Goal: Obtain resource: Obtain resource

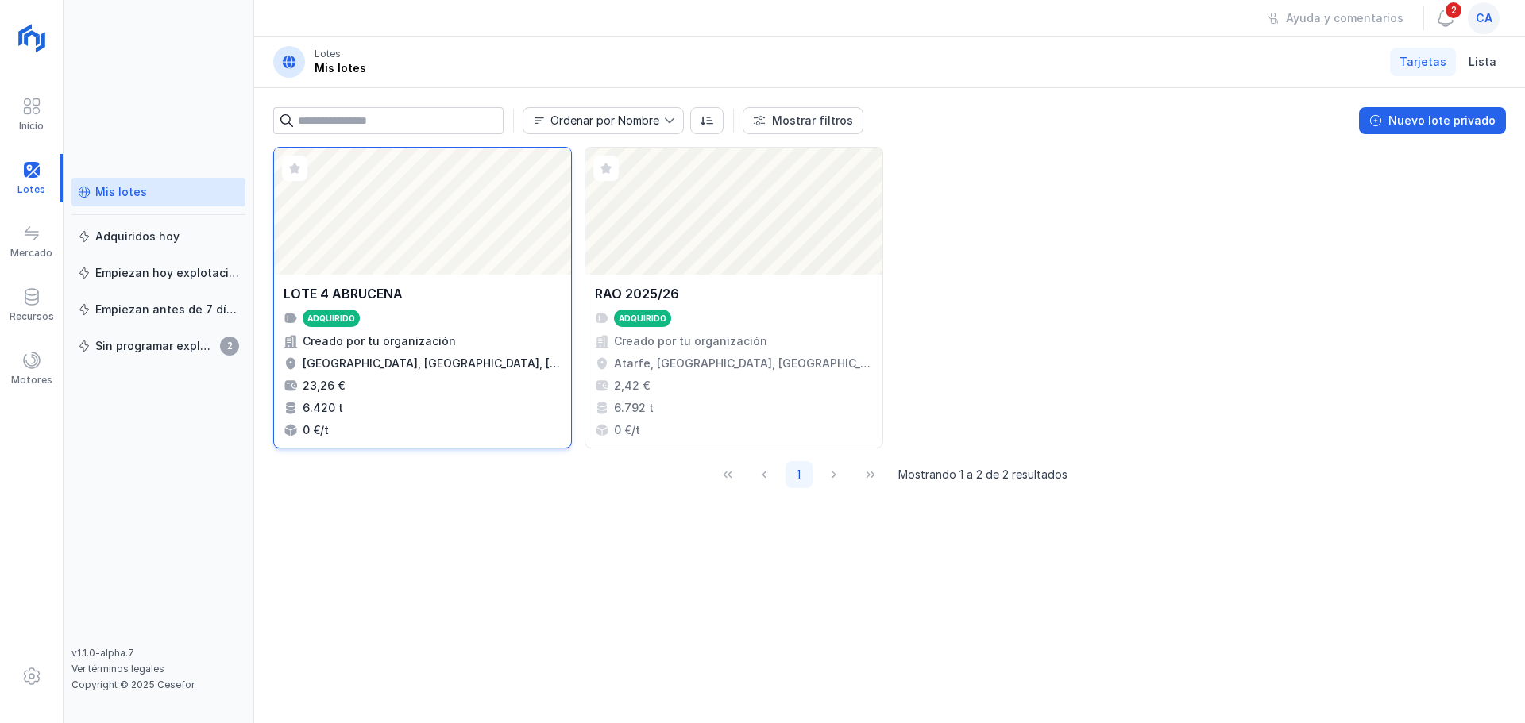
click at [422, 222] on div "Abrir lote" at bounding box center [422, 211] width 297 height 127
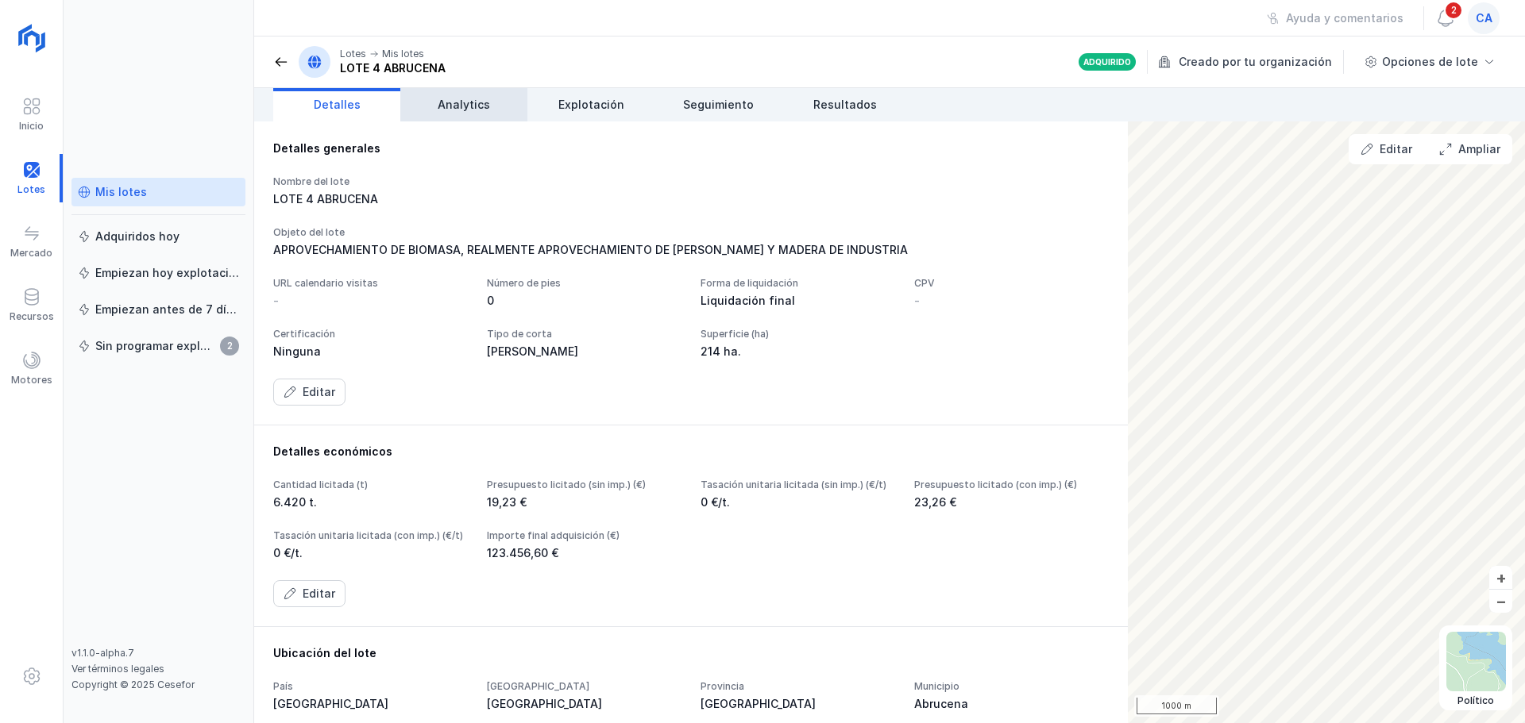
click at [449, 101] on span "Analytics" at bounding box center [464, 105] width 52 height 16
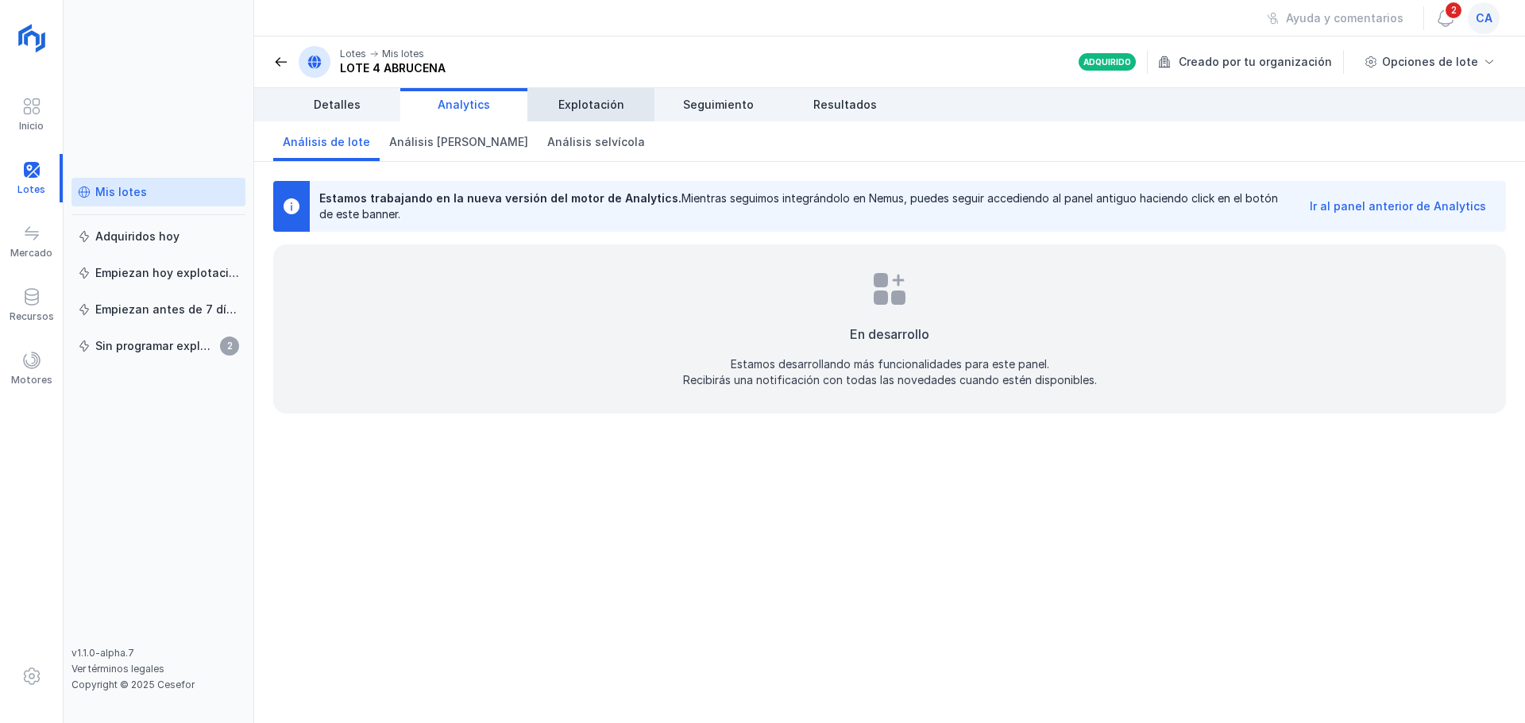
click at [582, 105] on span "Explotación" at bounding box center [591, 105] width 66 height 16
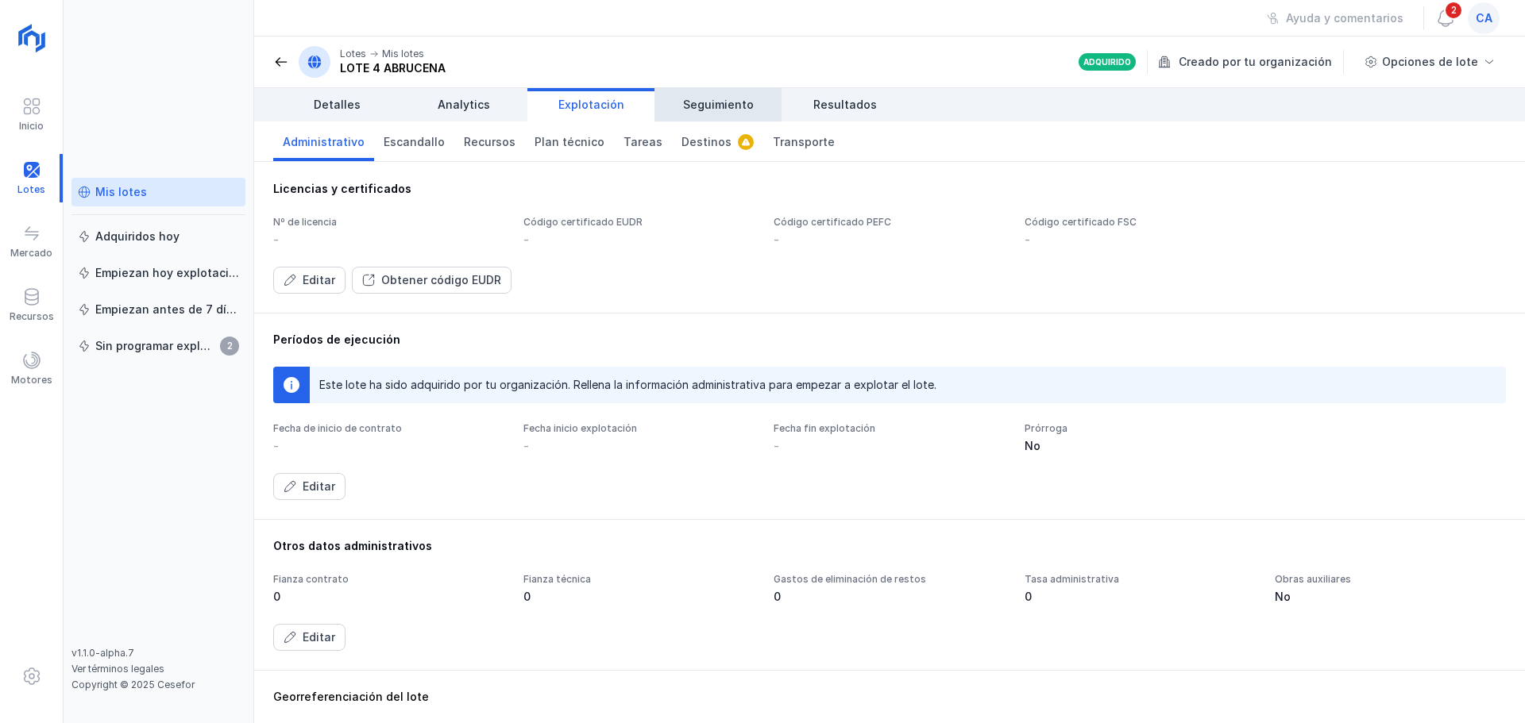
click at [736, 95] on link "Seguimiento" at bounding box center [717, 104] width 127 height 33
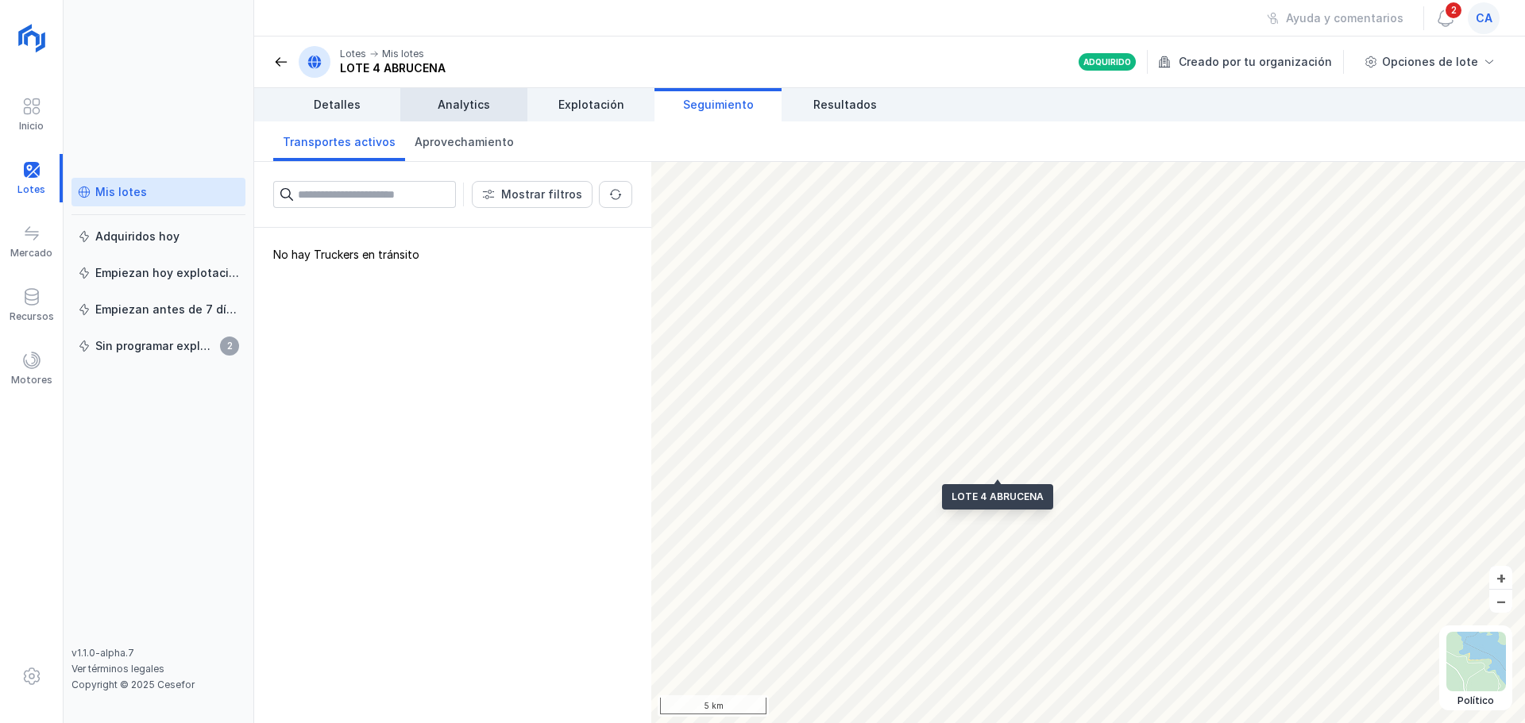
drag, startPoint x: 821, startPoint y: 157, endPoint x: 414, endPoint y: 108, distance: 410.3
click at [414, 108] on link "Analytics" at bounding box center [463, 104] width 127 height 33
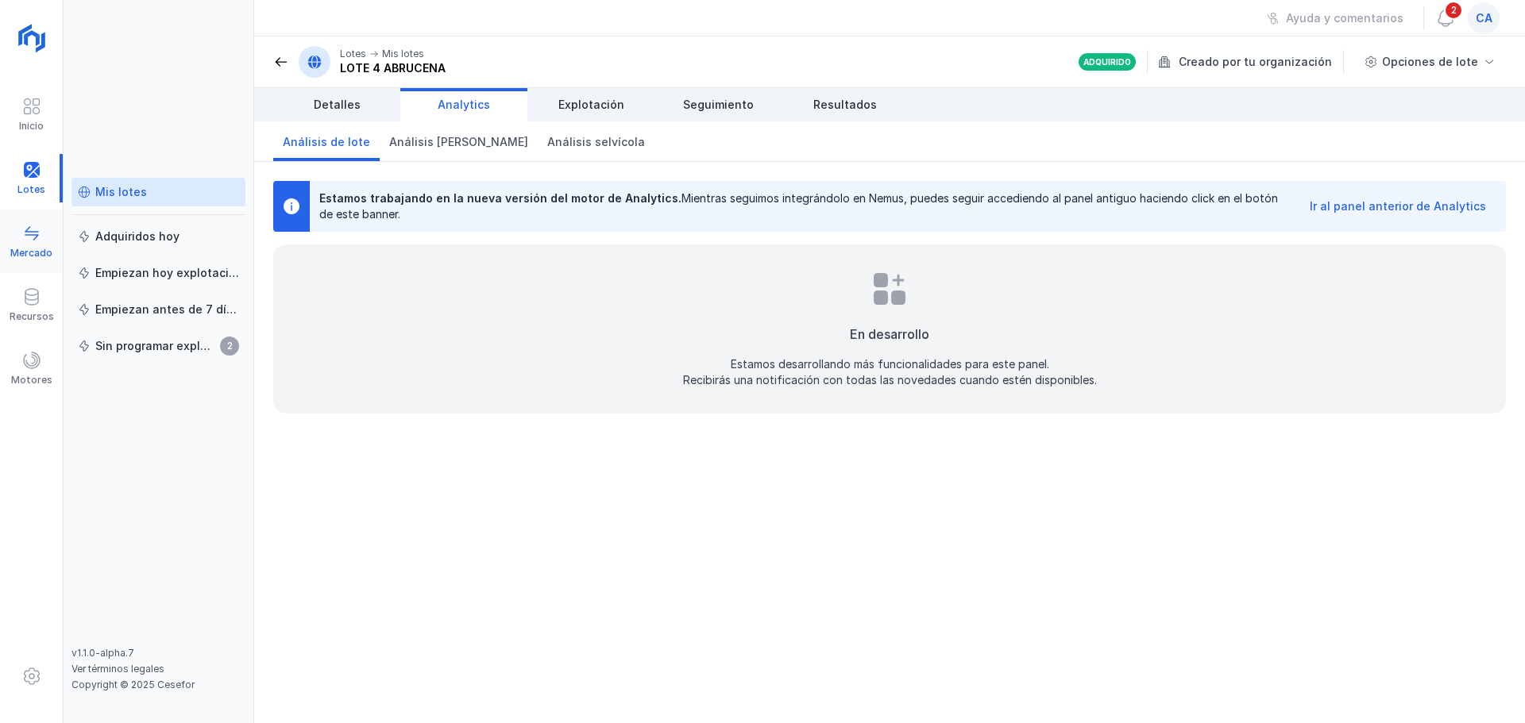
click at [36, 226] on span at bounding box center [31, 233] width 19 height 19
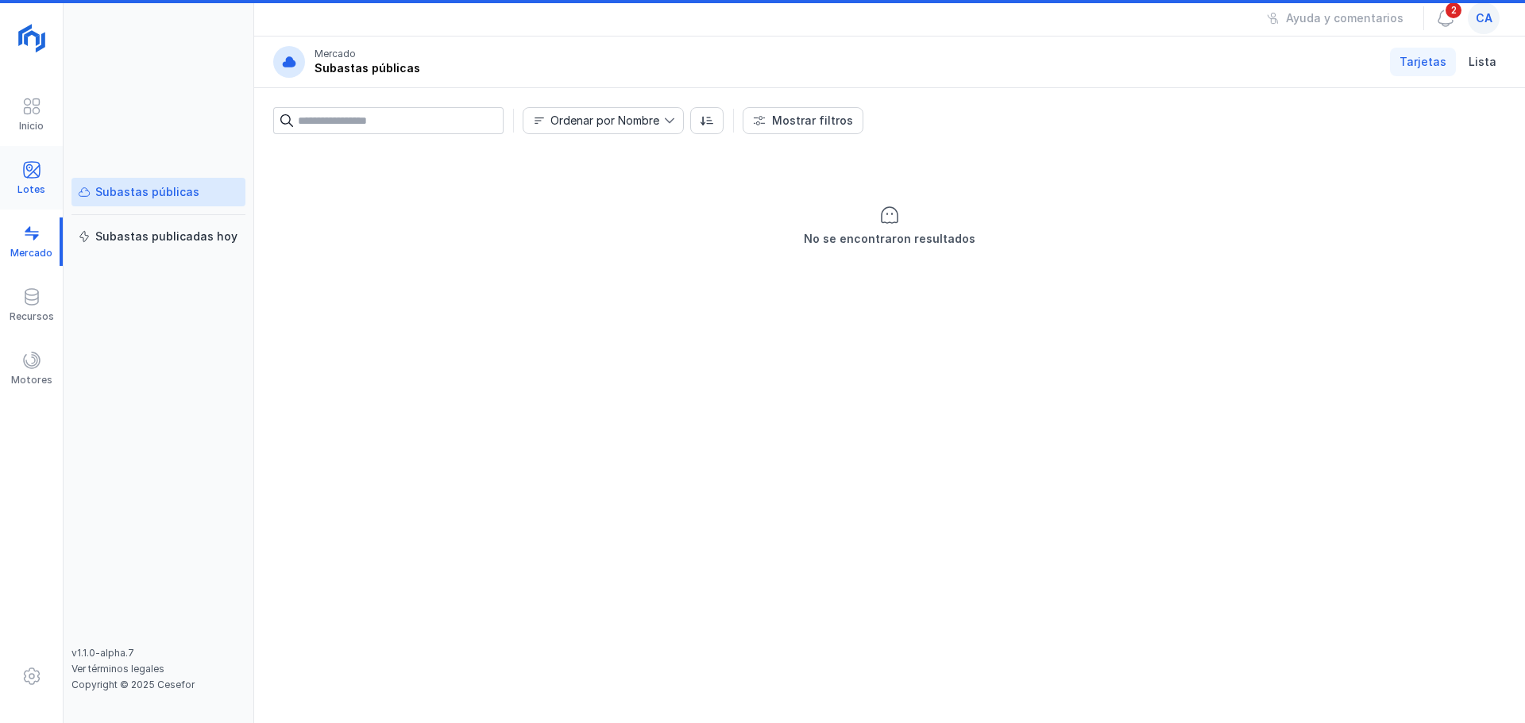
click at [33, 163] on span at bounding box center [31, 169] width 19 height 19
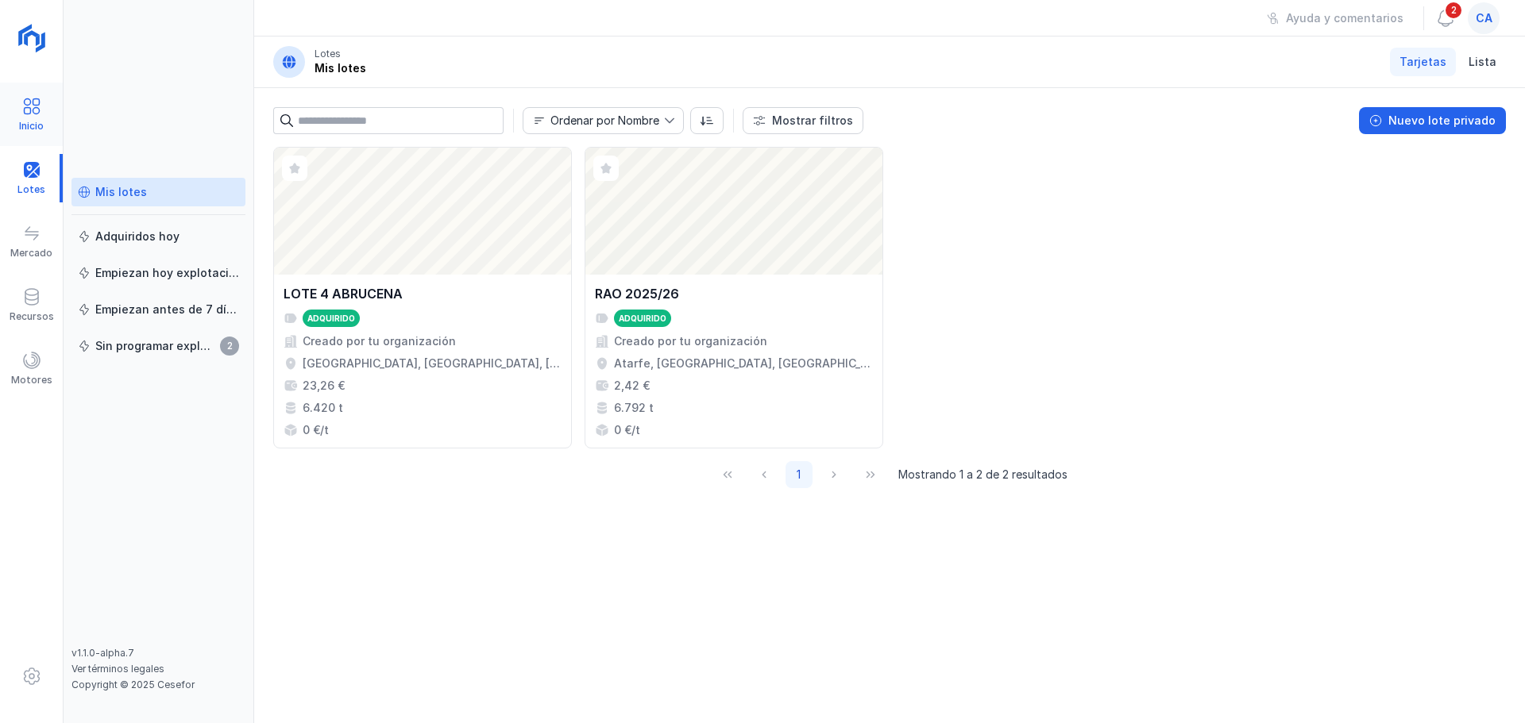
click at [32, 120] on div "Inicio" at bounding box center [31, 126] width 25 height 13
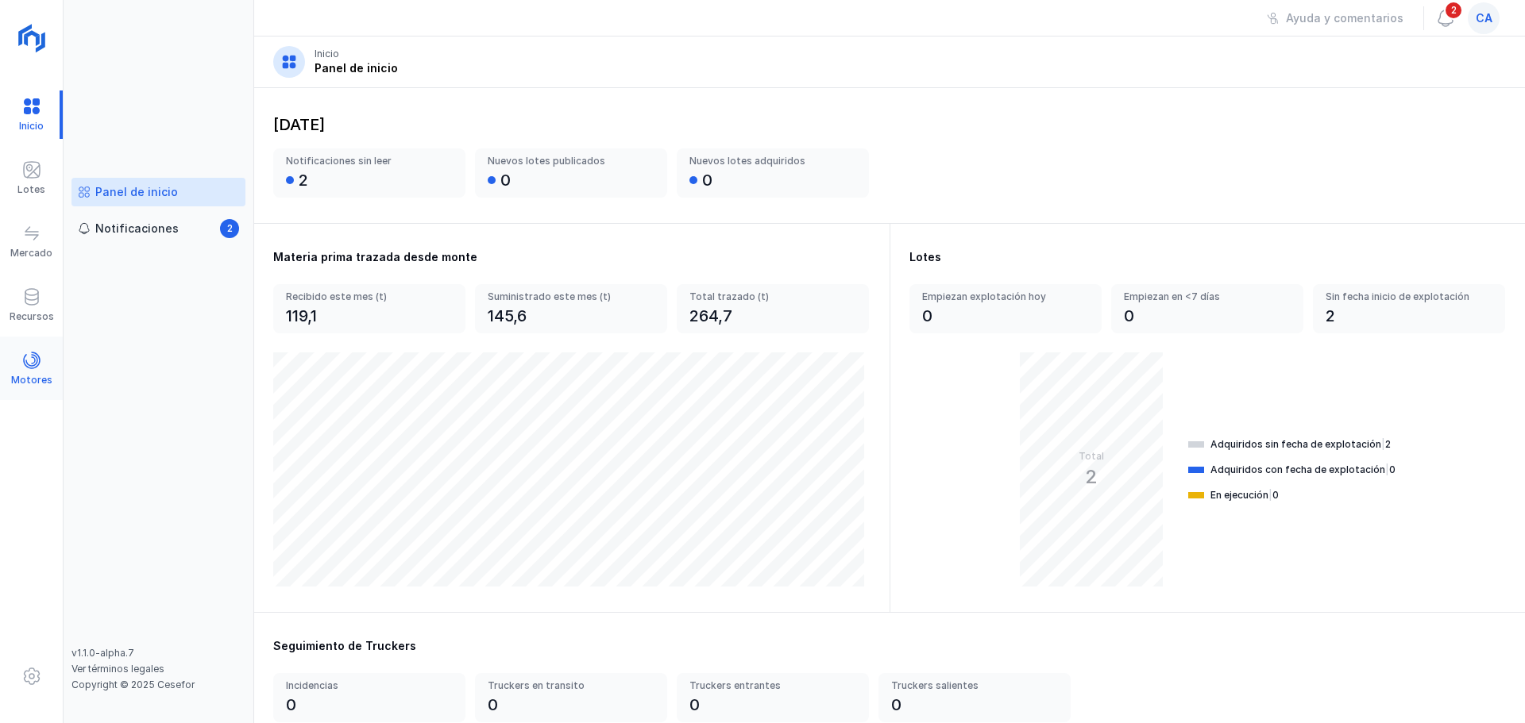
click at [51, 354] on div "Motores" at bounding box center [31, 369] width 63 height 48
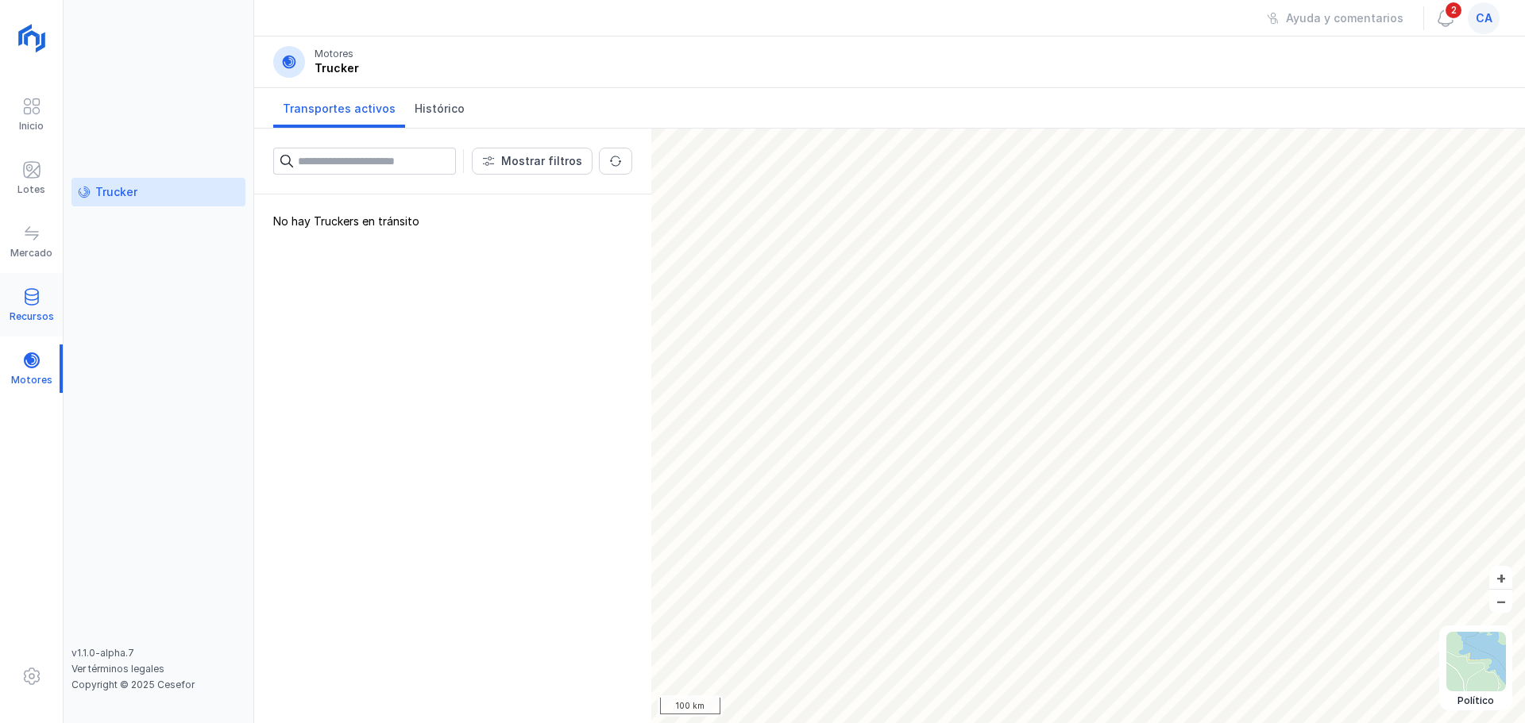
click at [40, 297] on span at bounding box center [31, 296] width 19 height 19
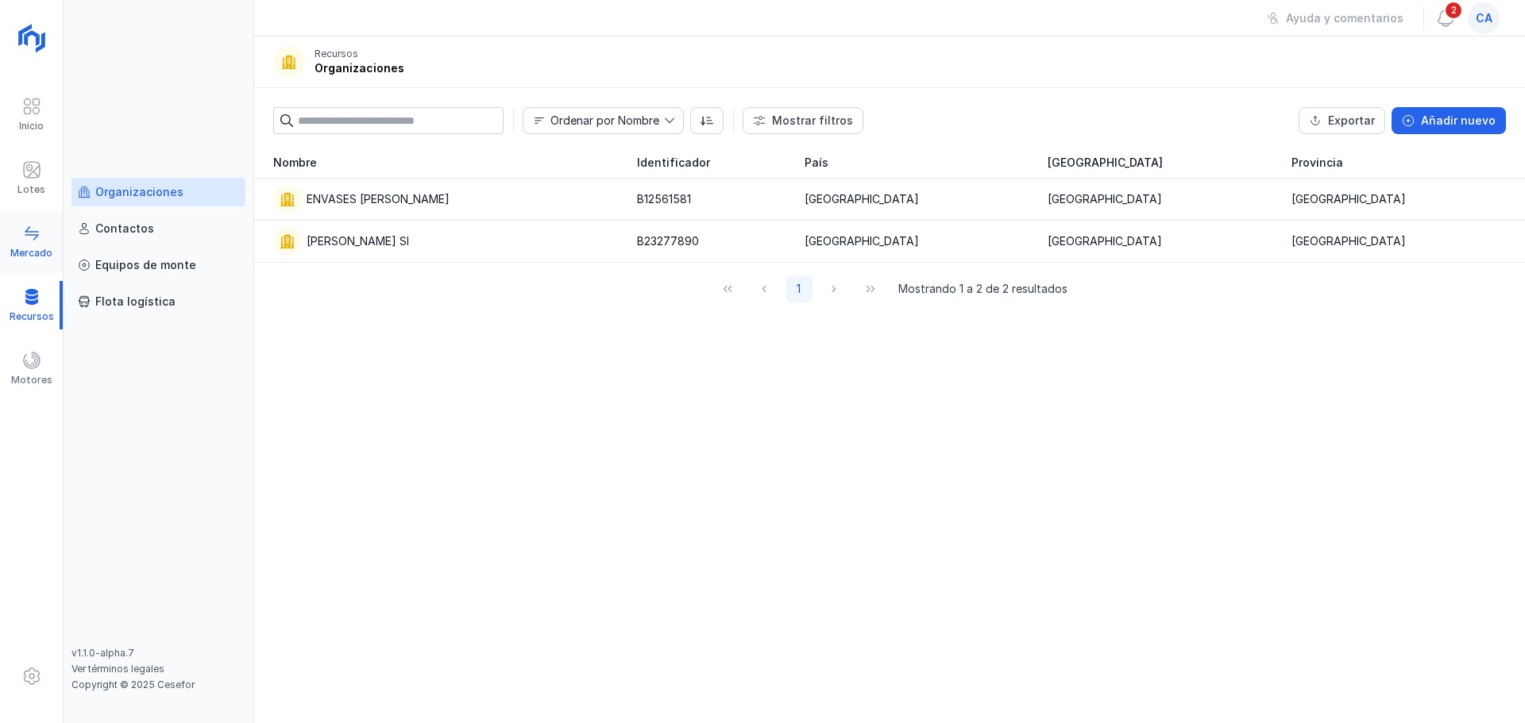
click at [45, 230] on div "Mercado" at bounding box center [31, 242] width 63 height 48
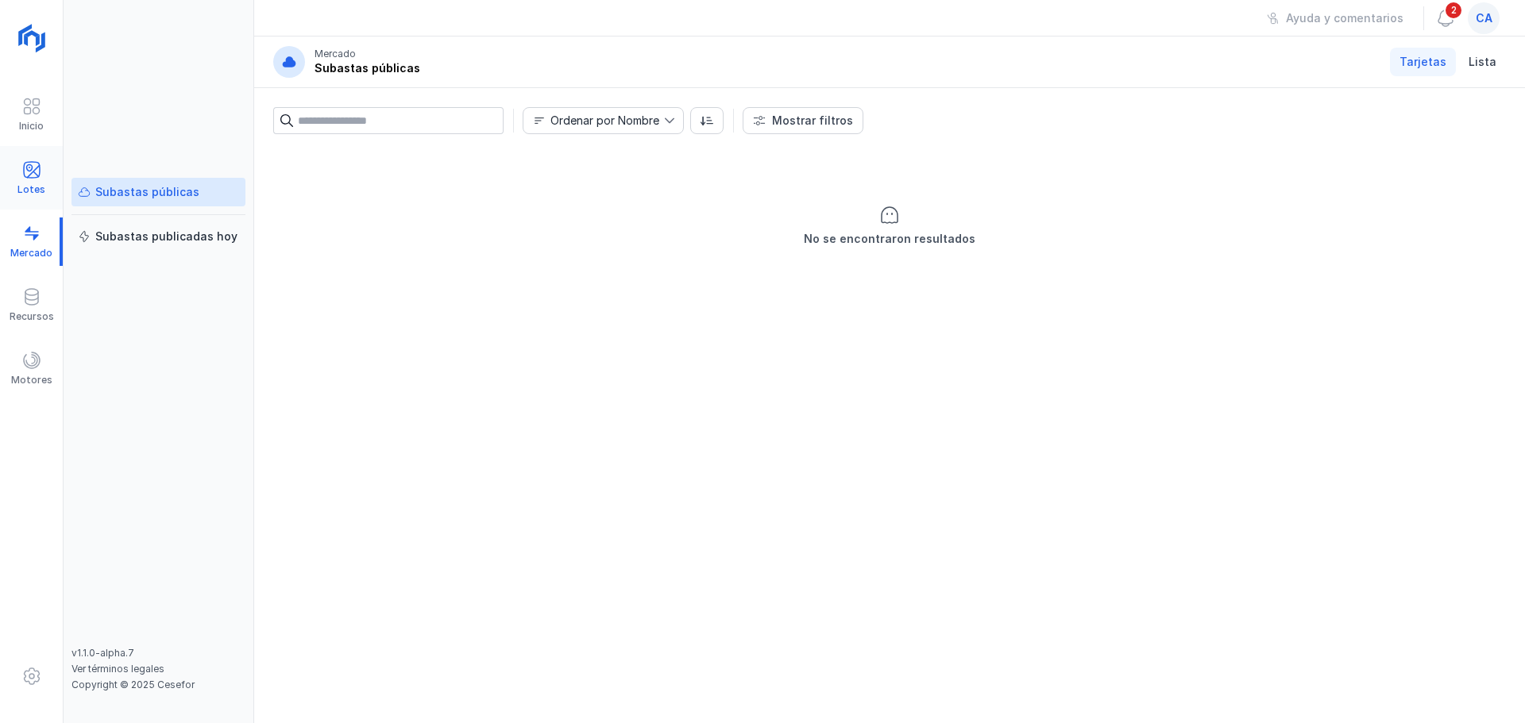
click at [27, 181] on div at bounding box center [31, 171] width 19 height 23
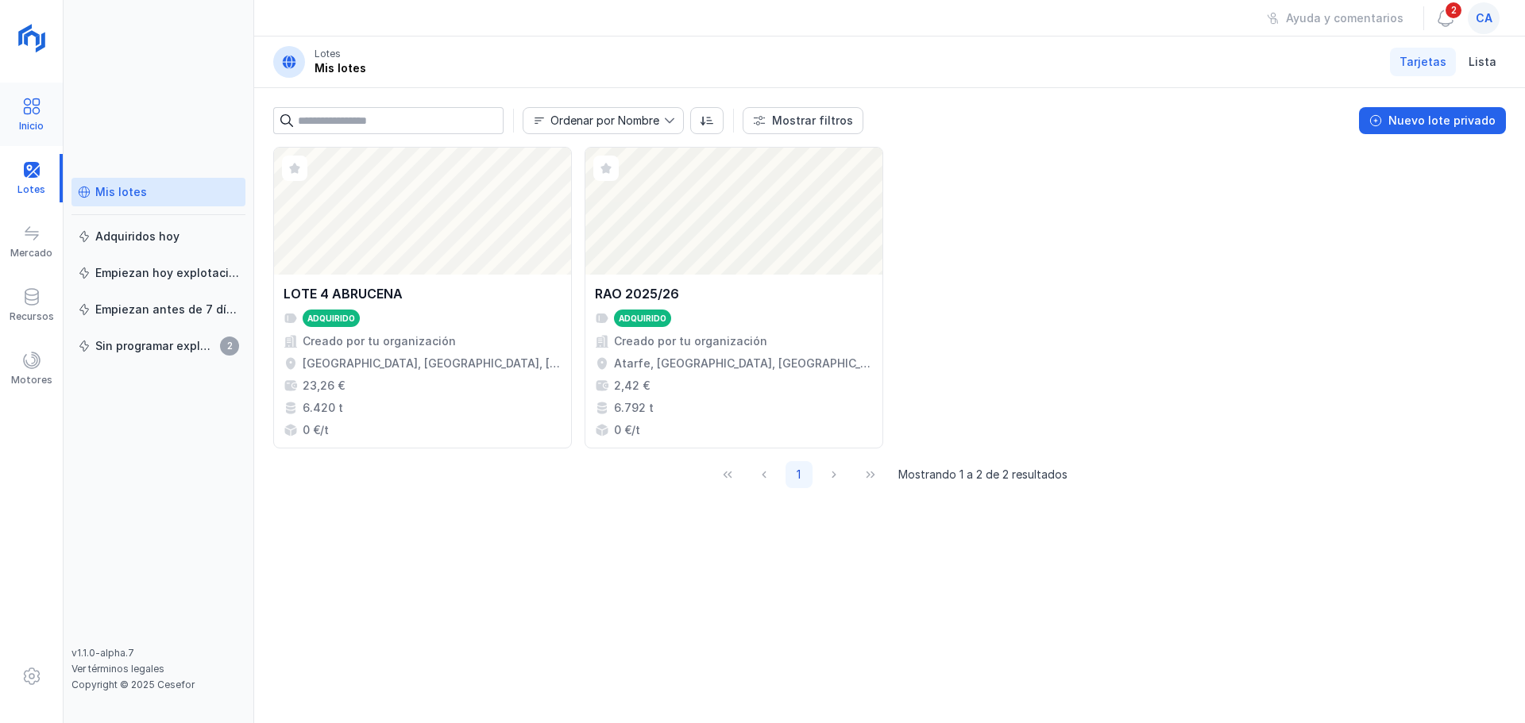
click at [42, 118] on div "Inicio" at bounding box center [31, 115] width 63 height 48
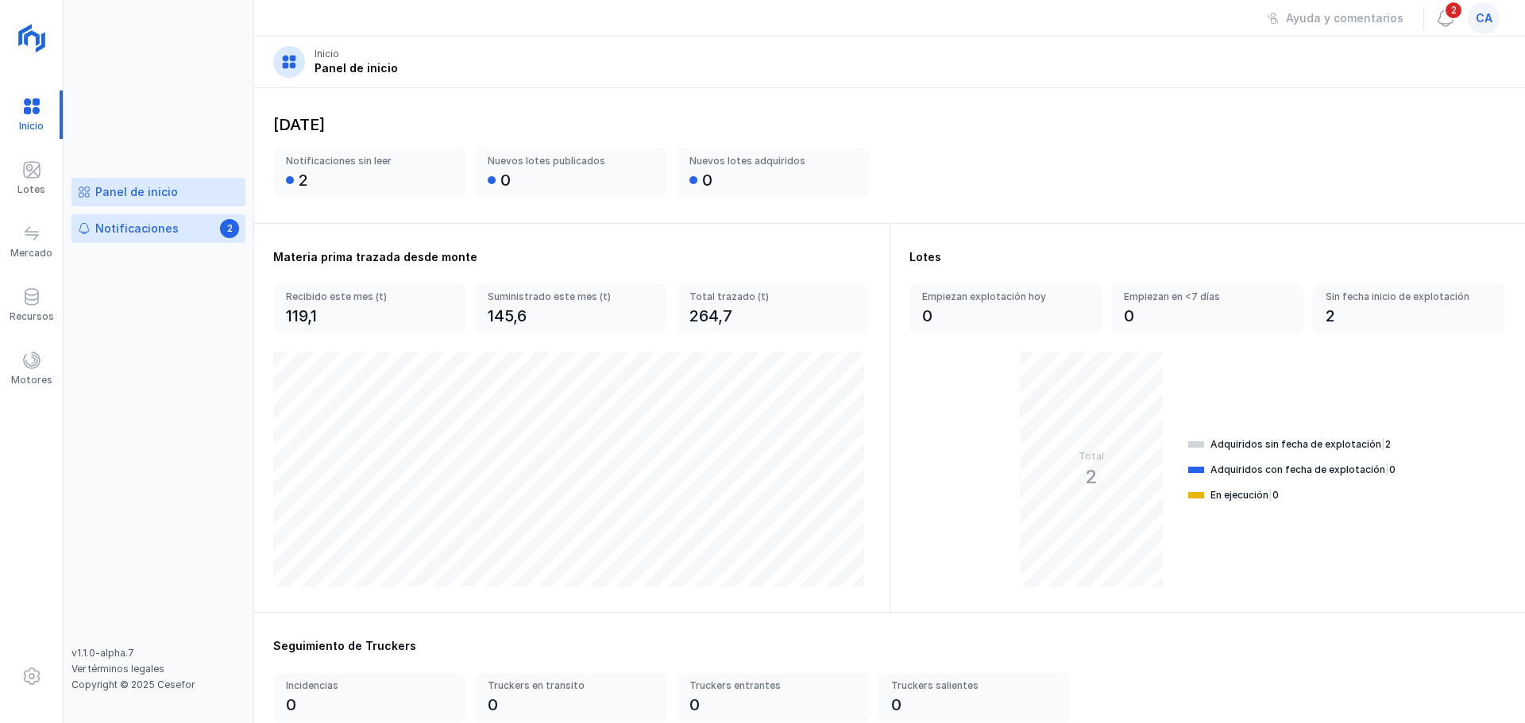
click at [102, 226] on div "Notificaciones" at bounding box center [136, 229] width 83 height 16
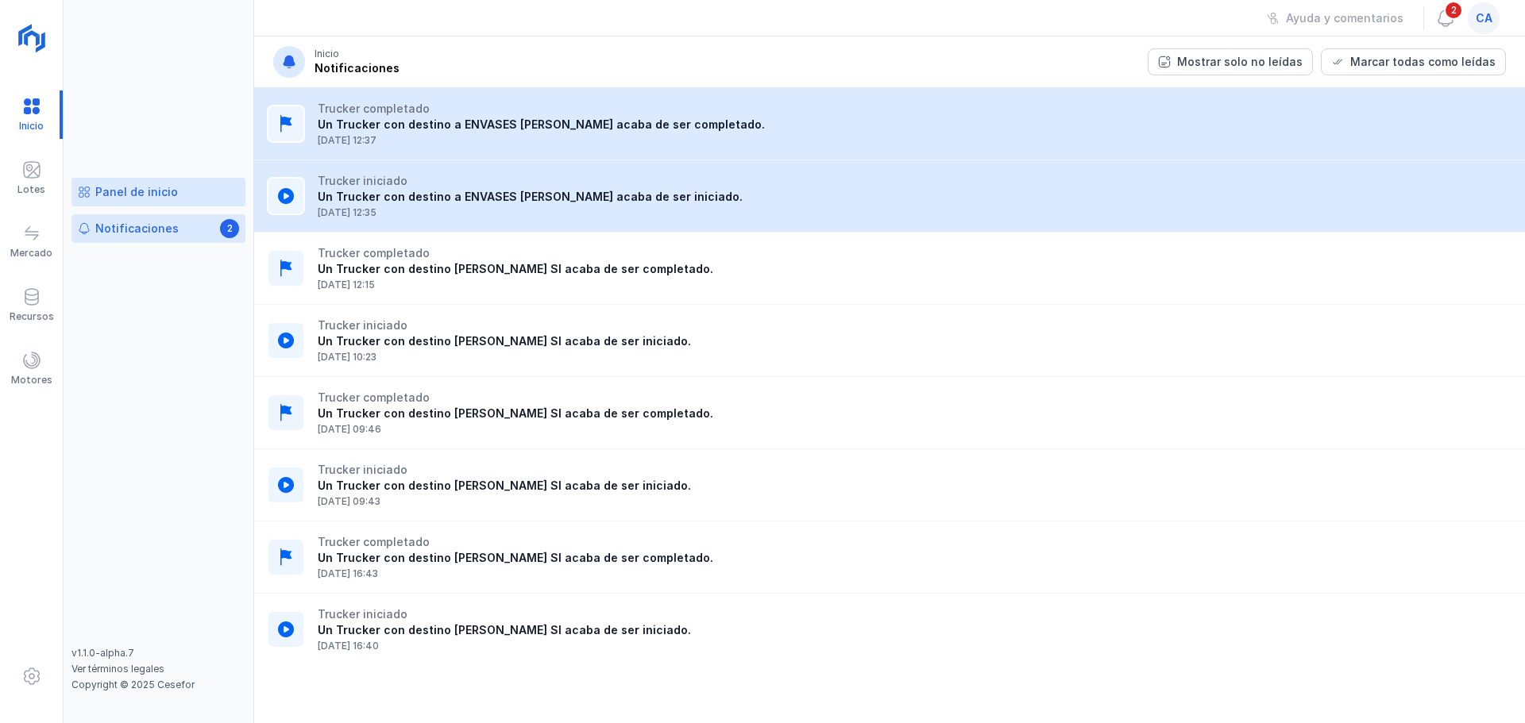
click at [117, 199] on div "Panel de inicio" at bounding box center [136, 192] width 83 height 16
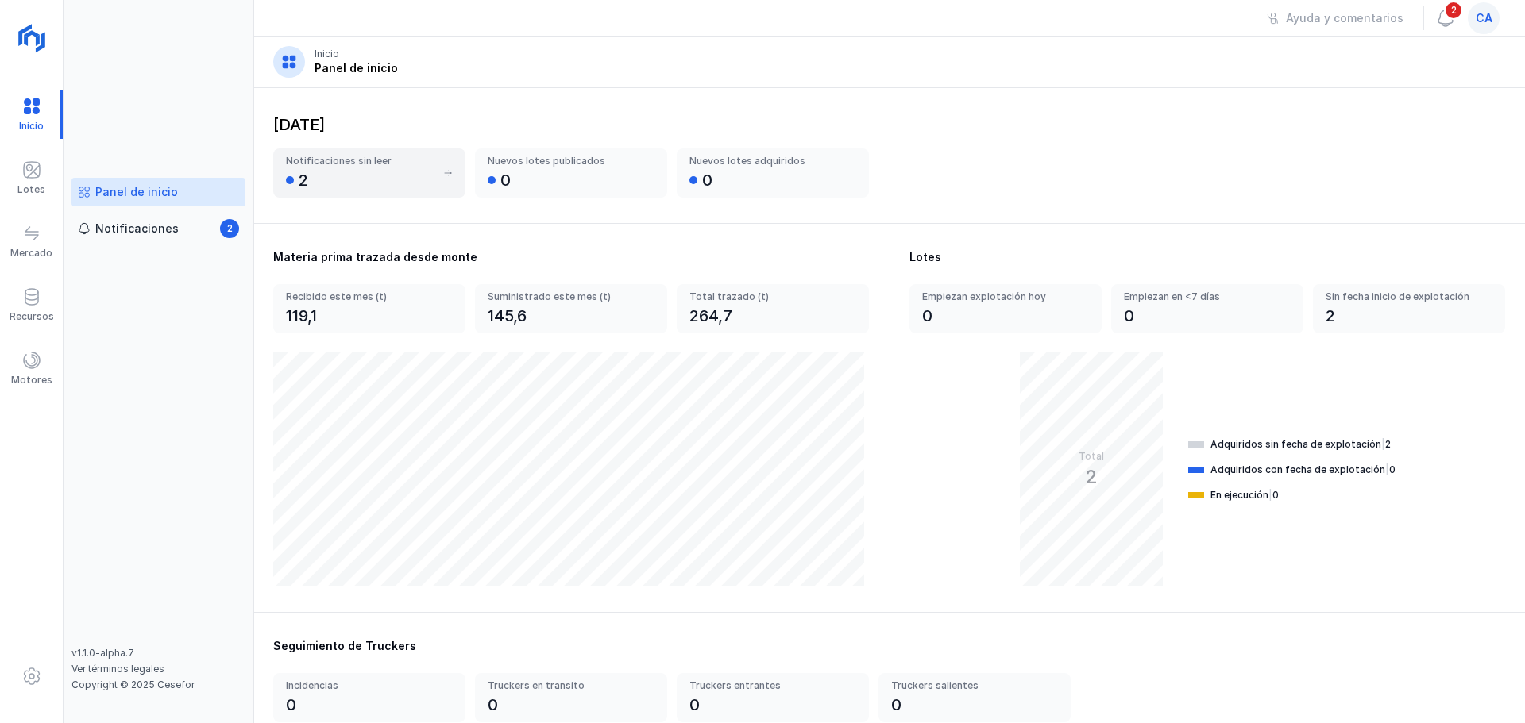
click at [422, 160] on div "Notificaciones sin leer" at bounding box center [360, 161] width 149 height 13
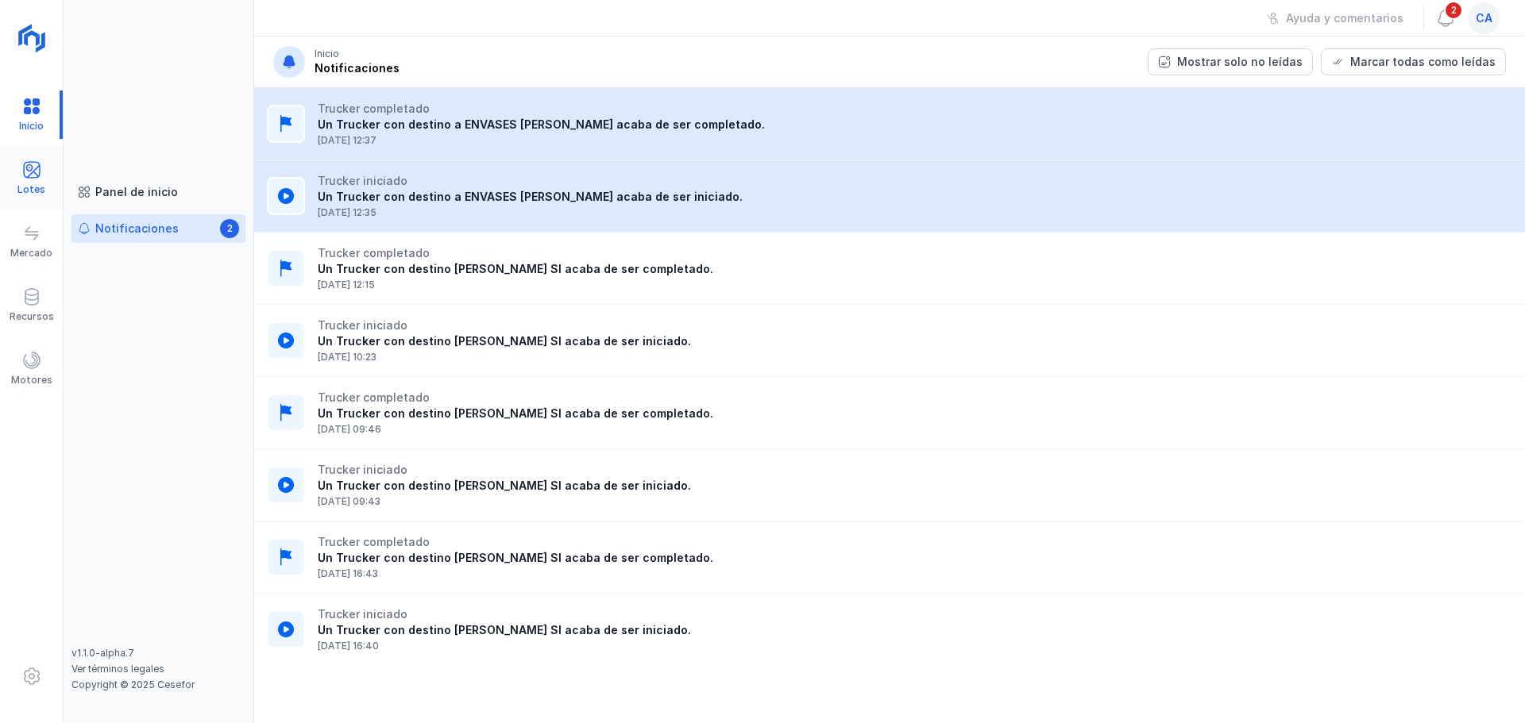
click at [40, 173] on span at bounding box center [31, 169] width 19 height 19
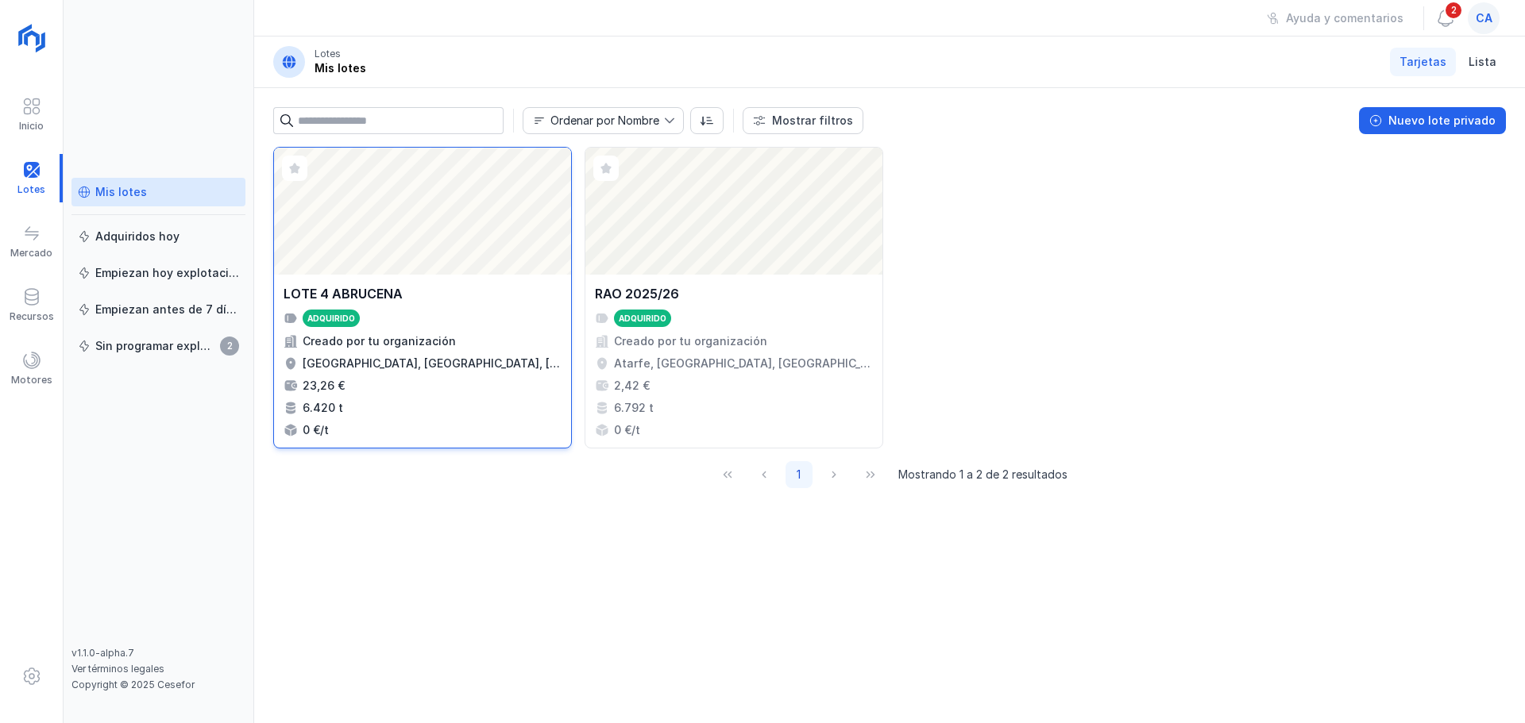
click at [491, 213] on div "Abrir lote" at bounding box center [422, 211] width 297 height 127
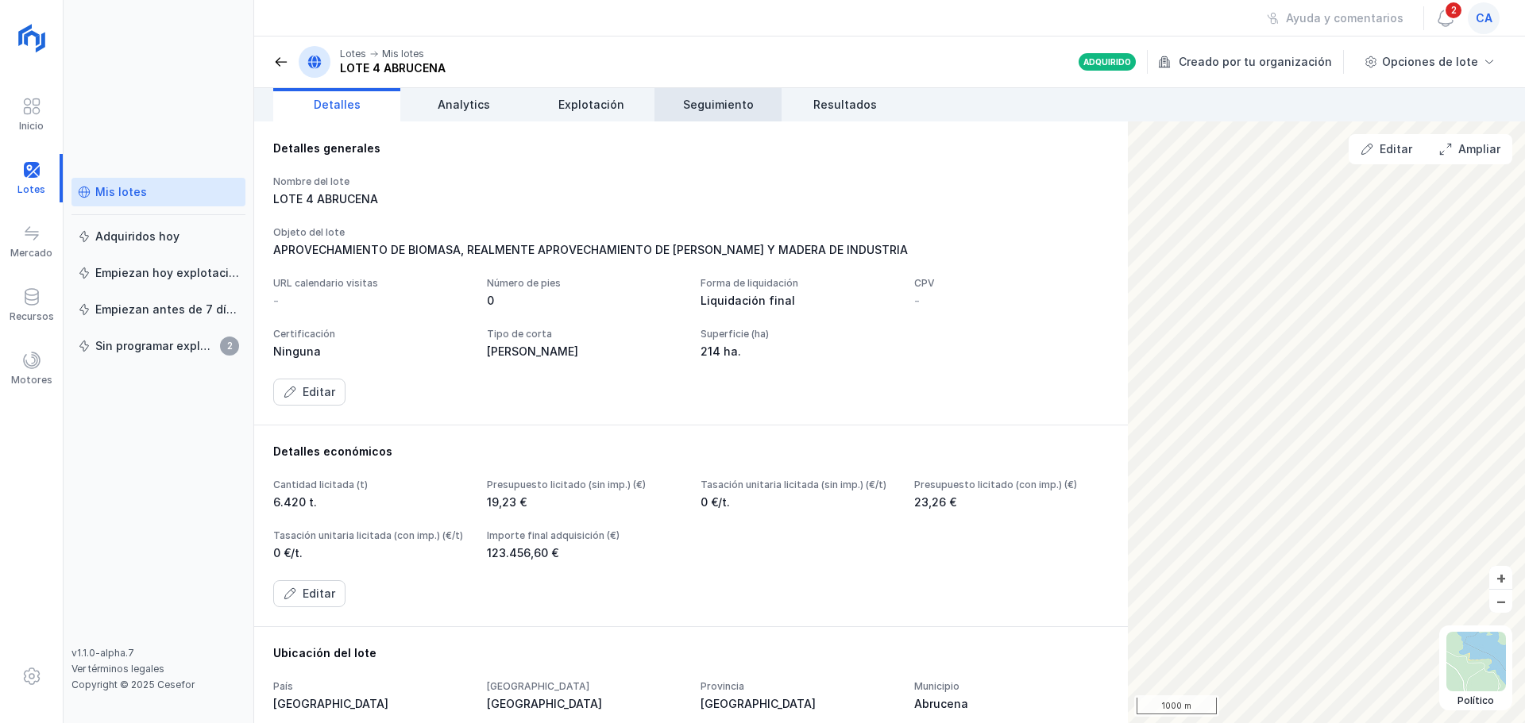
click at [722, 106] on span "Seguimiento" at bounding box center [718, 105] width 71 height 16
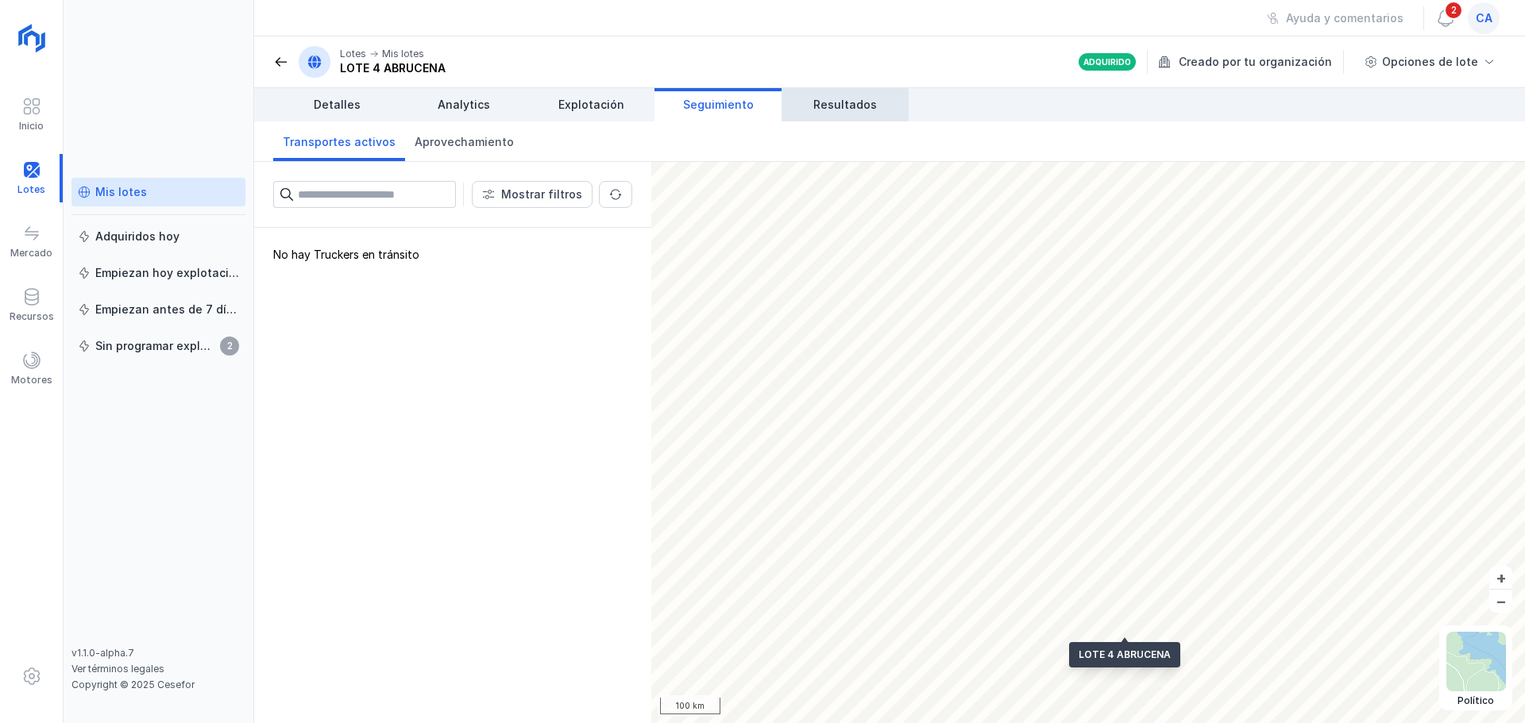
click at [829, 102] on span "Resultados" at bounding box center [845, 105] width 64 height 16
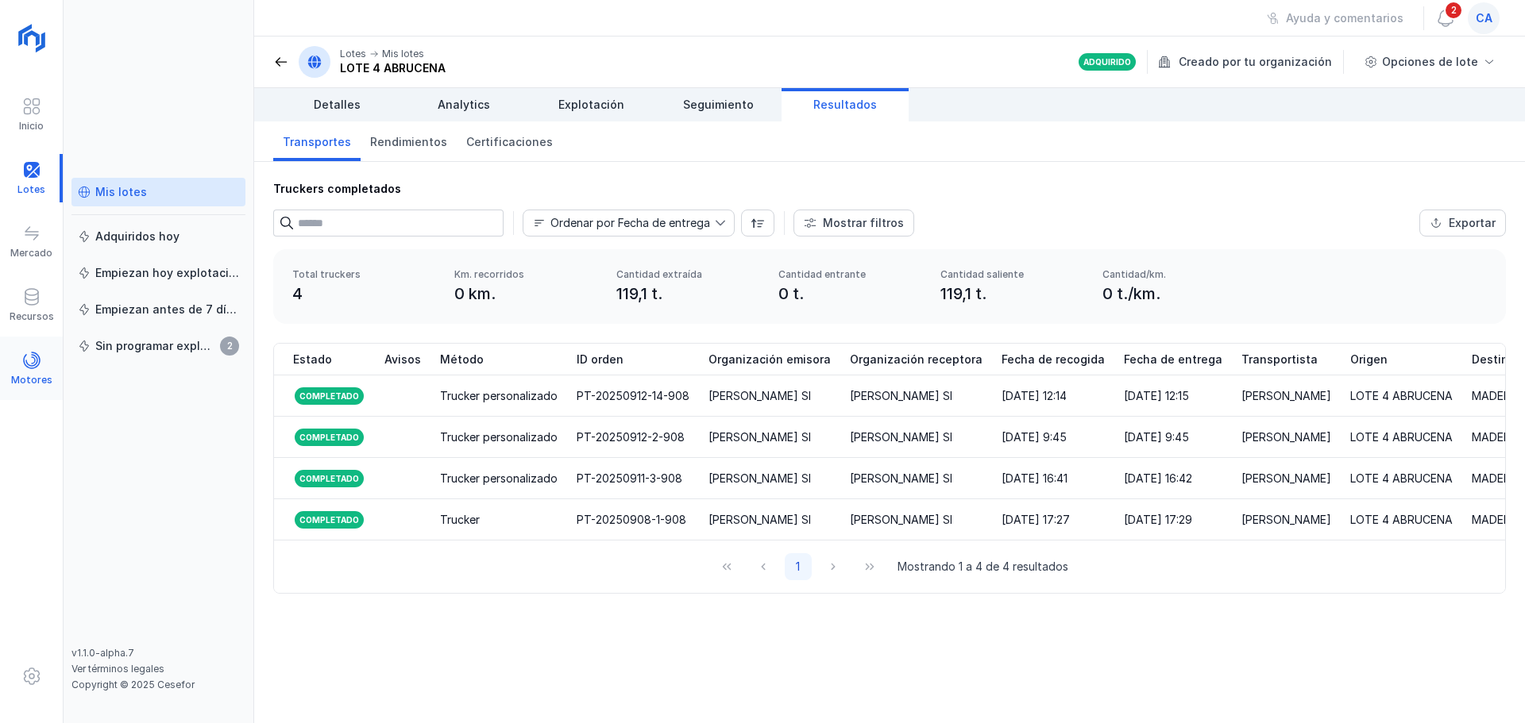
click at [32, 365] on span at bounding box center [31, 360] width 19 height 19
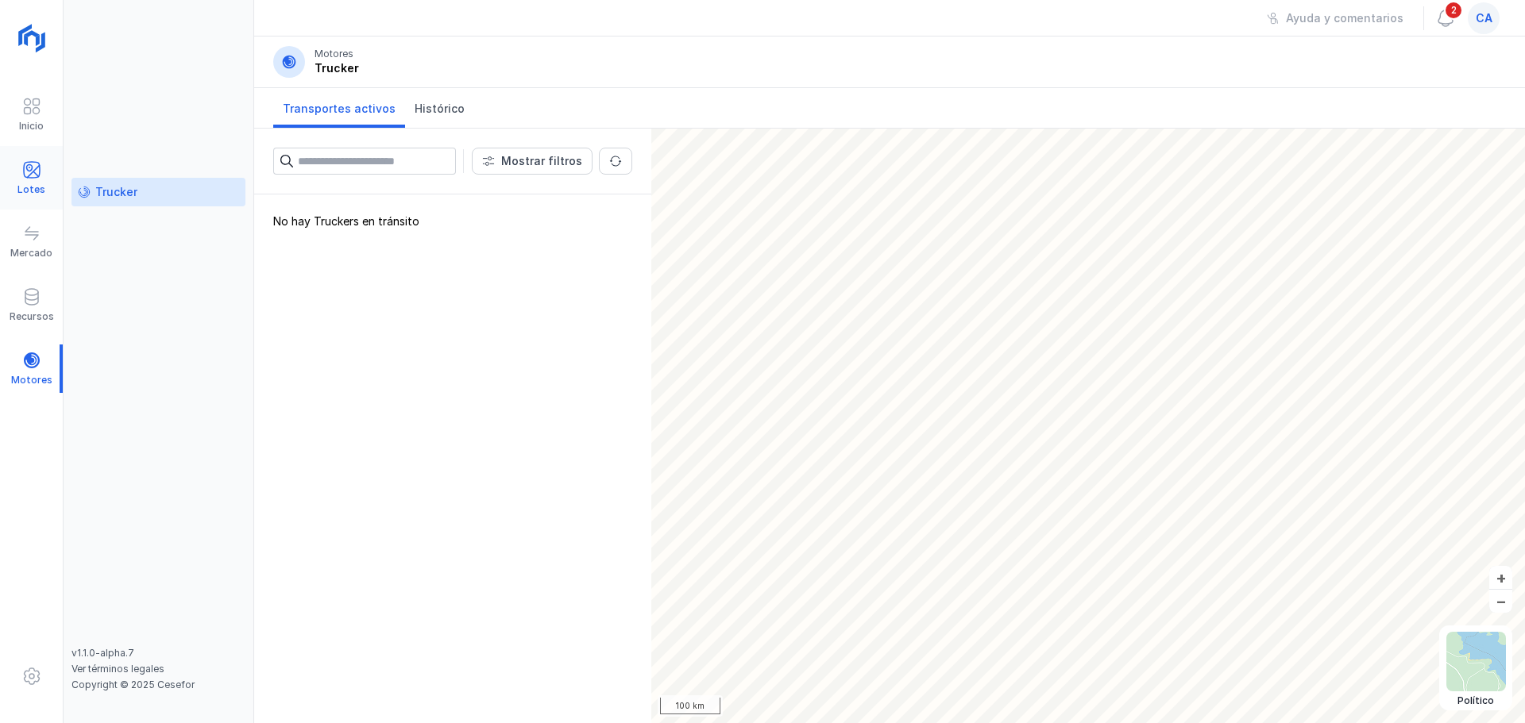
click at [30, 173] on span at bounding box center [31, 169] width 19 height 19
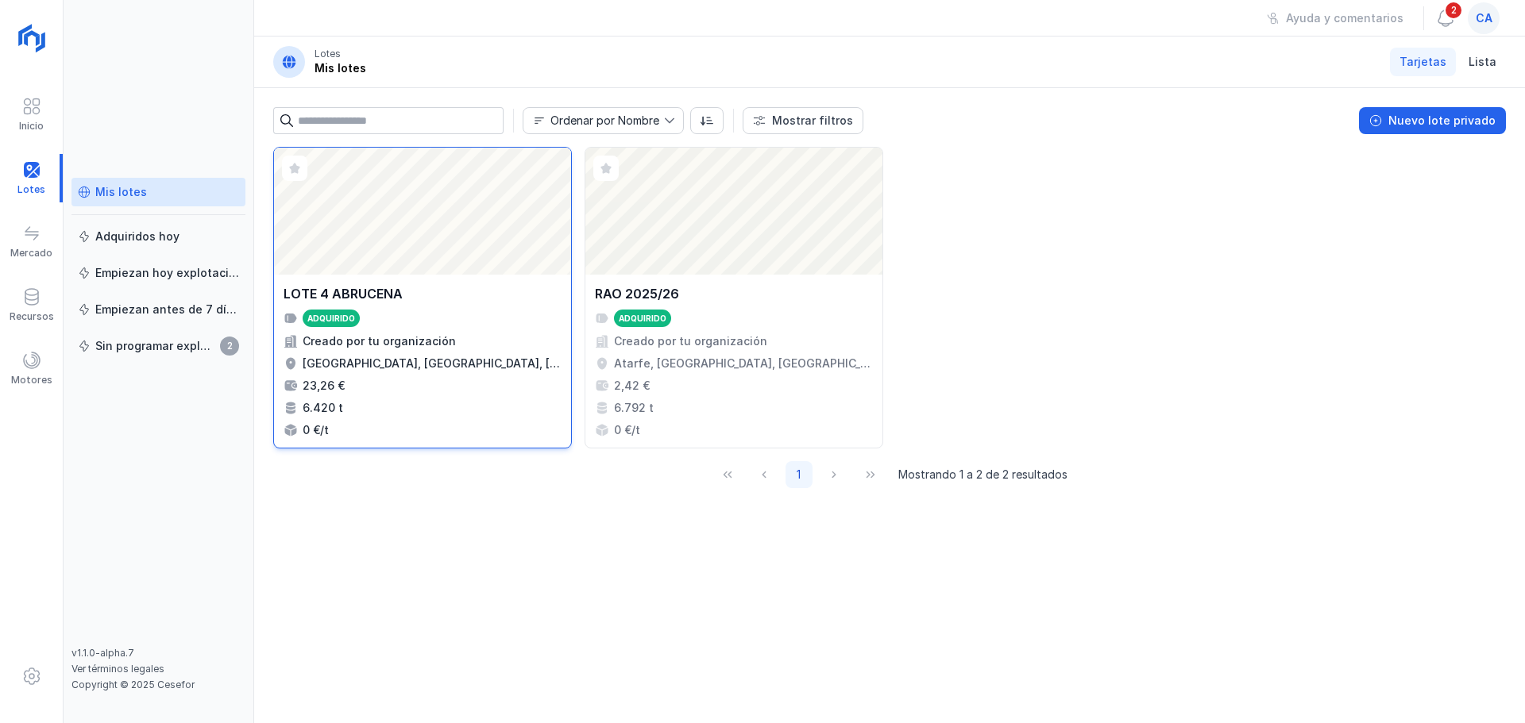
click at [479, 227] on div "Abrir lote" at bounding box center [422, 211] width 297 height 127
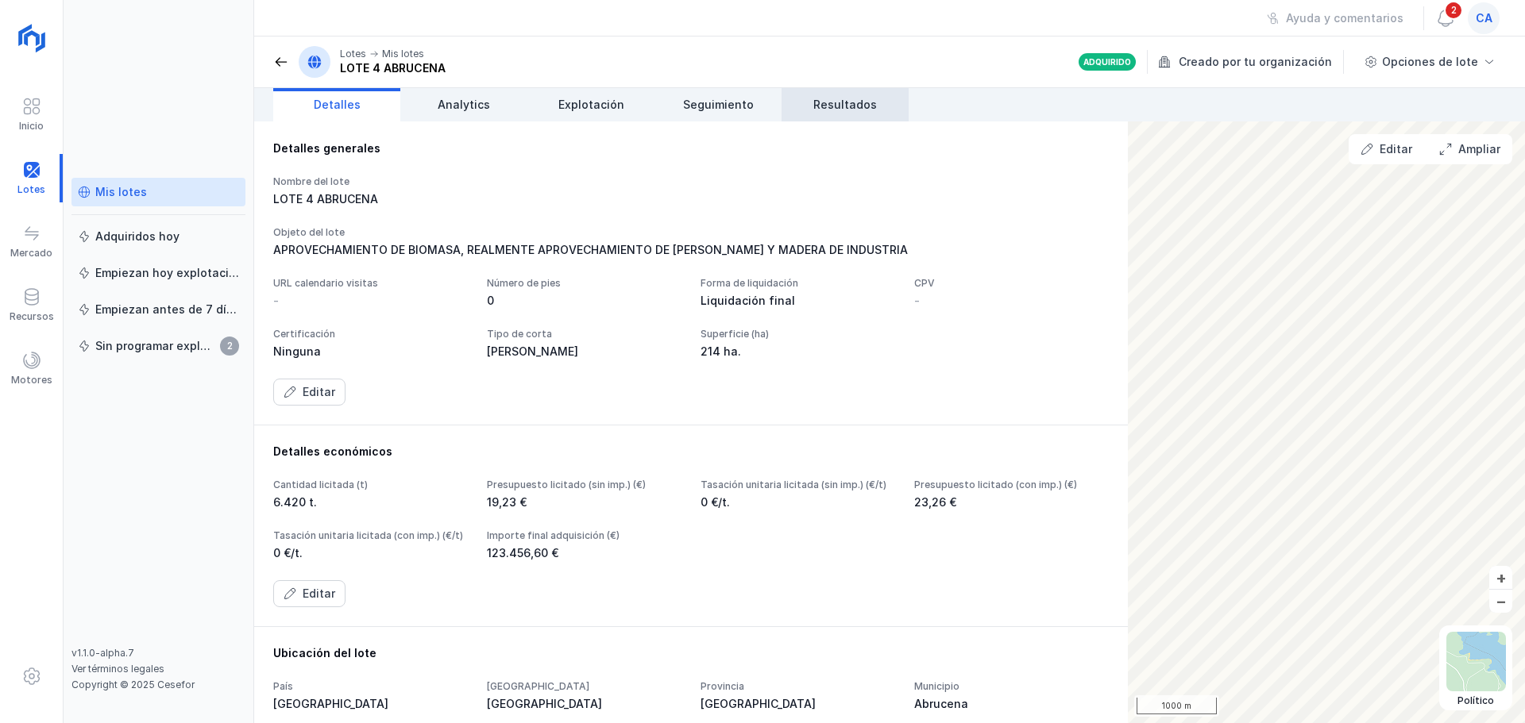
click at [859, 106] on span "Resultados" at bounding box center [845, 105] width 64 height 16
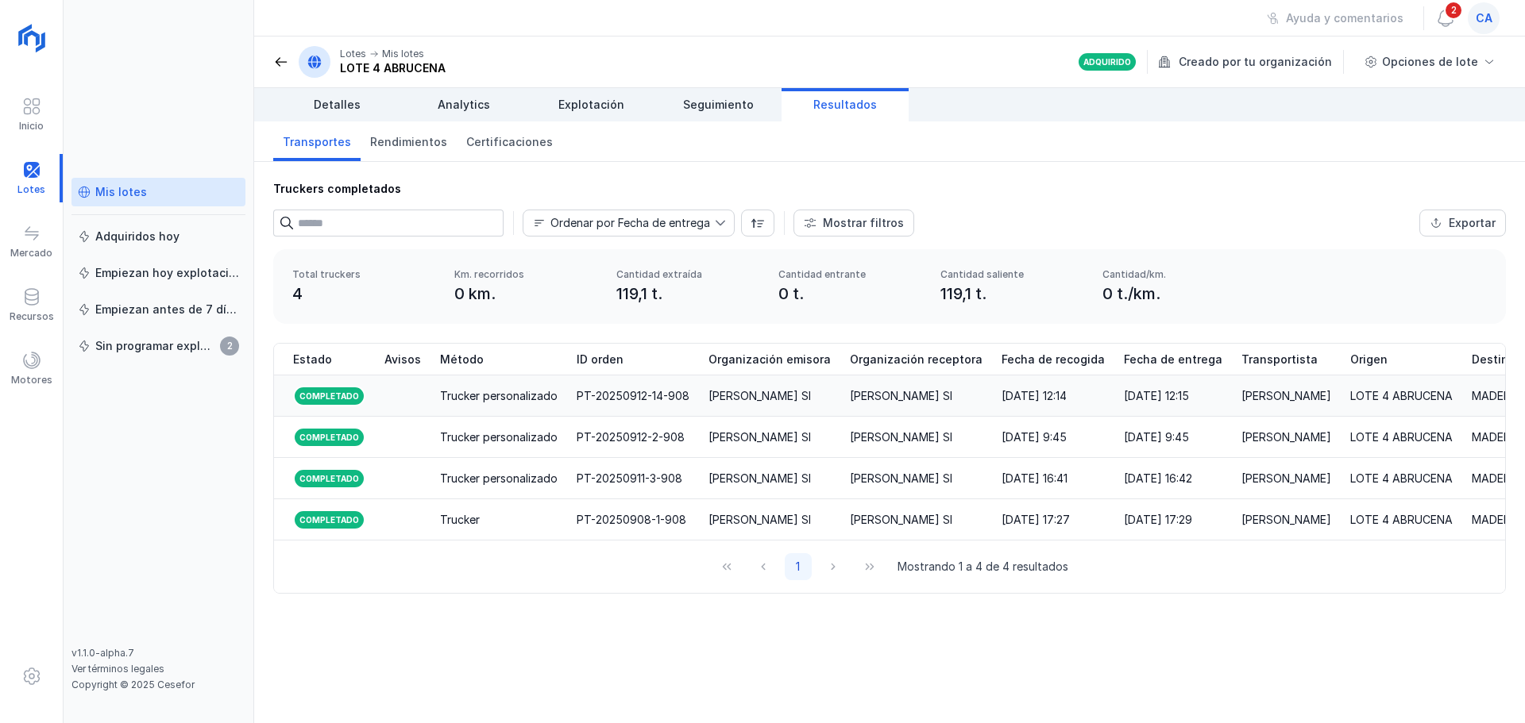
click at [440, 395] on div "Trucker personalizado" at bounding box center [499, 396] width 118 height 16
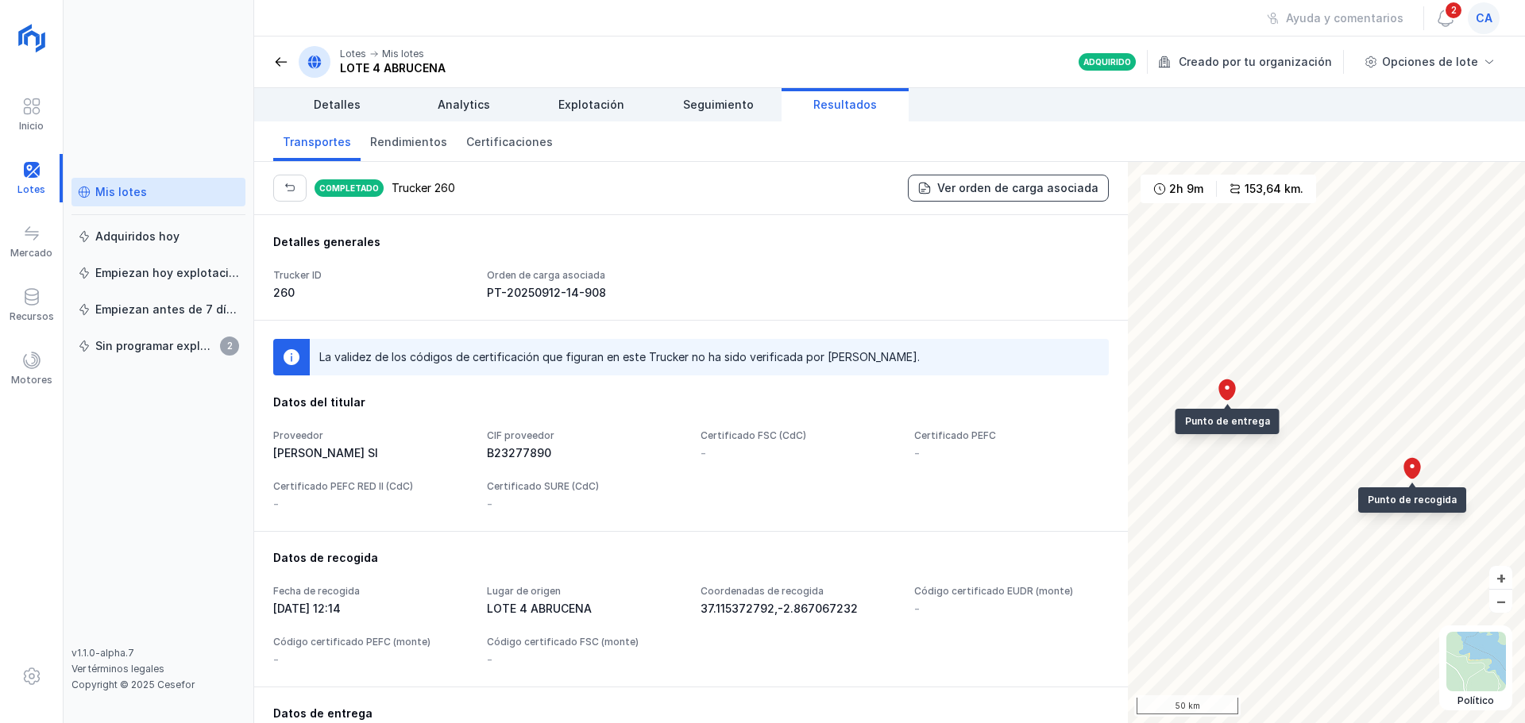
click at [981, 182] on div "Ver orden de carga asociada" at bounding box center [1017, 188] width 161 height 16
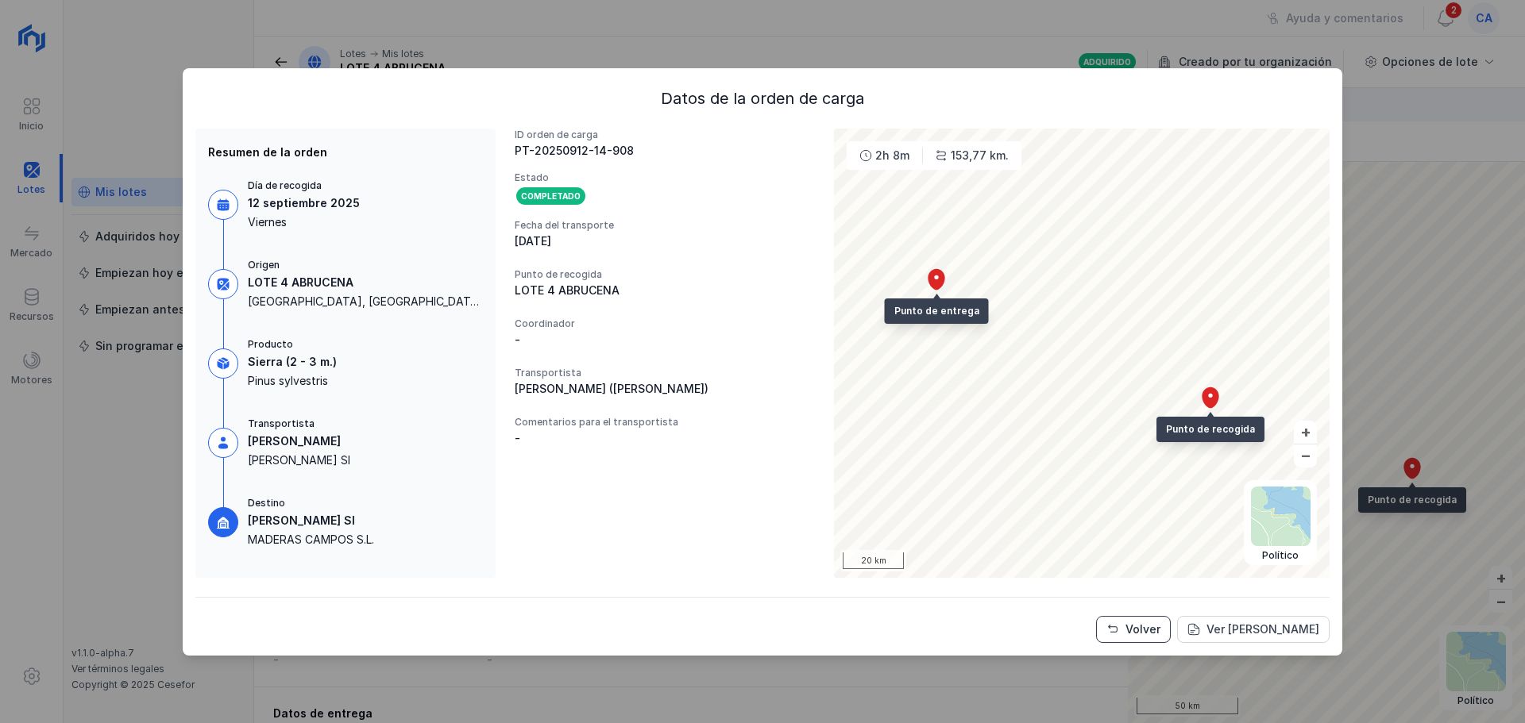
click at [1133, 627] on button "Volver" at bounding box center [1133, 629] width 75 height 27
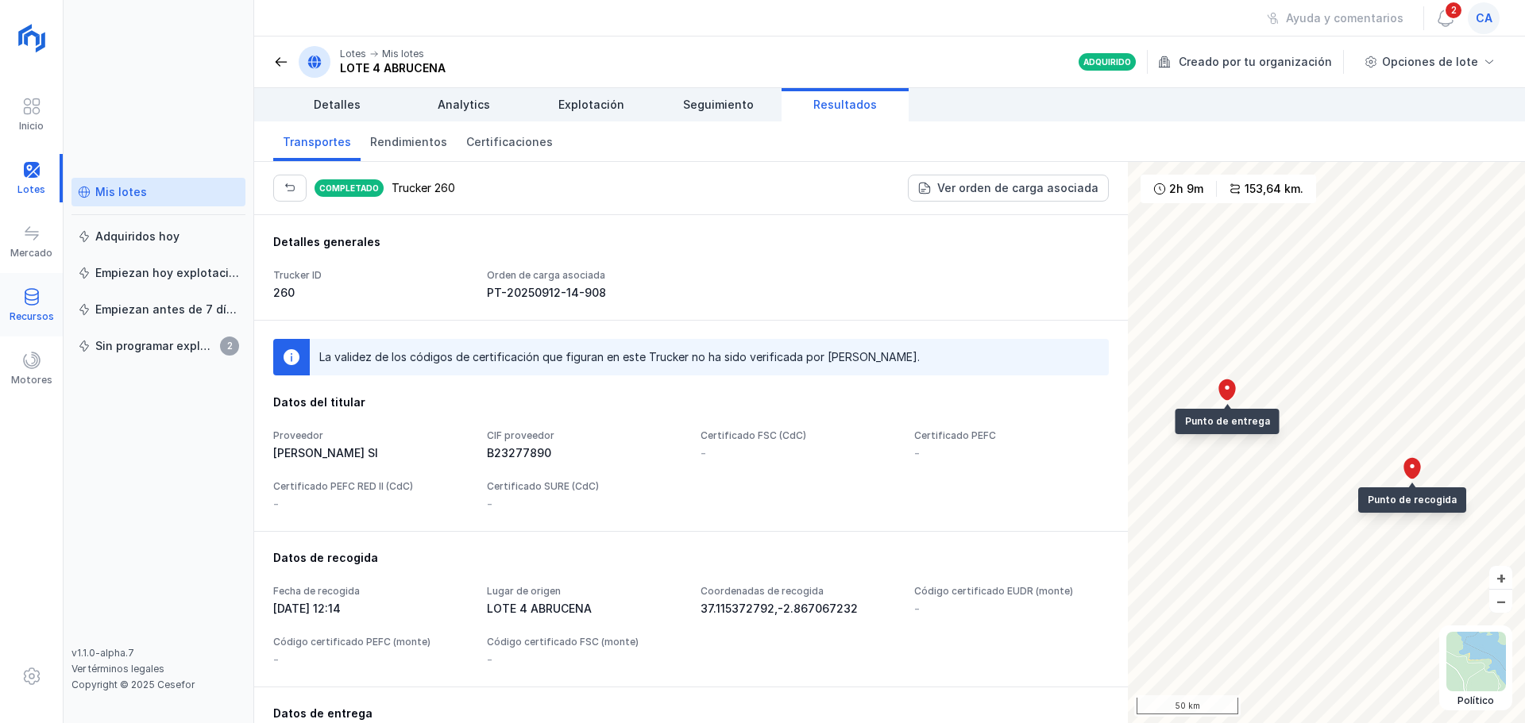
click at [39, 308] on div at bounding box center [31, 298] width 19 height 23
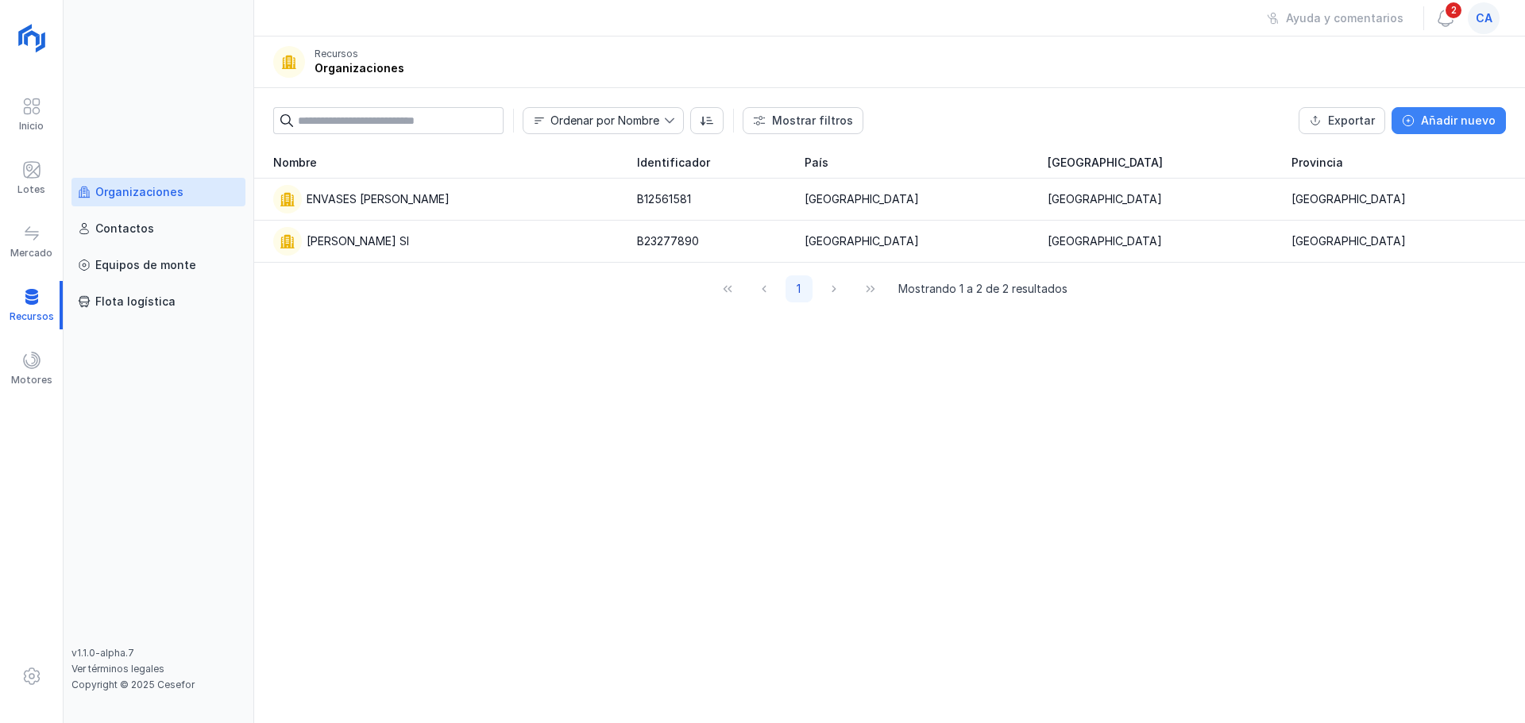
click at [1459, 124] on div "Añadir nuevo" at bounding box center [1458, 121] width 75 height 16
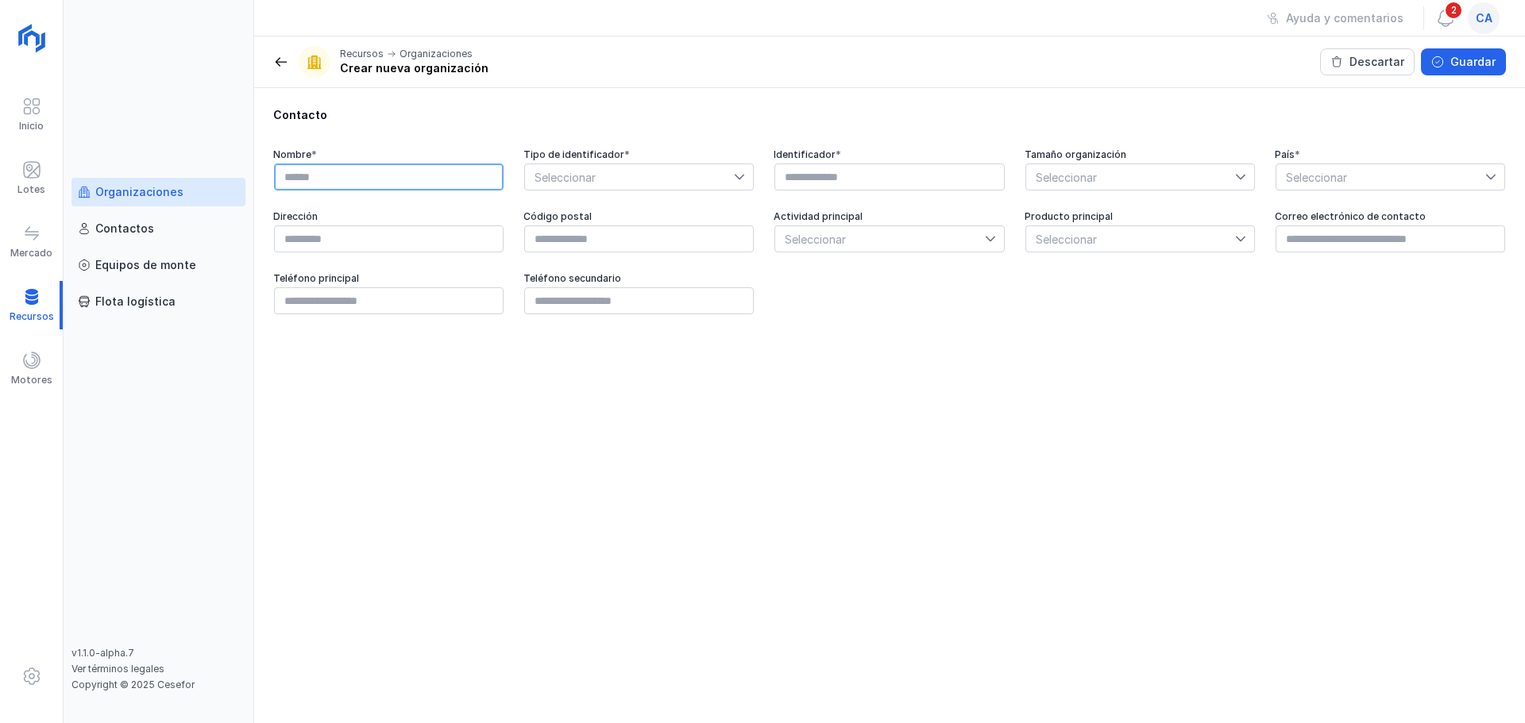
click at [454, 174] on input "text" at bounding box center [388, 177] width 229 height 27
click at [752, 182] on div at bounding box center [743, 176] width 19 height 25
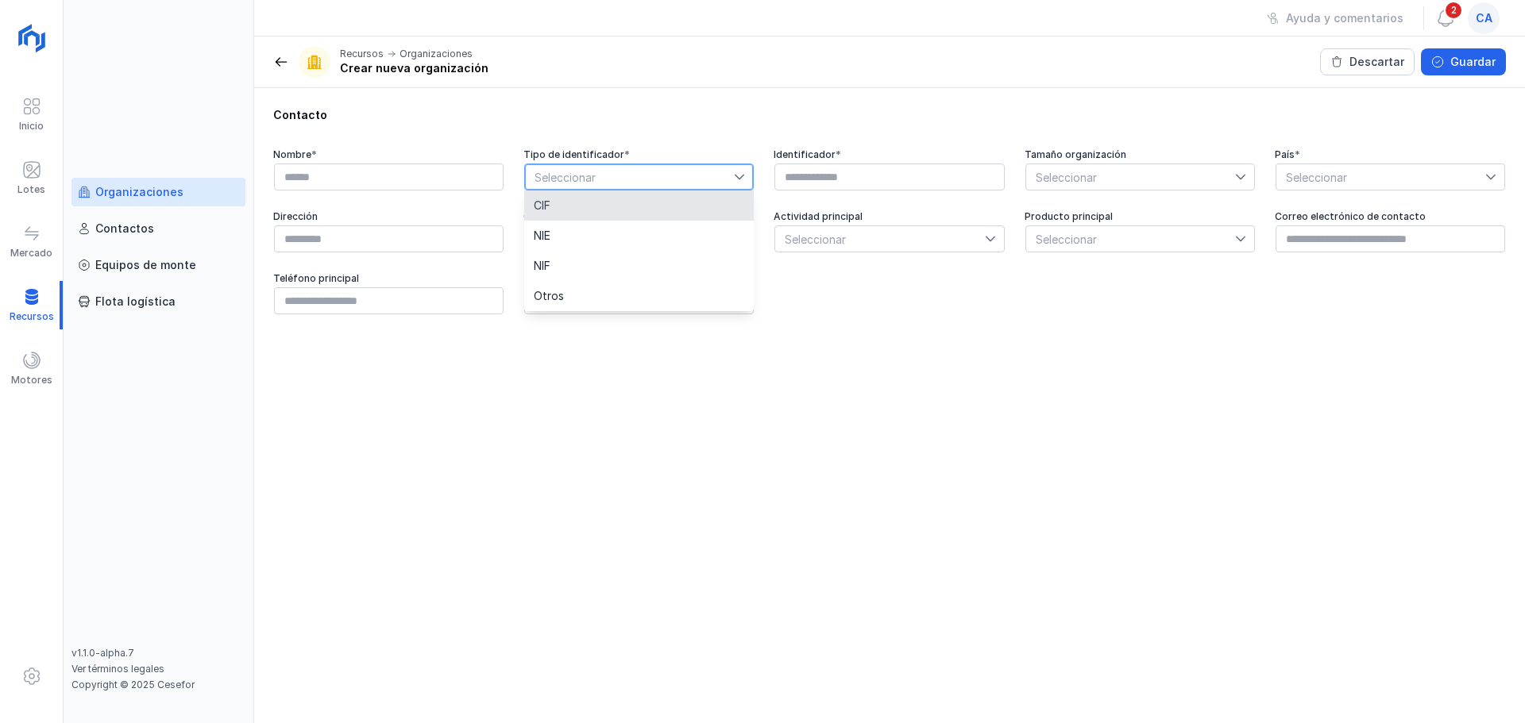
click at [440, 191] on div at bounding box center [388, 177] width 231 height 29
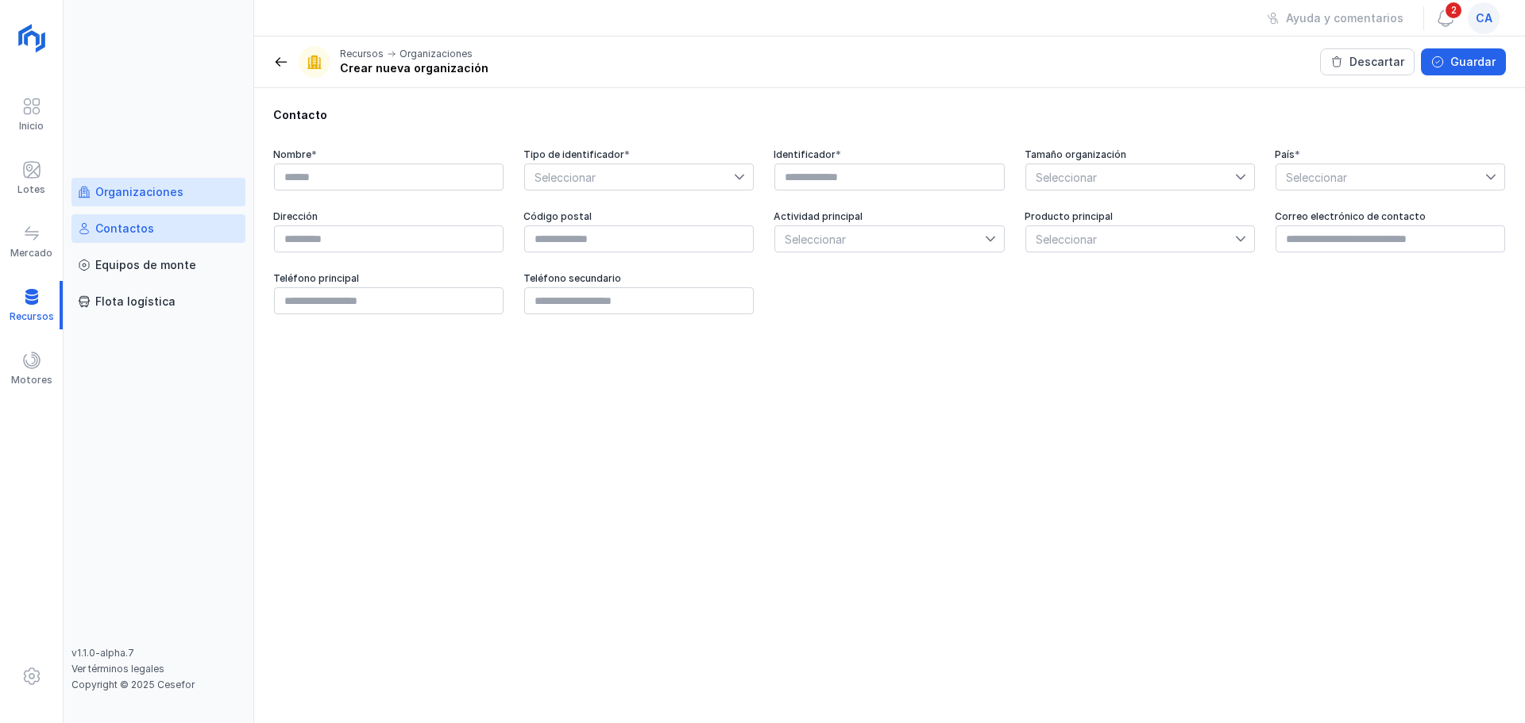
click at [183, 238] on link "Contactos" at bounding box center [158, 228] width 174 height 29
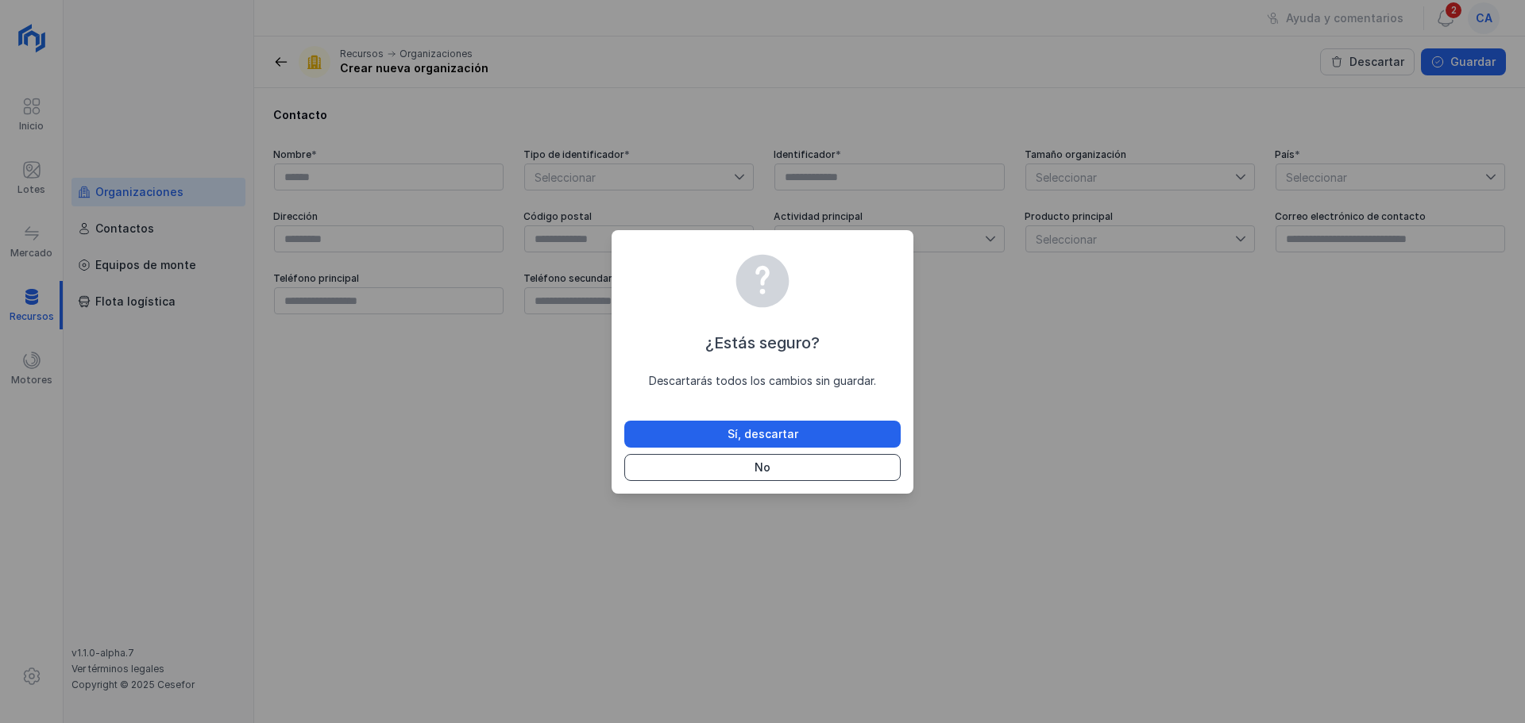
click at [778, 467] on button "No" at bounding box center [762, 467] width 276 height 27
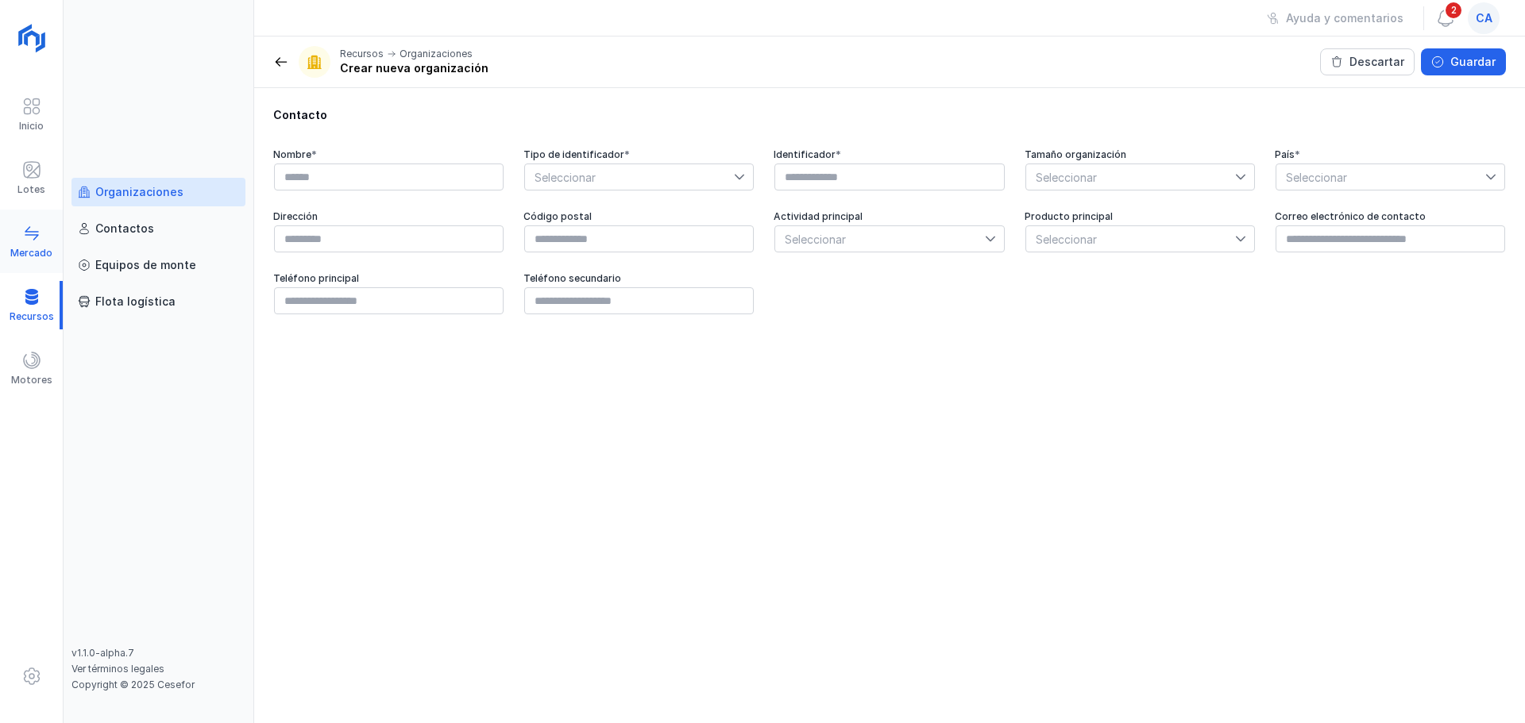
click at [21, 232] on div "Mercado" at bounding box center [31, 242] width 63 height 48
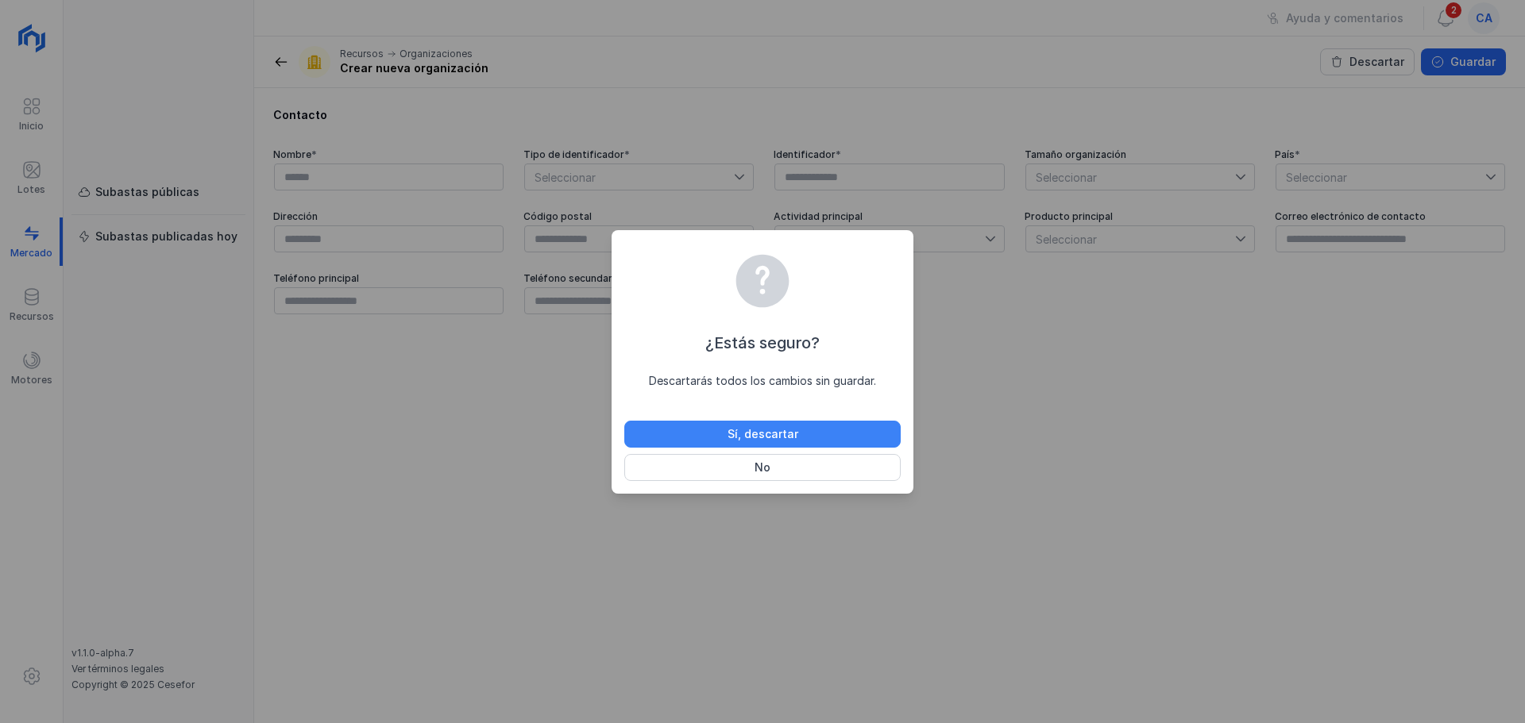
click at [761, 434] on div "Sí, descartar" at bounding box center [762, 434] width 71 height 16
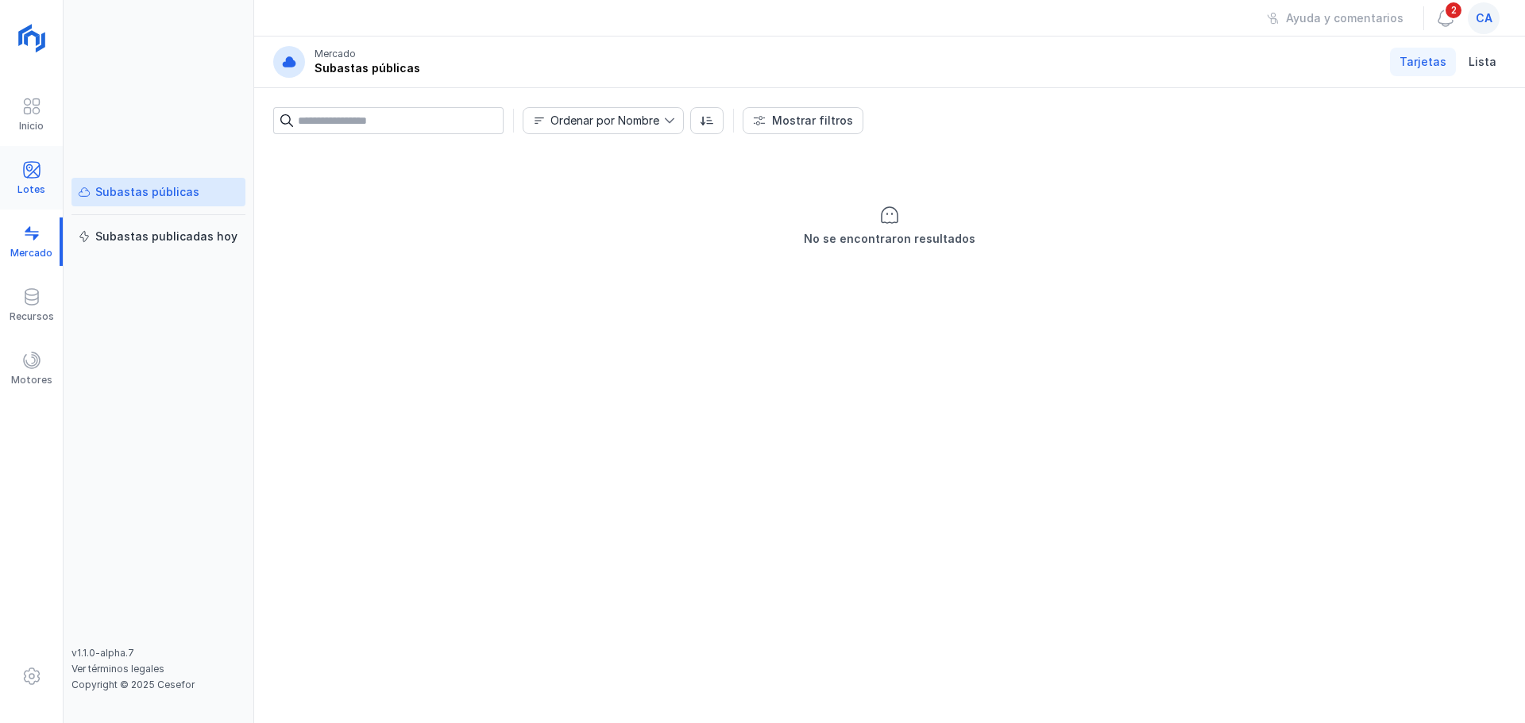
click at [41, 167] on div "Lotes" at bounding box center [31, 178] width 63 height 48
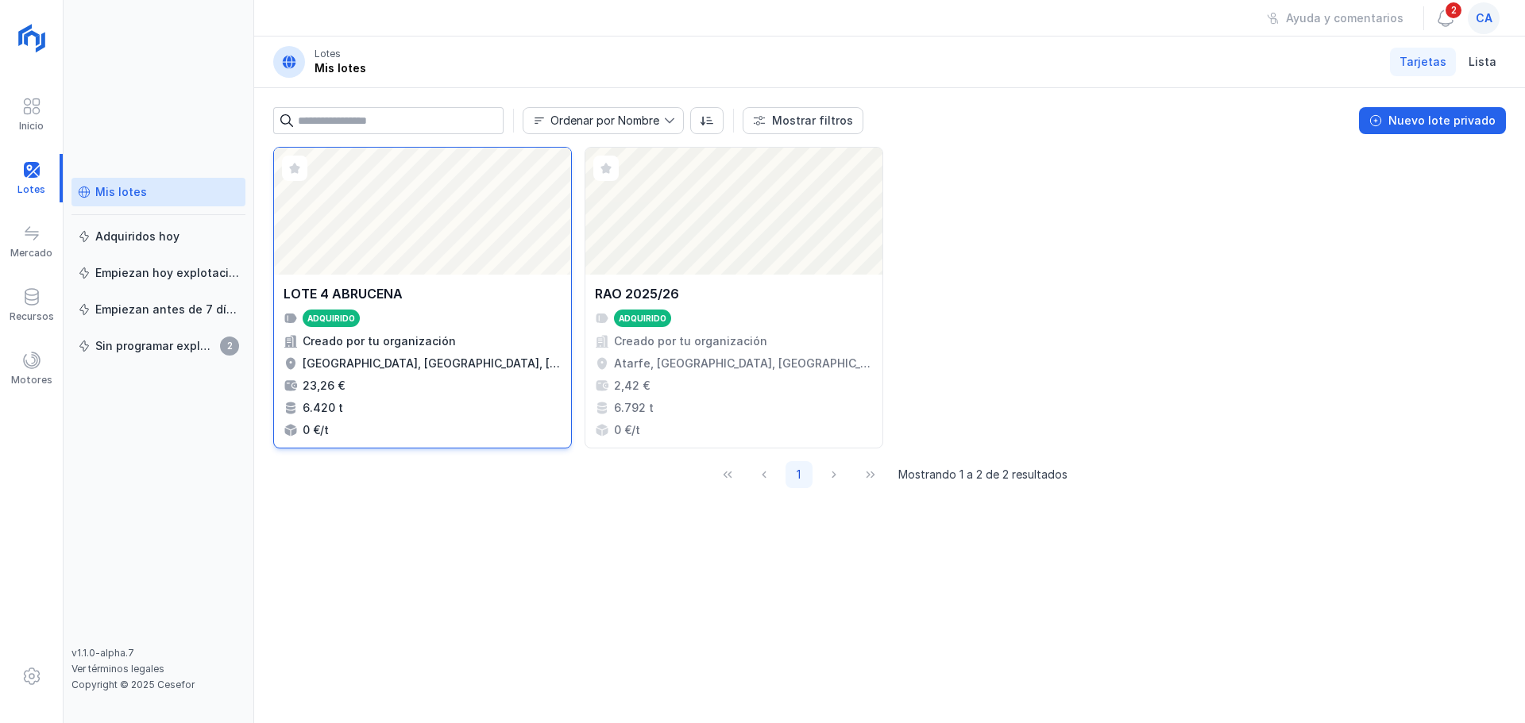
click at [307, 226] on div "Abrir lote" at bounding box center [422, 211] width 297 height 127
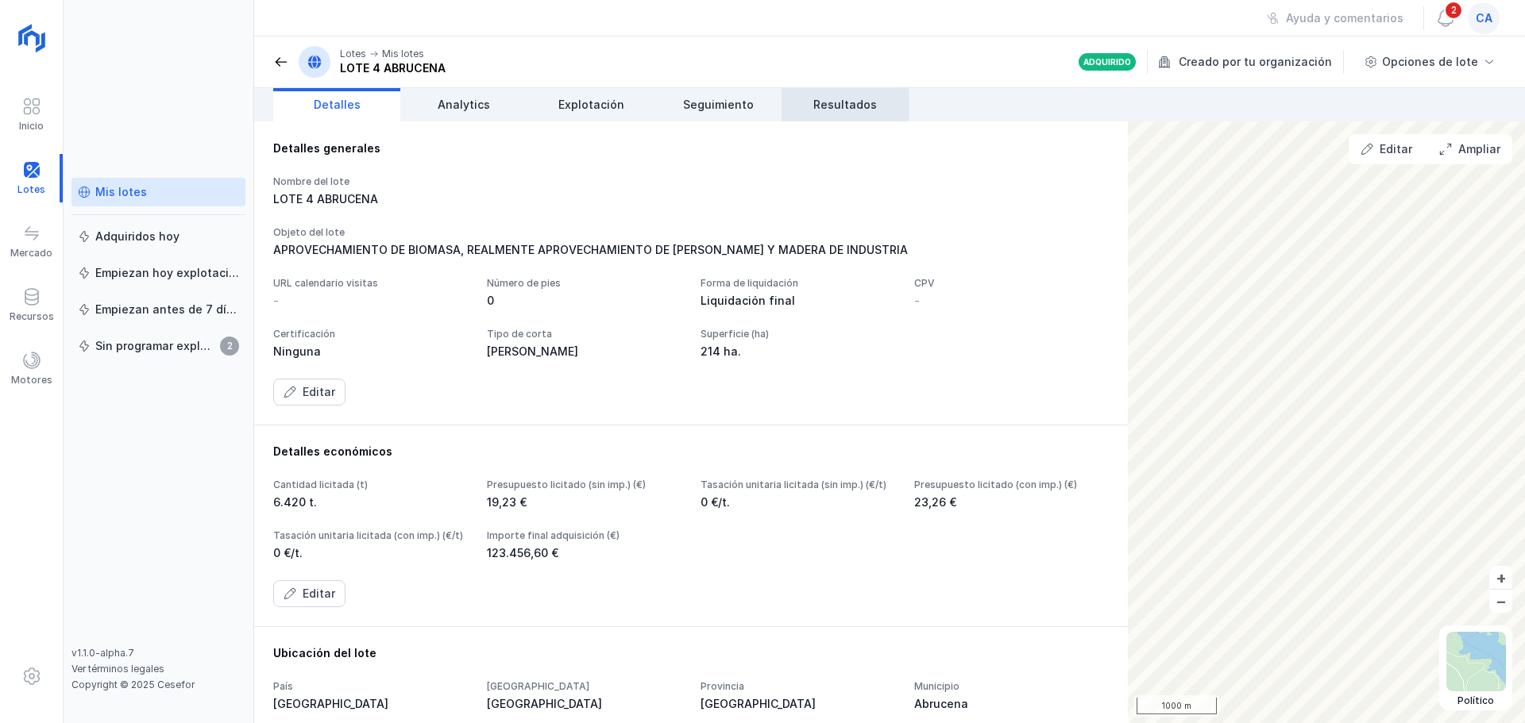
click at [786, 94] on link "Resultados" at bounding box center [844, 104] width 127 height 33
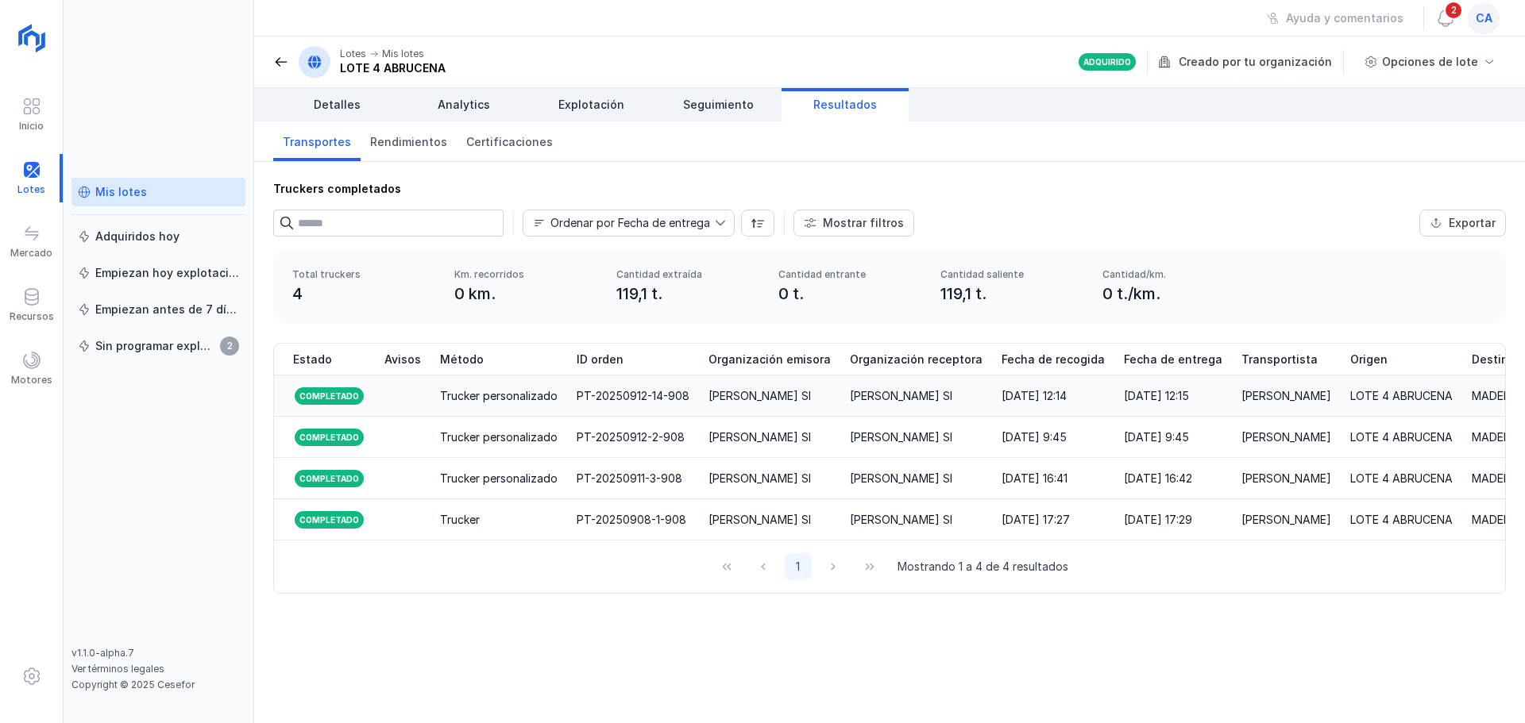
click at [447, 391] on div "Trucker personalizado" at bounding box center [499, 396] width 118 height 16
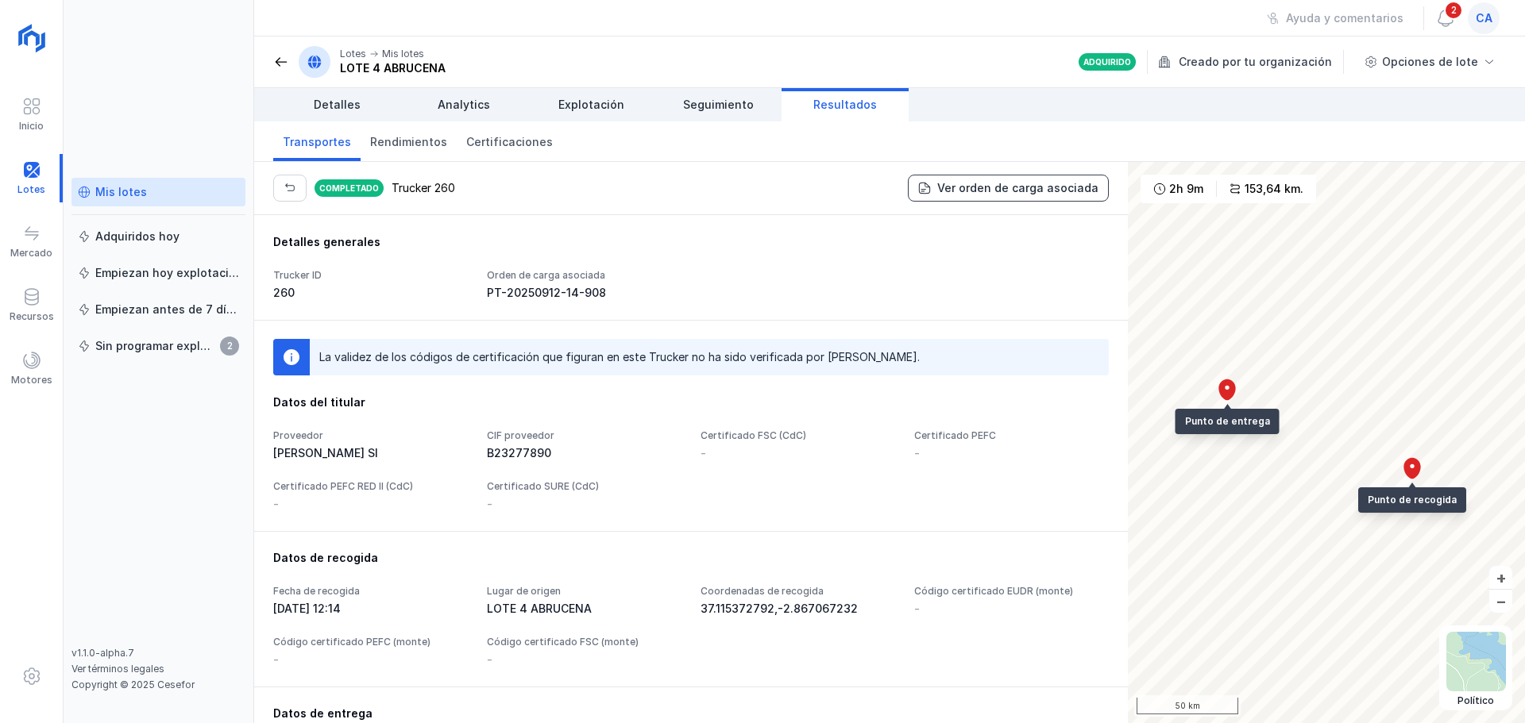
click at [969, 188] on div "Ver orden de carga asociada" at bounding box center [1017, 188] width 161 height 16
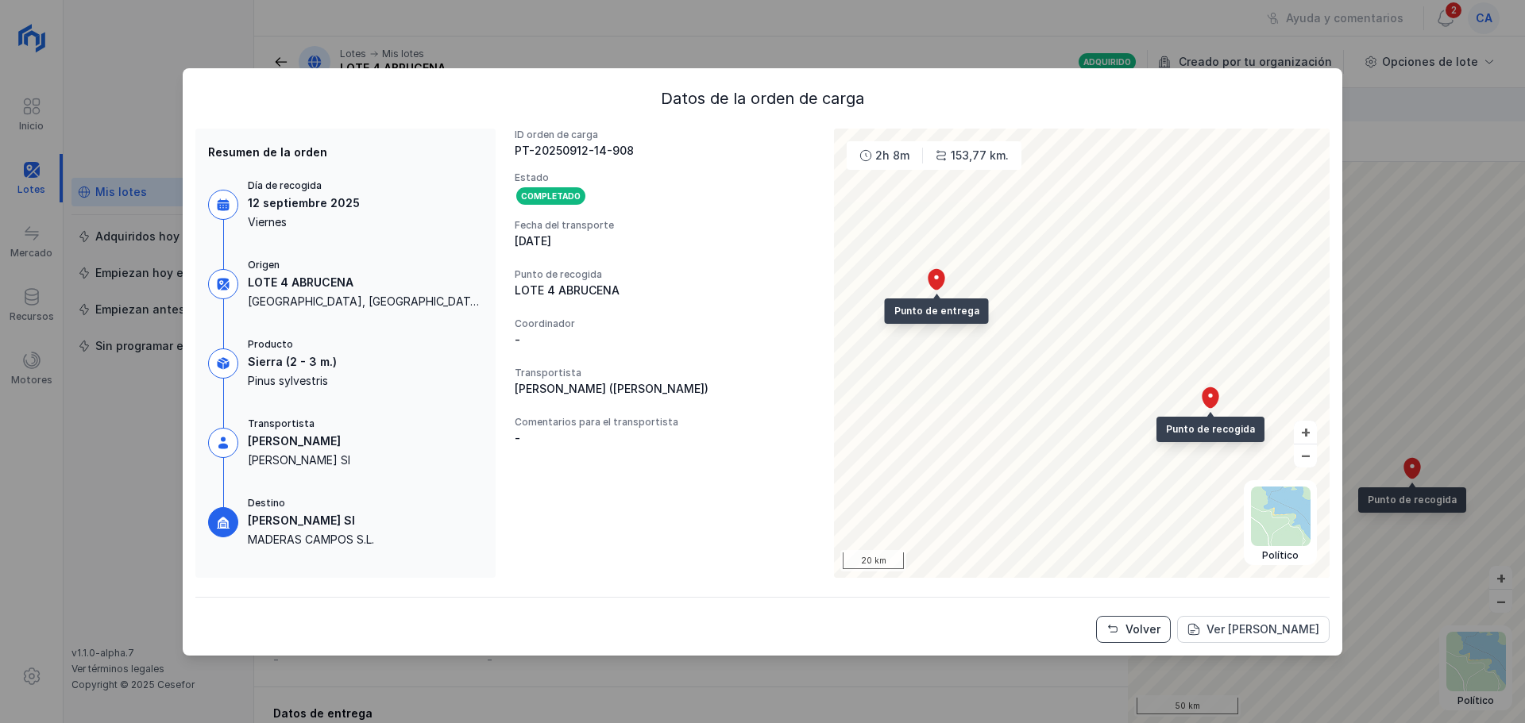
click at [1157, 622] on div "Volver" at bounding box center [1142, 630] width 35 height 16
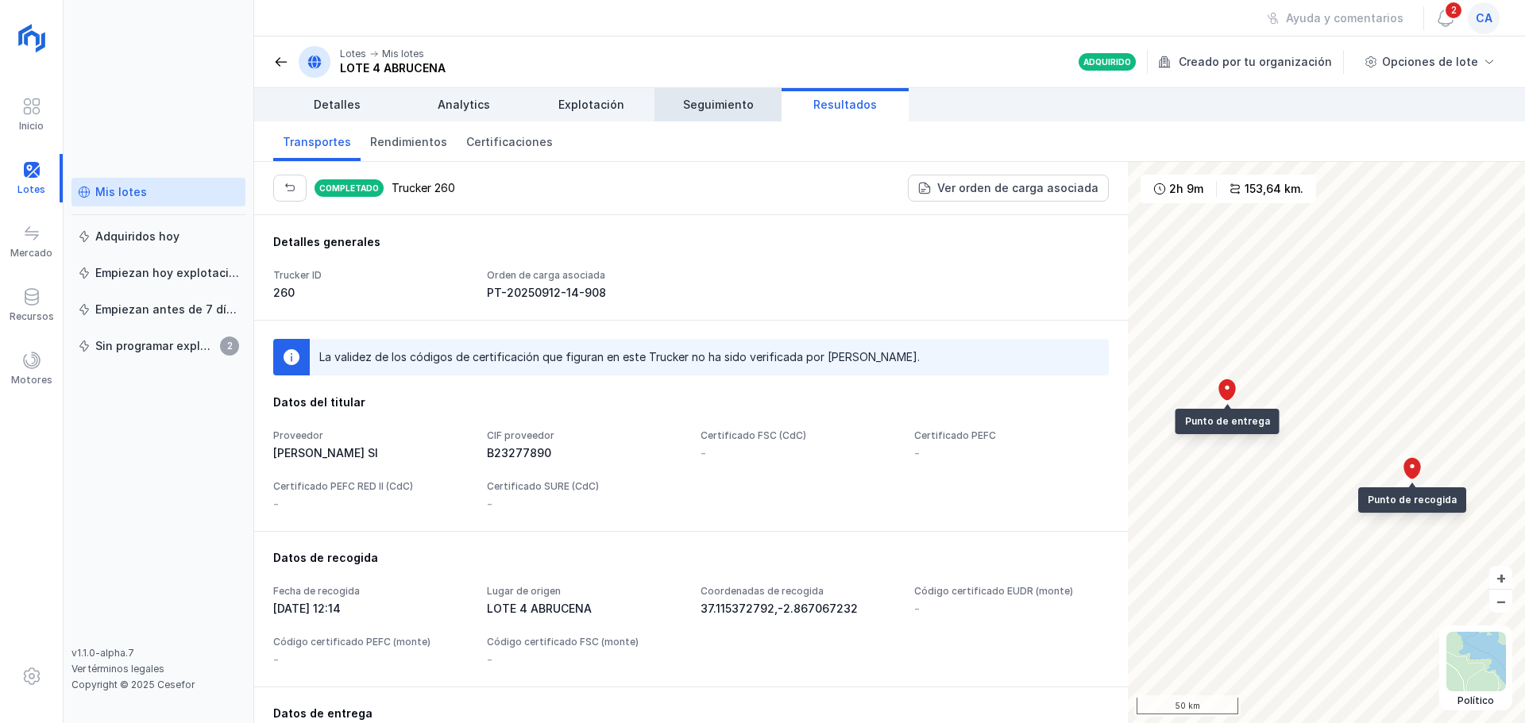
click at [725, 111] on span "Seguimiento" at bounding box center [718, 105] width 71 height 16
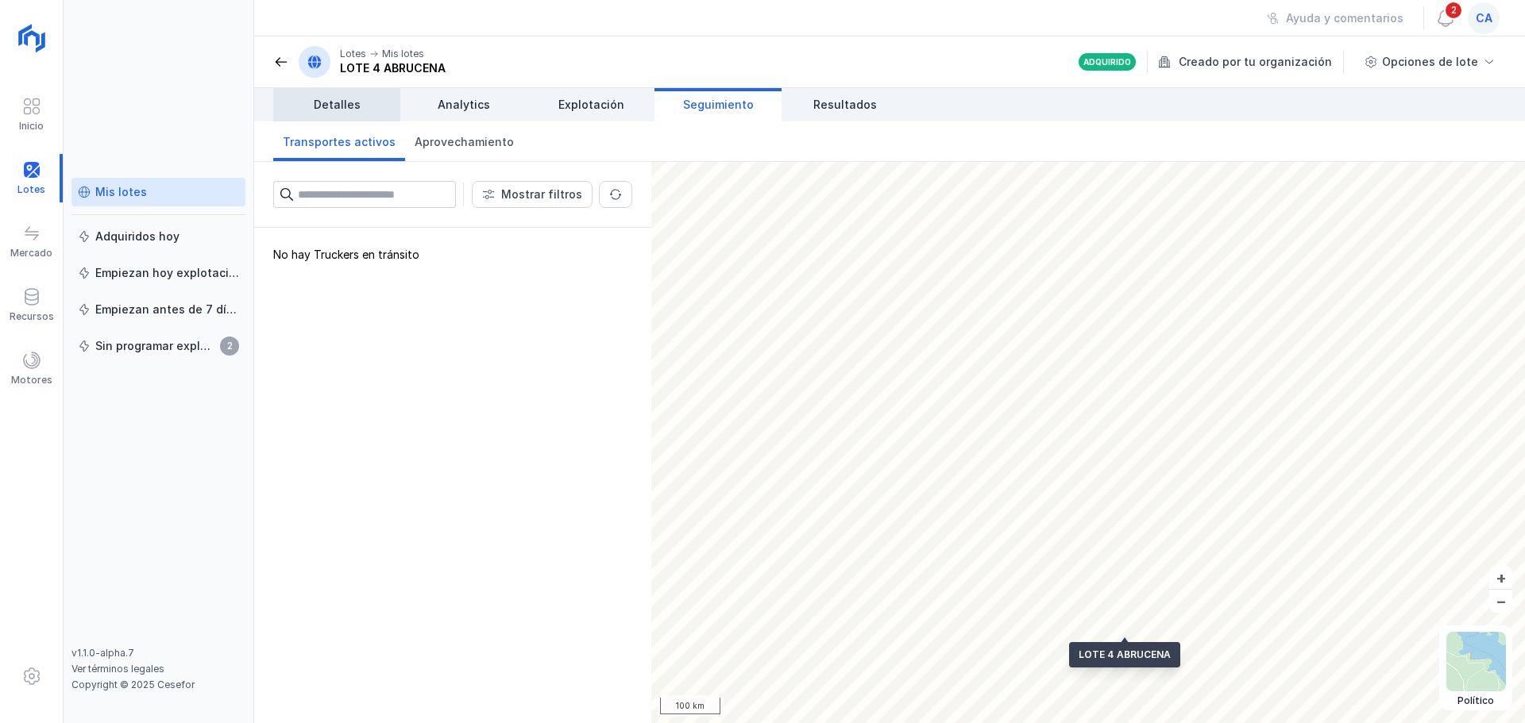
click at [380, 109] on link "Detalles" at bounding box center [336, 104] width 127 height 33
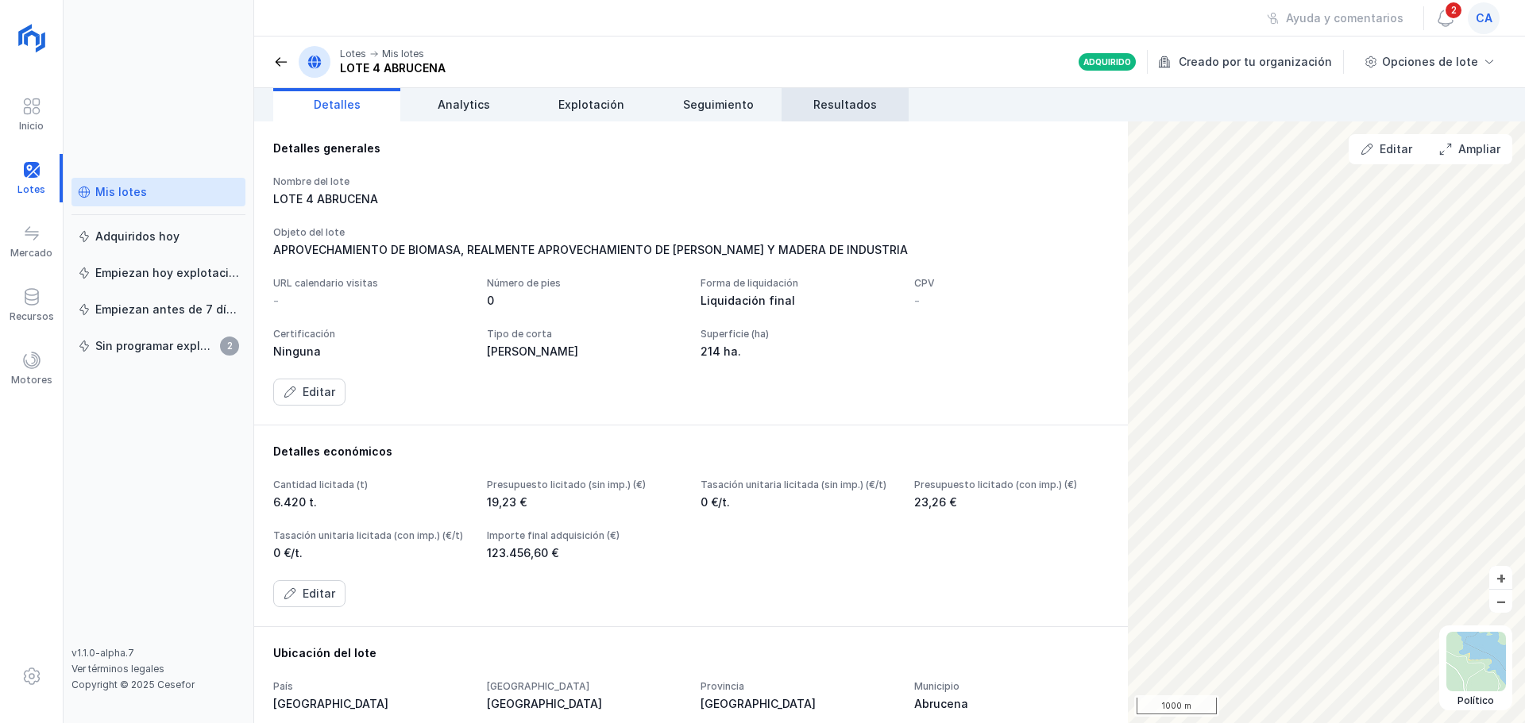
click at [869, 111] on span "Resultados" at bounding box center [845, 105] width 64 height 16
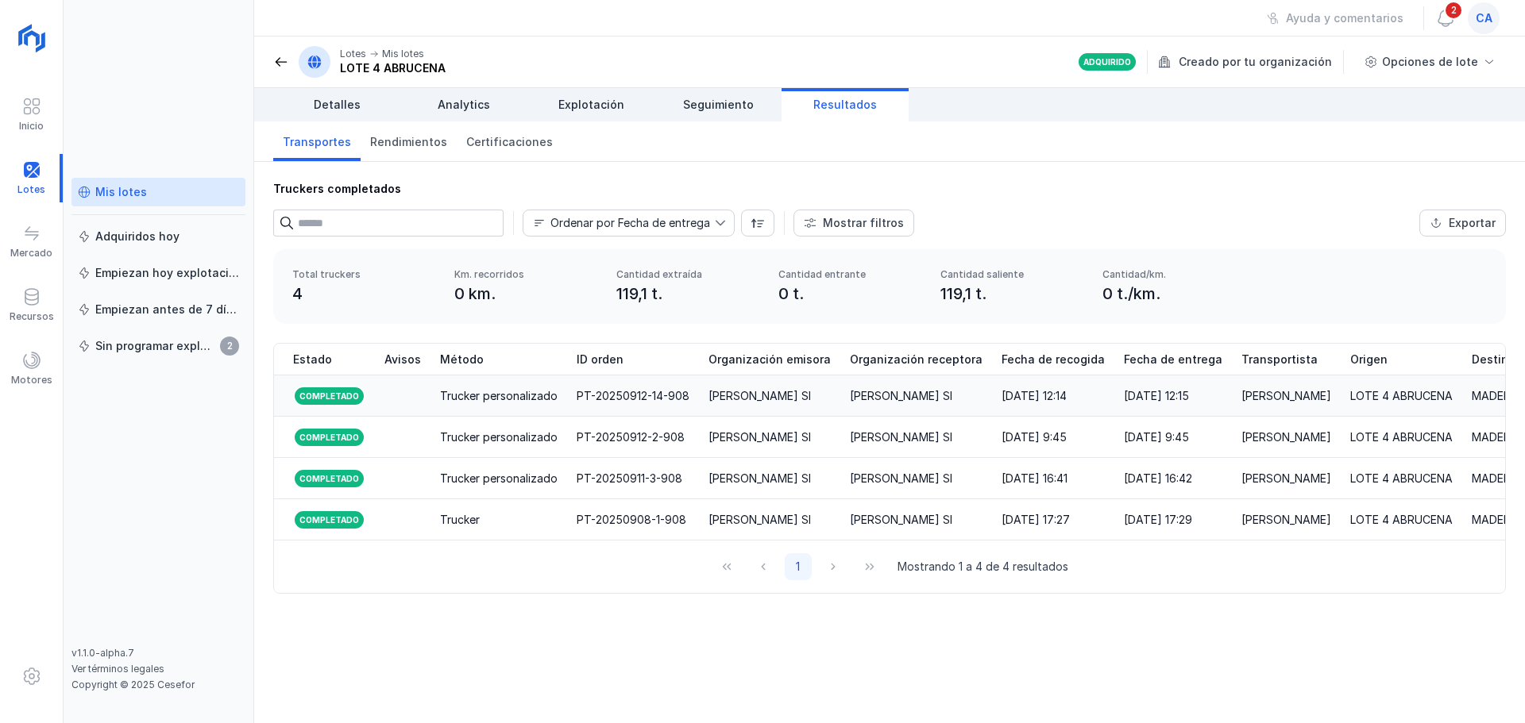
click at [954, 398] on div "[PERSON_NAME] Sl" at bounding box center [916, 396] width 133 height 16
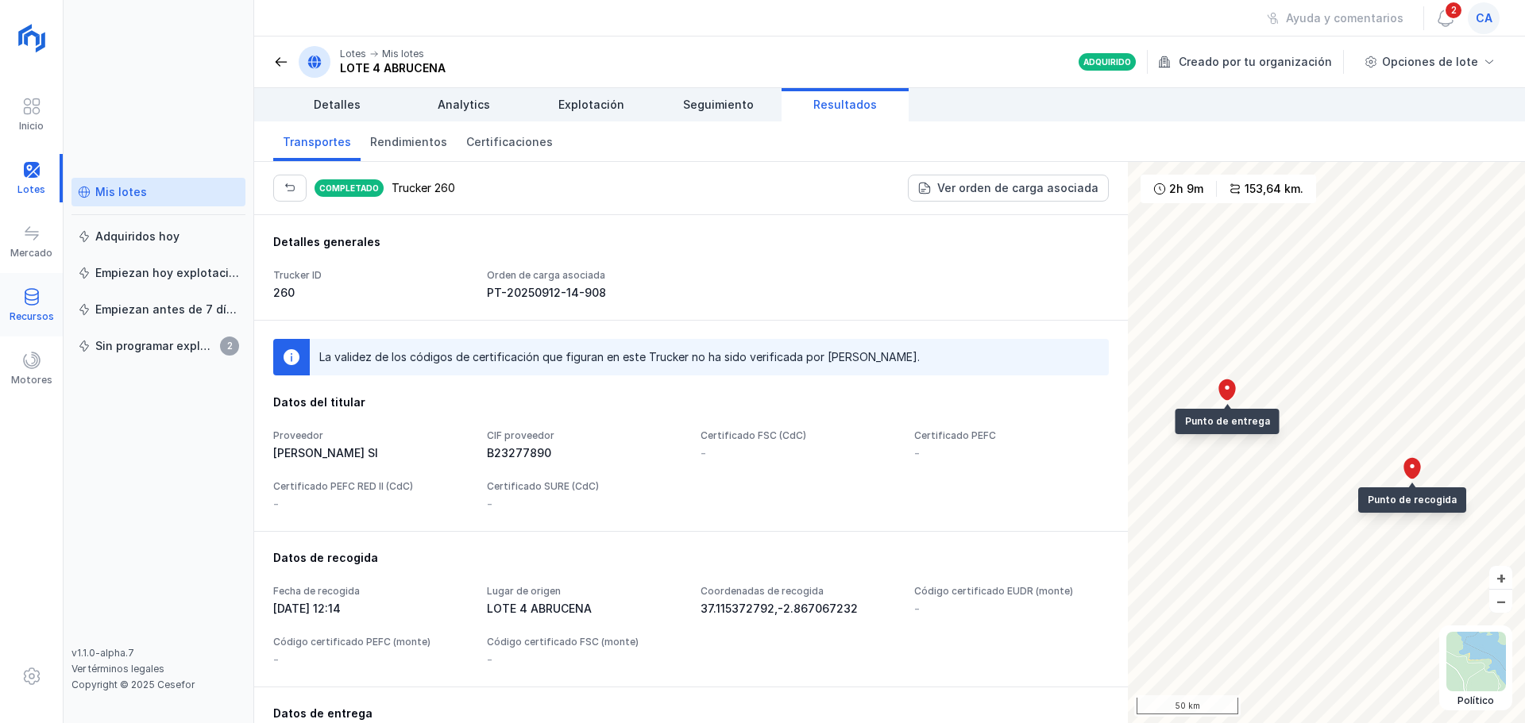
click at [13, 310] on div "Recursos" at bounding box center [32, 316] width 44 height 13
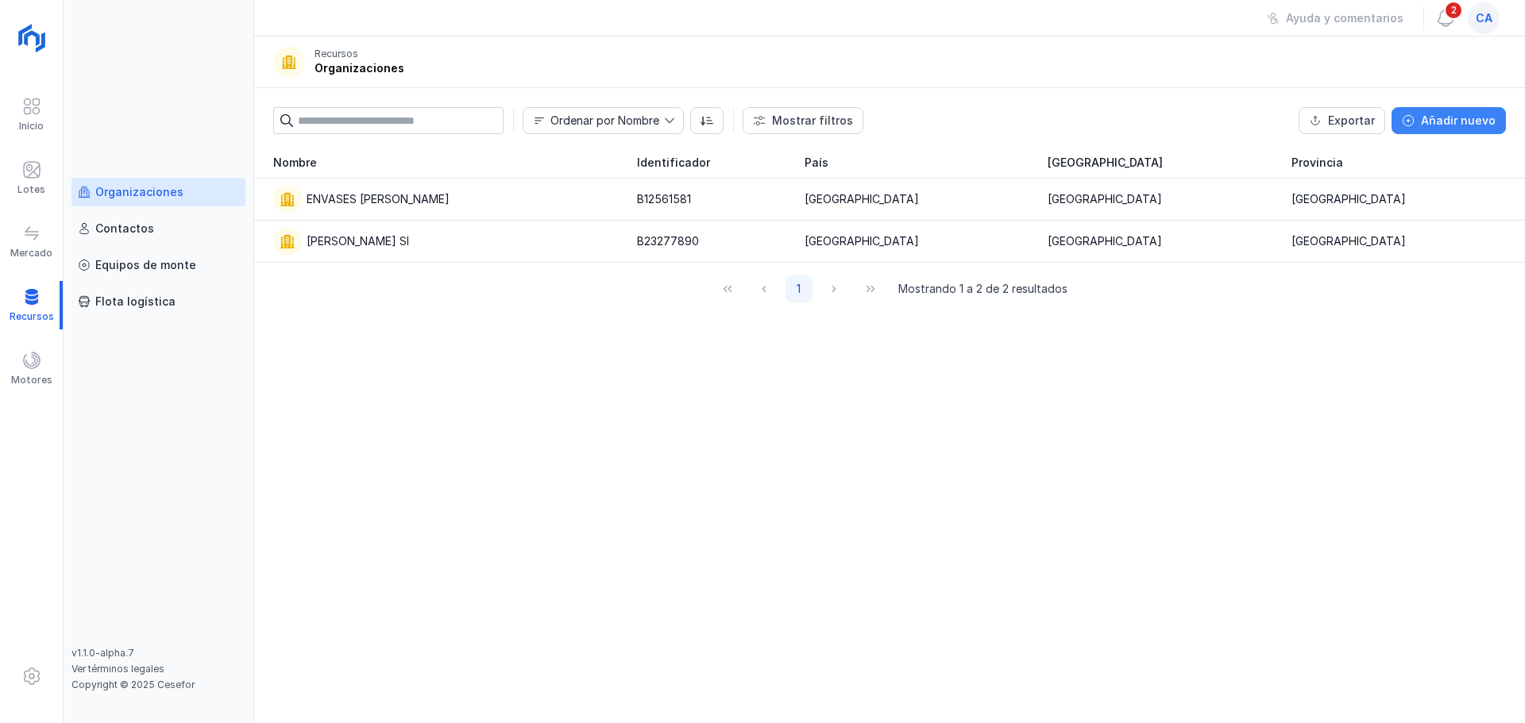
click at [1483, 125] on div "Añadir nuevo" at bounding box center [1458, 121] width 75 height 16
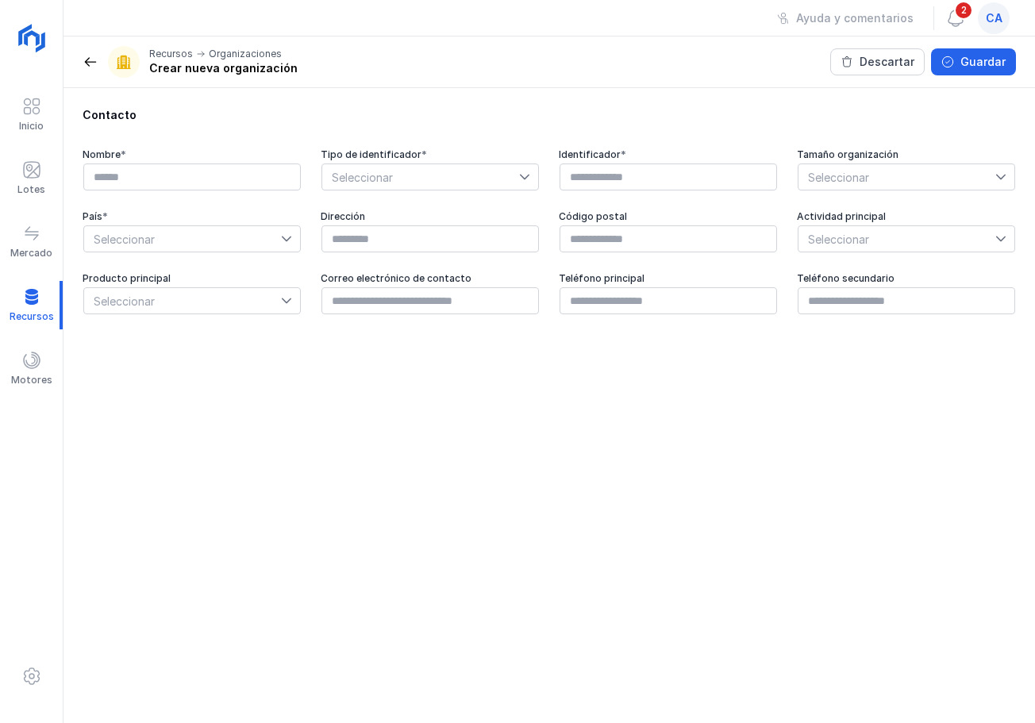
click at [95, 64] on span at bounding box center [91, 62] width 16 height 16
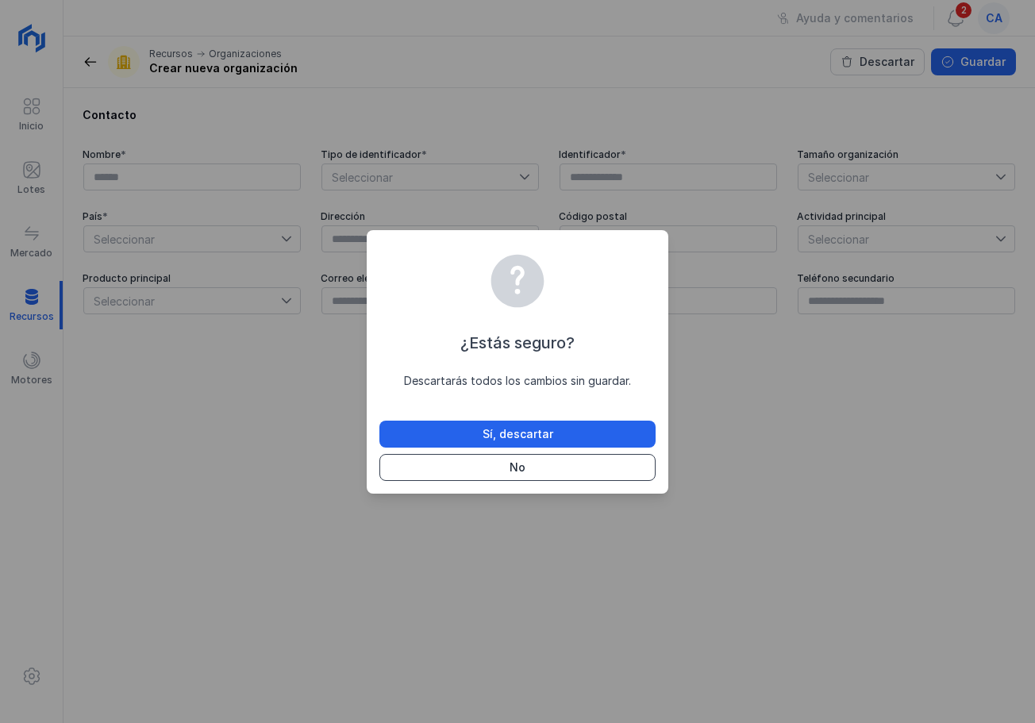
click at [552, 472] on button "No" at bounding box center [518, 467] width 276 height 27
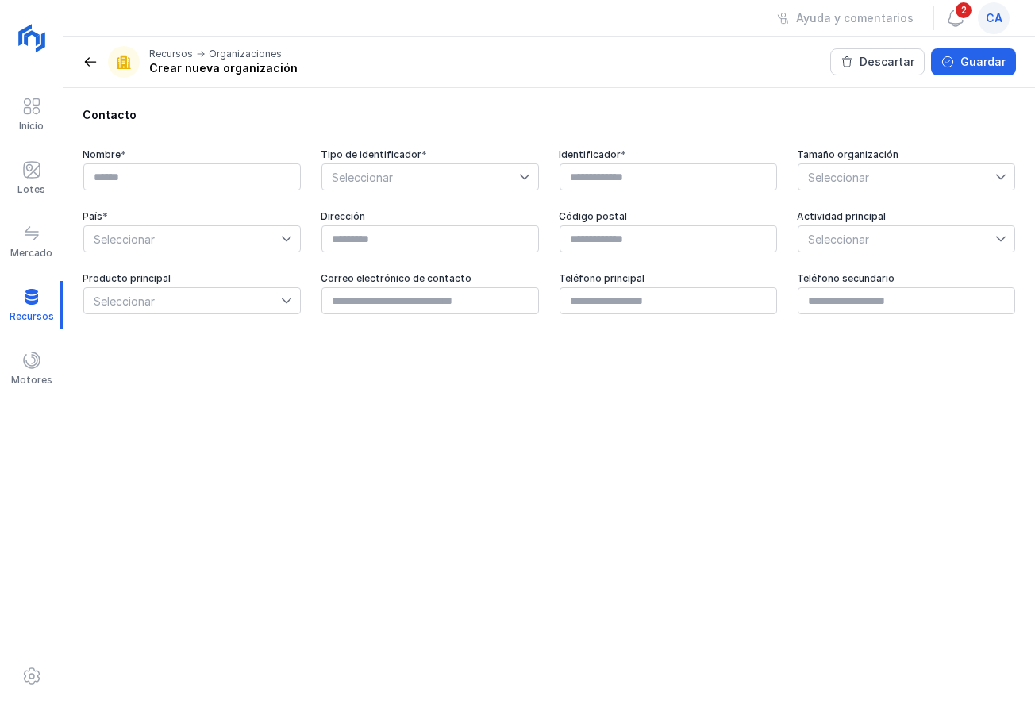
click at [84, 61] on span at bounding box center [91, 62] width 16 height 16
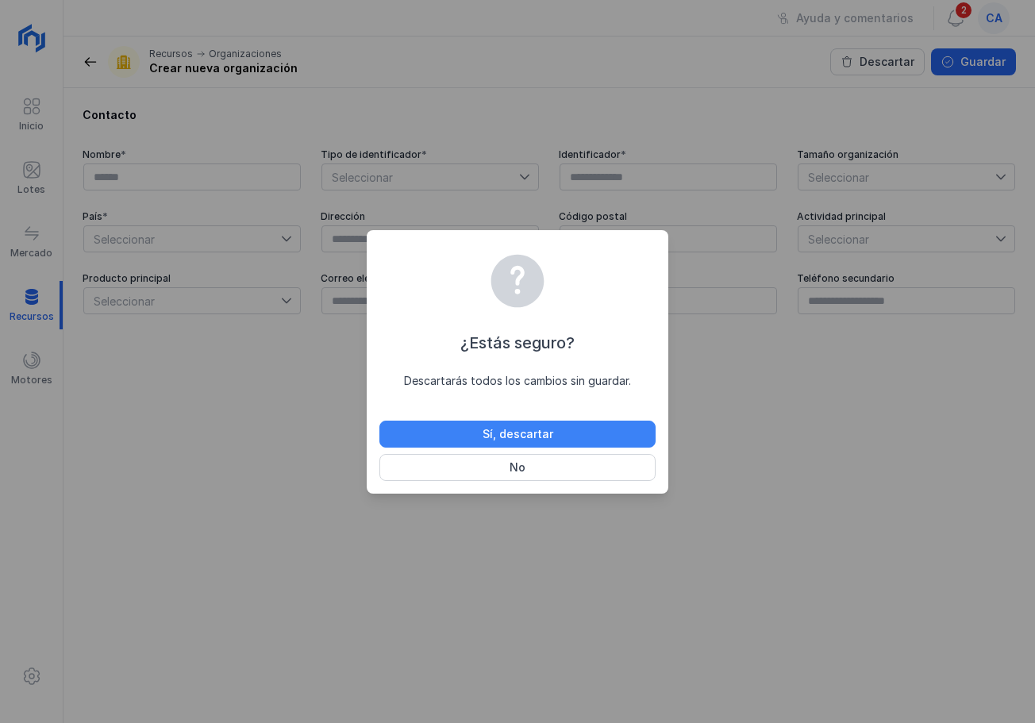
click at [494, 437] on div "Sí, descartar" at bounding box center [518, 434] width 71 height 16
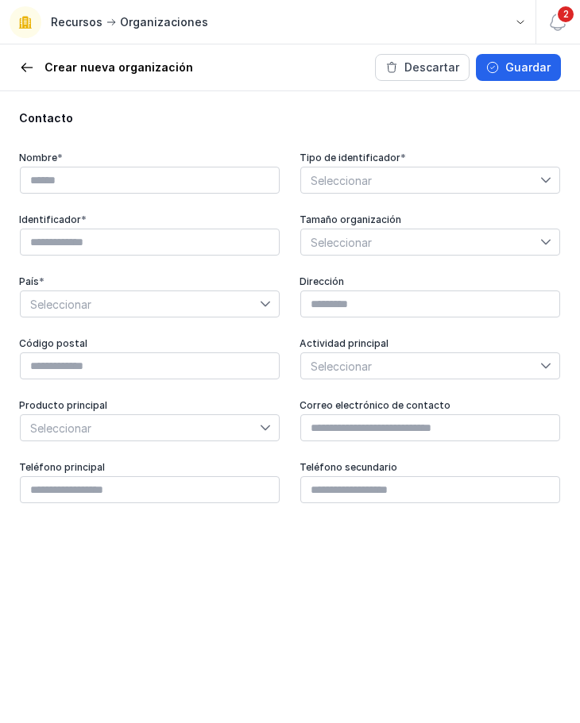
click at [22, 64] on span at bounding box center [27, 68] width 16 height 16
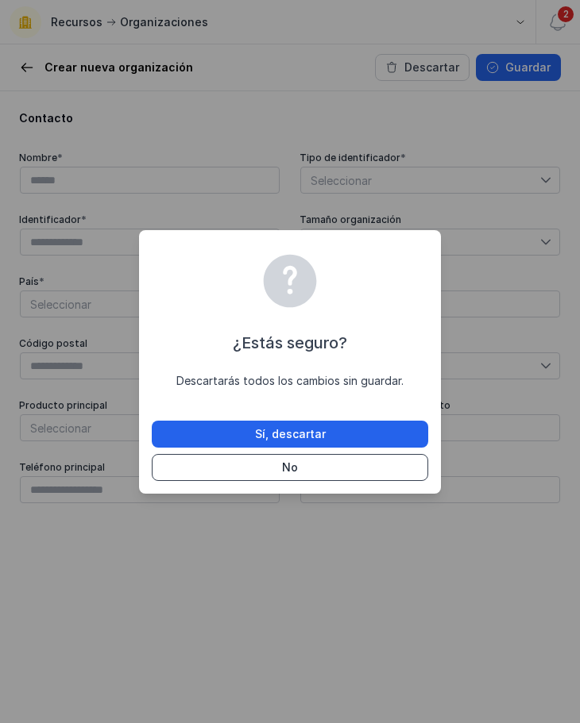
click at [256, 472] on button "No" at bounding box center [290, 467] width 276 height 27
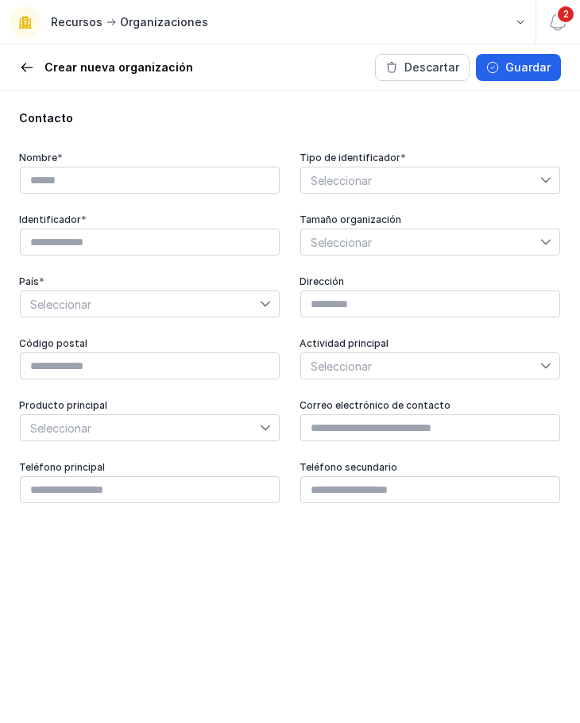
click at [30, 64] on span at bounding box center [27, 68] width 16 height 16
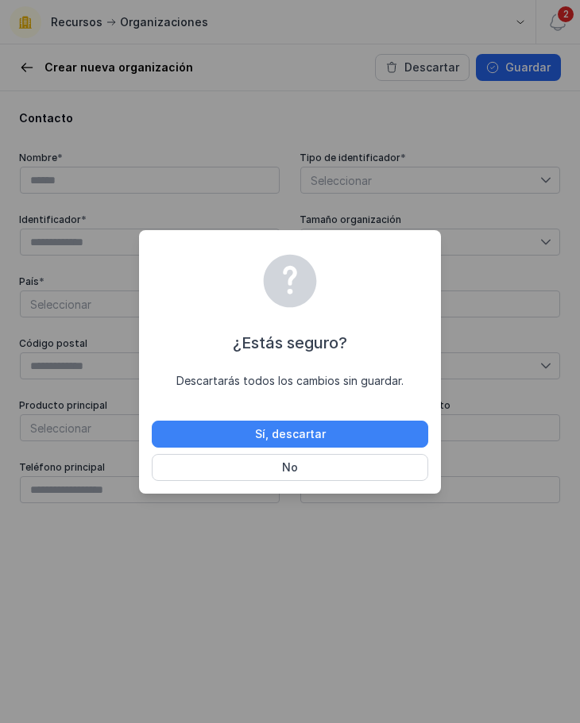
click at [249, 428] on button "Sí, descartar" at bounding box center [290, 434] width 276 height 27
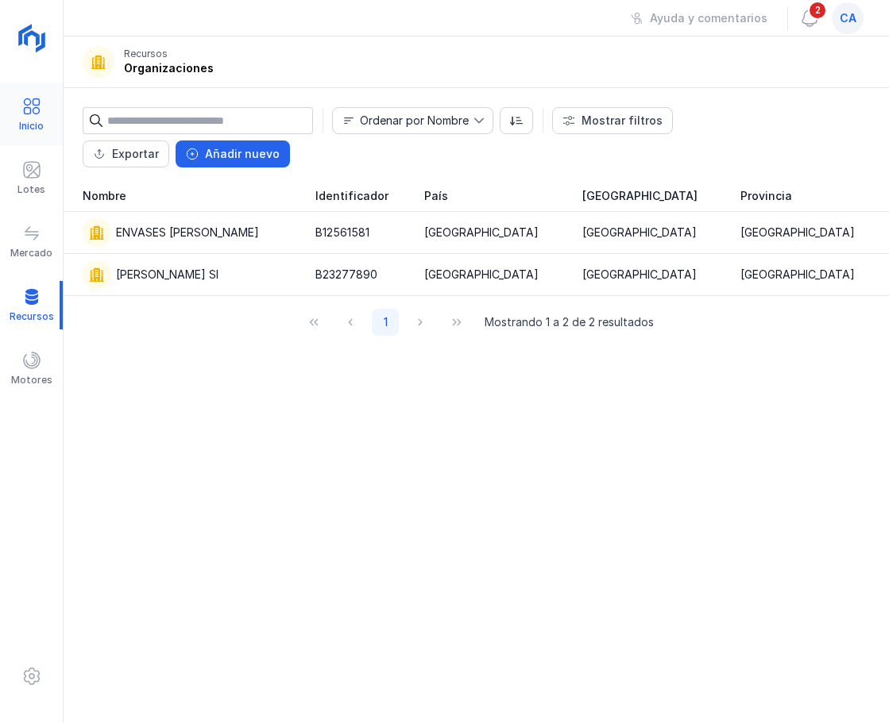
click at [33, 97] on span at bounding box center [31, 106] width 19 height 19
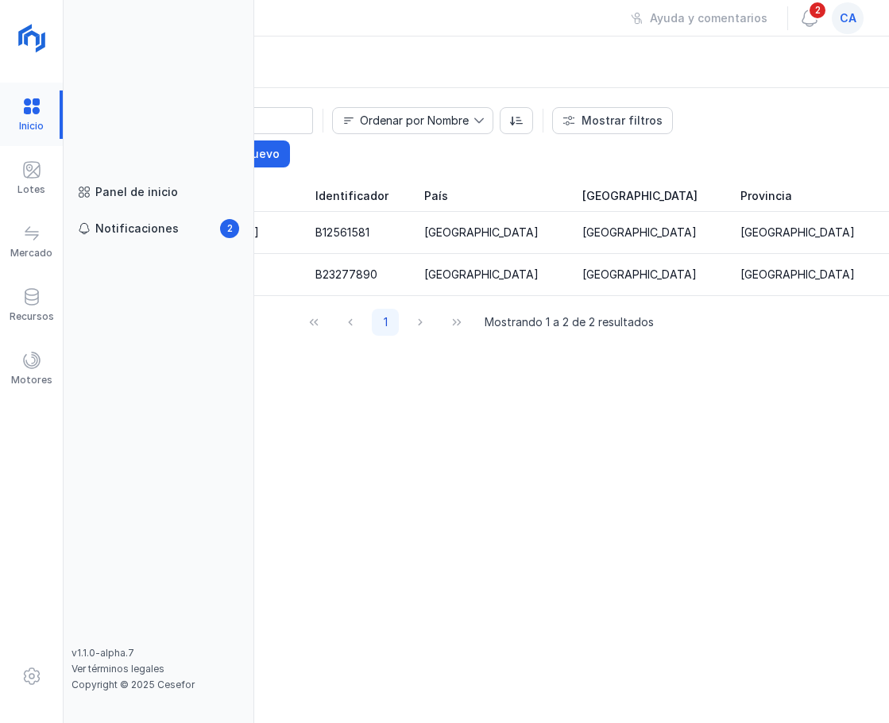
click at [28, 105] on div at bounding box center [31, 115] width 63 height 48
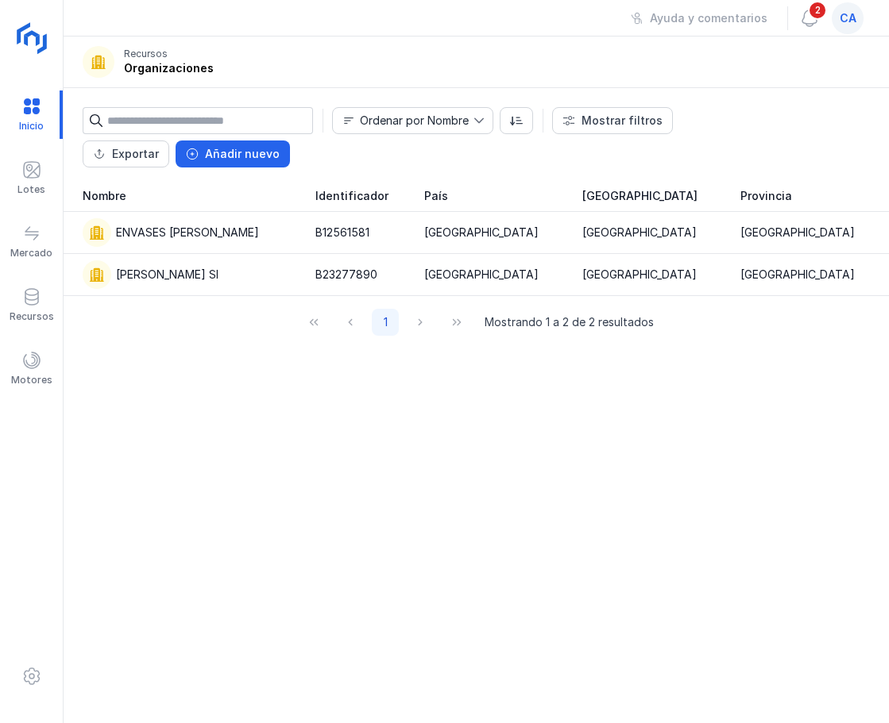
click at [27, 34] on img at bounding box center [33, 40] width 40 height 40
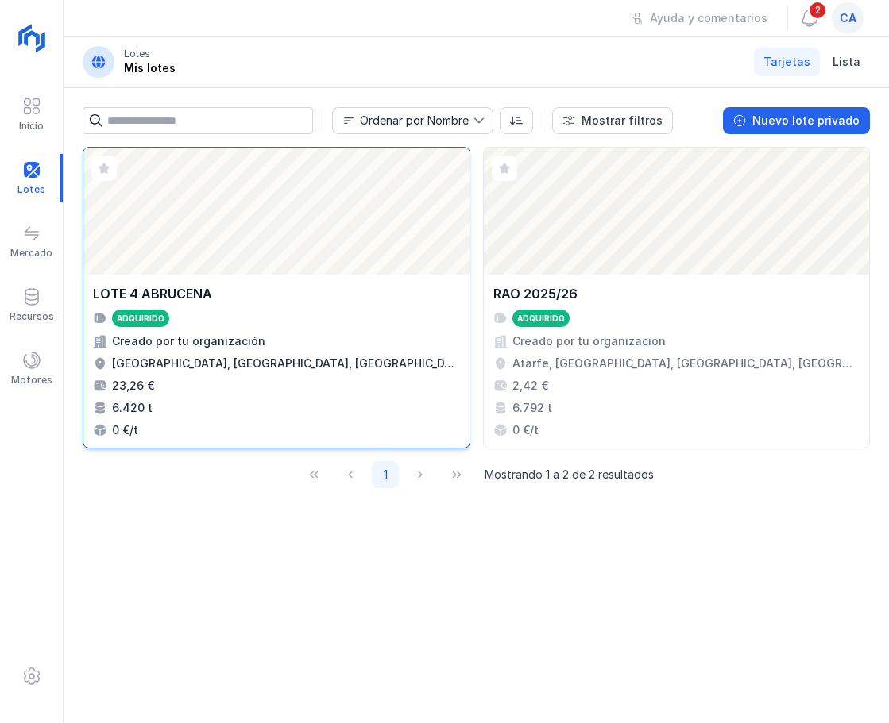
click at [284, 205] on div "Abrir lote" at bounding box center [276, 211] width 386 height 127
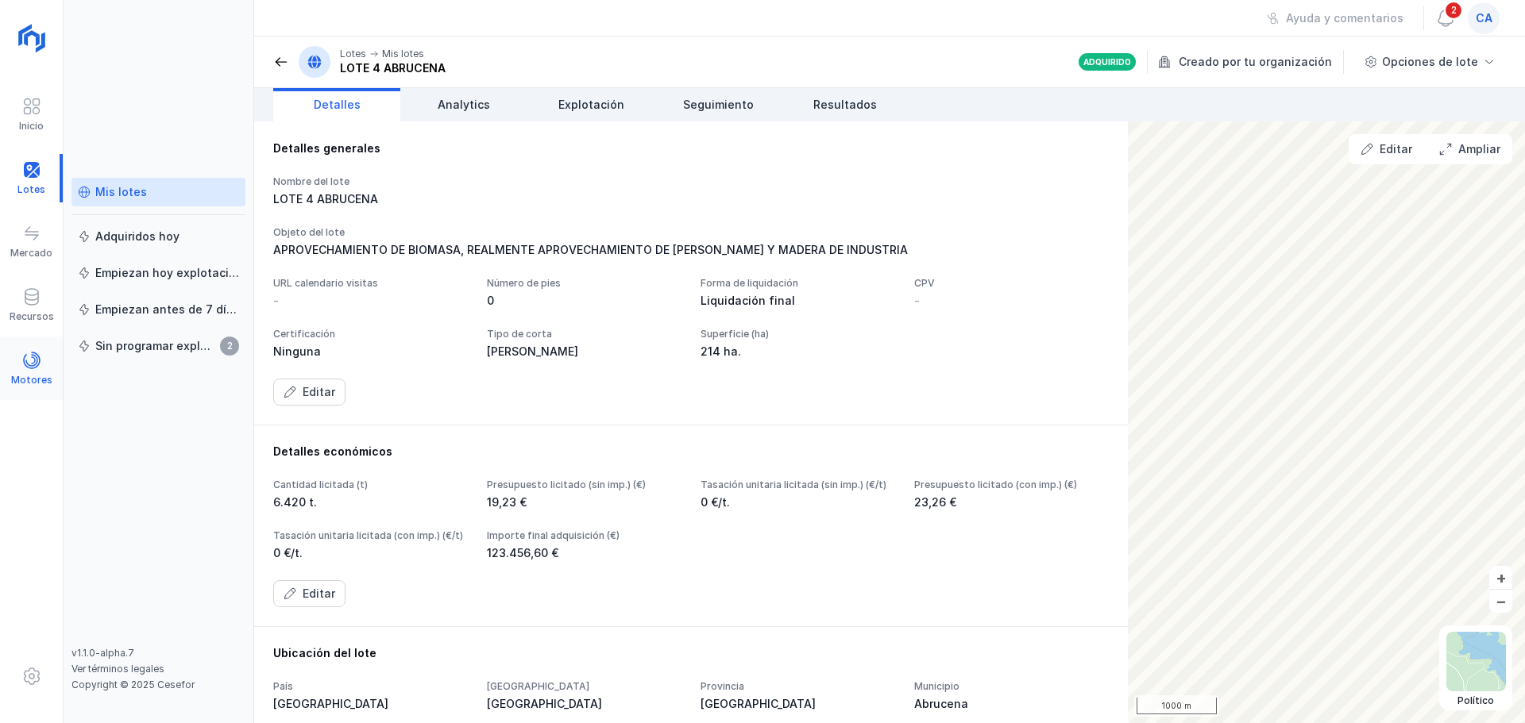
click at [26, 364] on span at bounding box center [31, 360] width 19 height 19
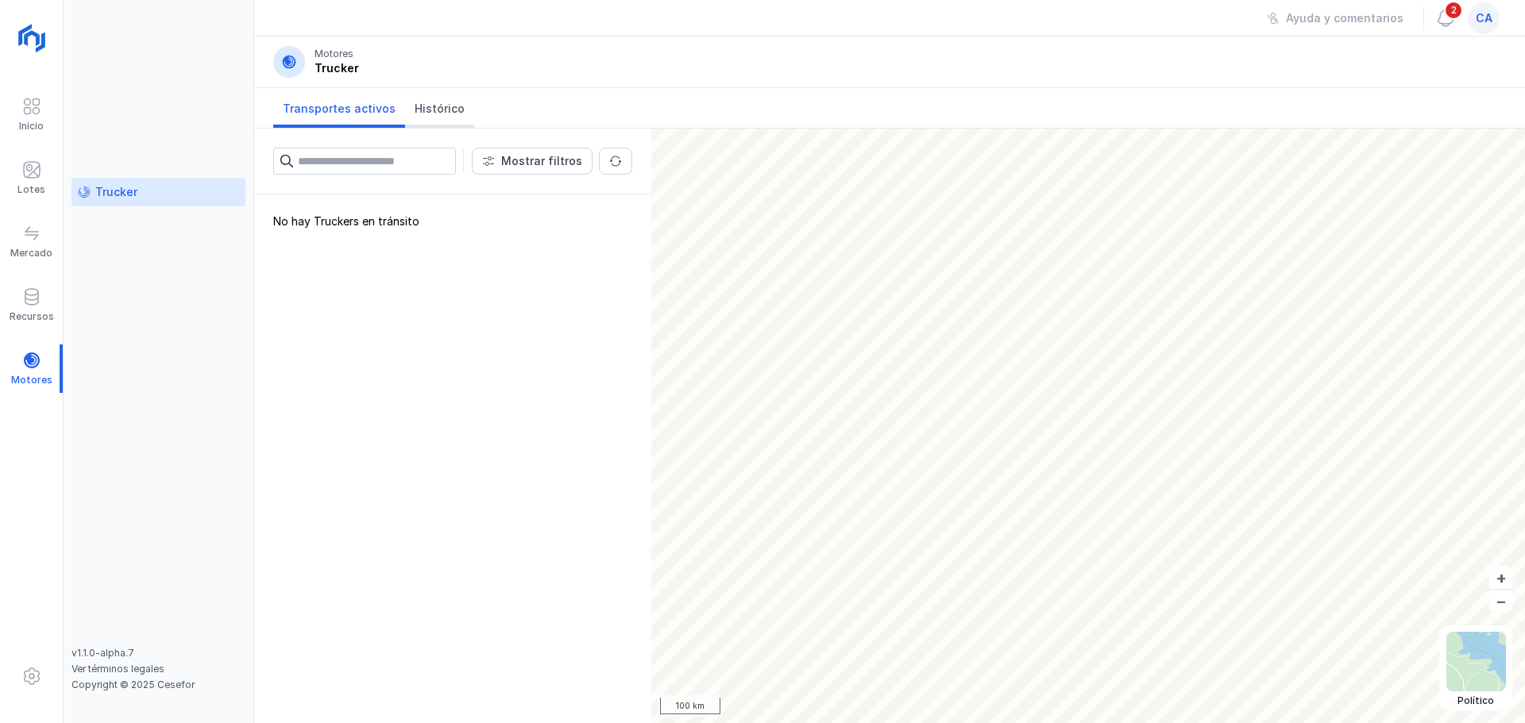
click at [432, 110] on span "Histórico" at bounding box center [439, 109] width 50 height 16
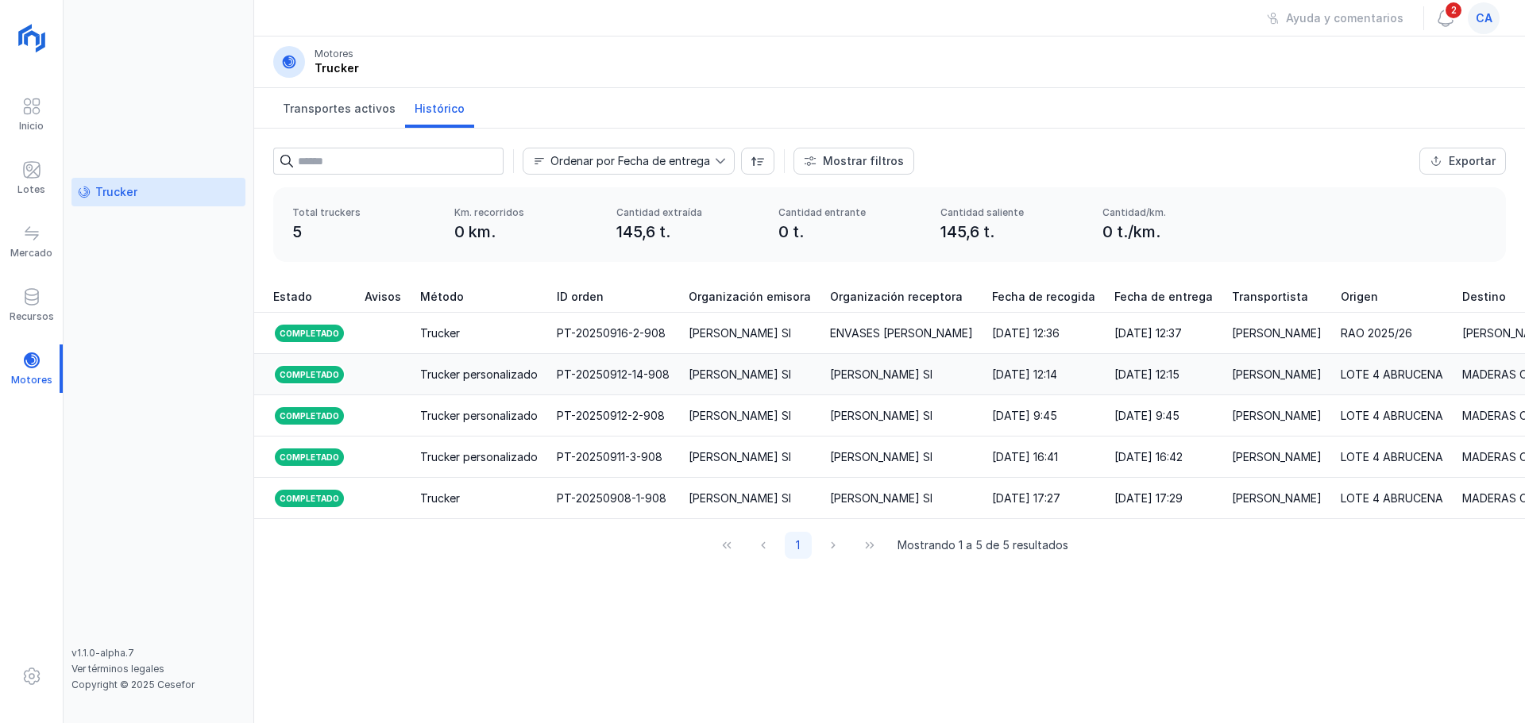
click at [445, 374] on div "Trucker personalizado" at bounding box center [479, 375] width 118 height 16
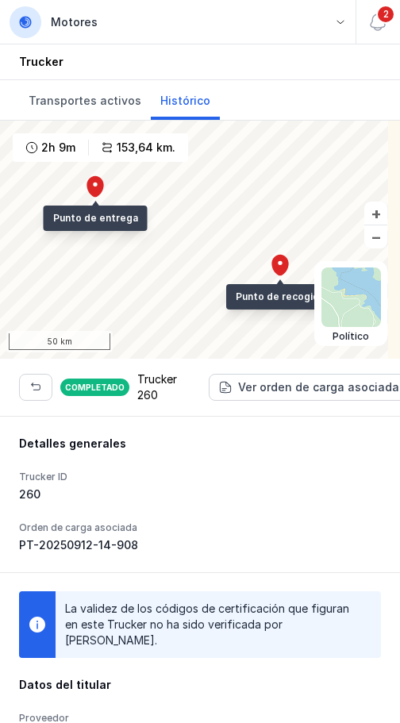
click at [29, 25] on span at bounding box center [25, 22] width 14 height 14
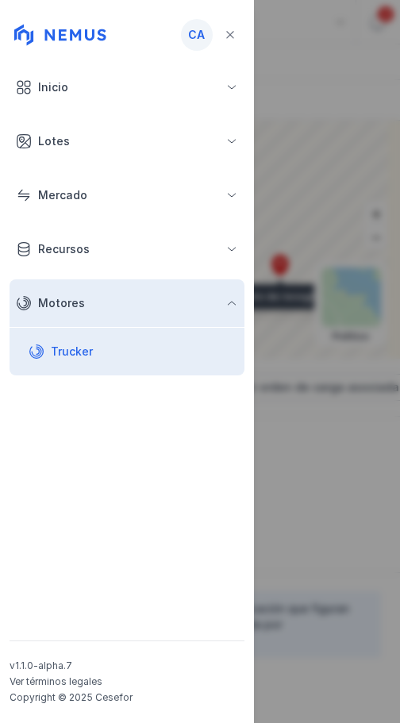
click at [234, 137] on span "button" at bounding box center [232, 141] width 13 height 13
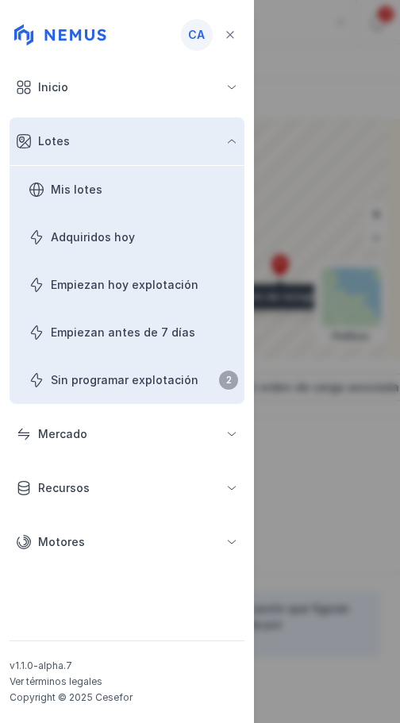
click at [234, 137] on span "button" at bounding box center [232, 141] width 13 height 13
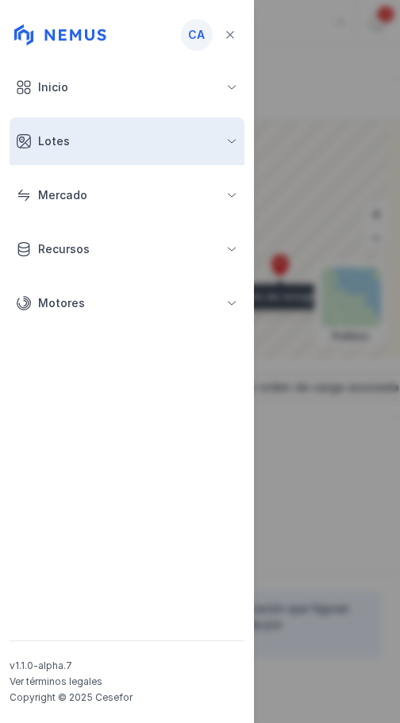
click at [222, 307] on button "Motores" at bounding box center [127, 304] width 235 height 48
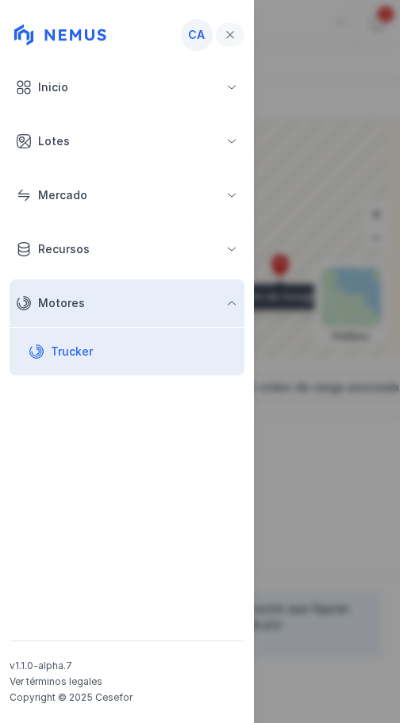
click at [231, 29] on icon "Close" at bounding box center [231, 34] width 10 height 11
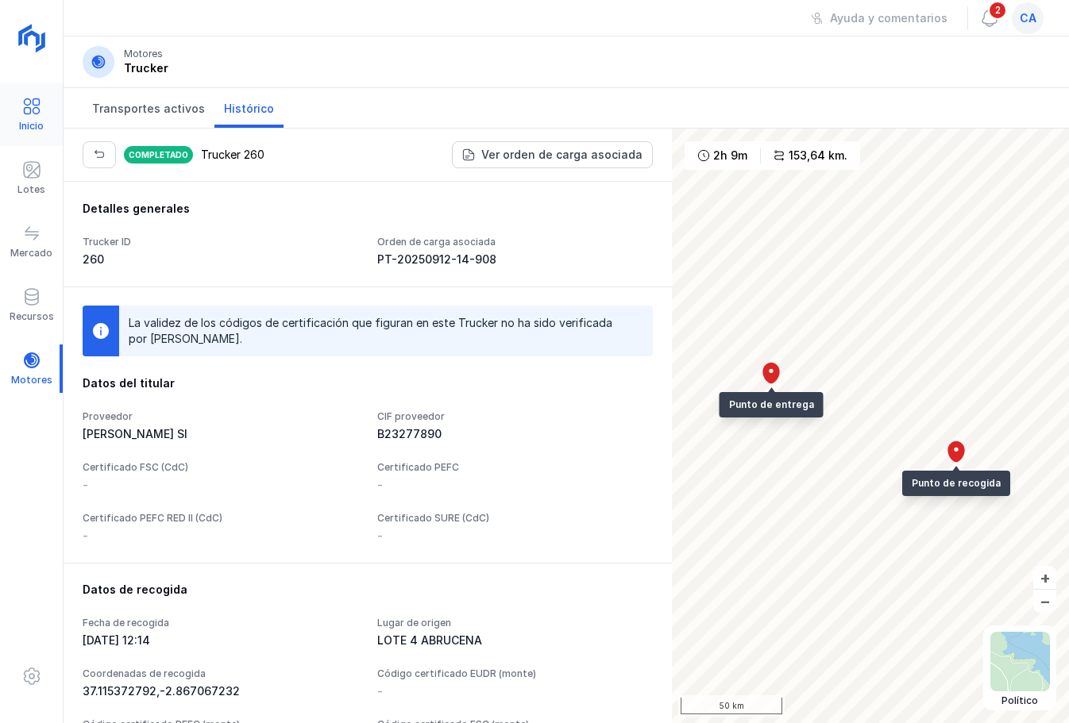
click at [22, 107] on span at bounding box center [31, 106] width 19 height 19
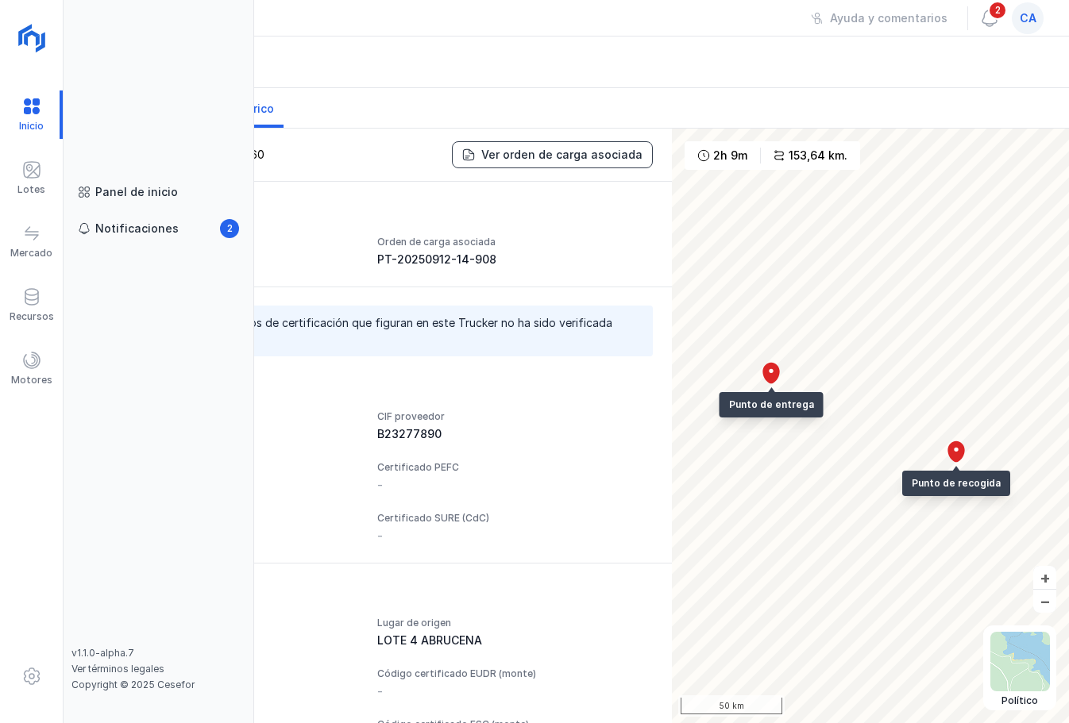
click at [557, 152] on div "Ver orden de carga asociada" at bounding box center [561, 155] width 161 height 16
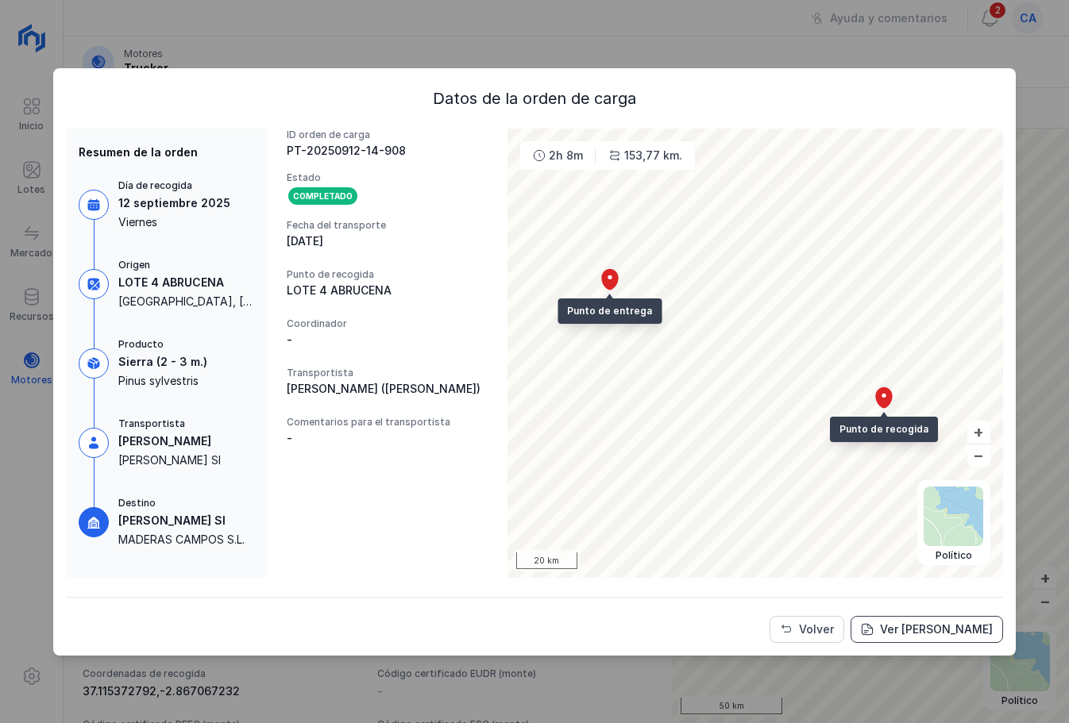
click at [921, 634] on div "Ver [PERSON_NAME]" at bounding box center [936, 630] width 113 height 16
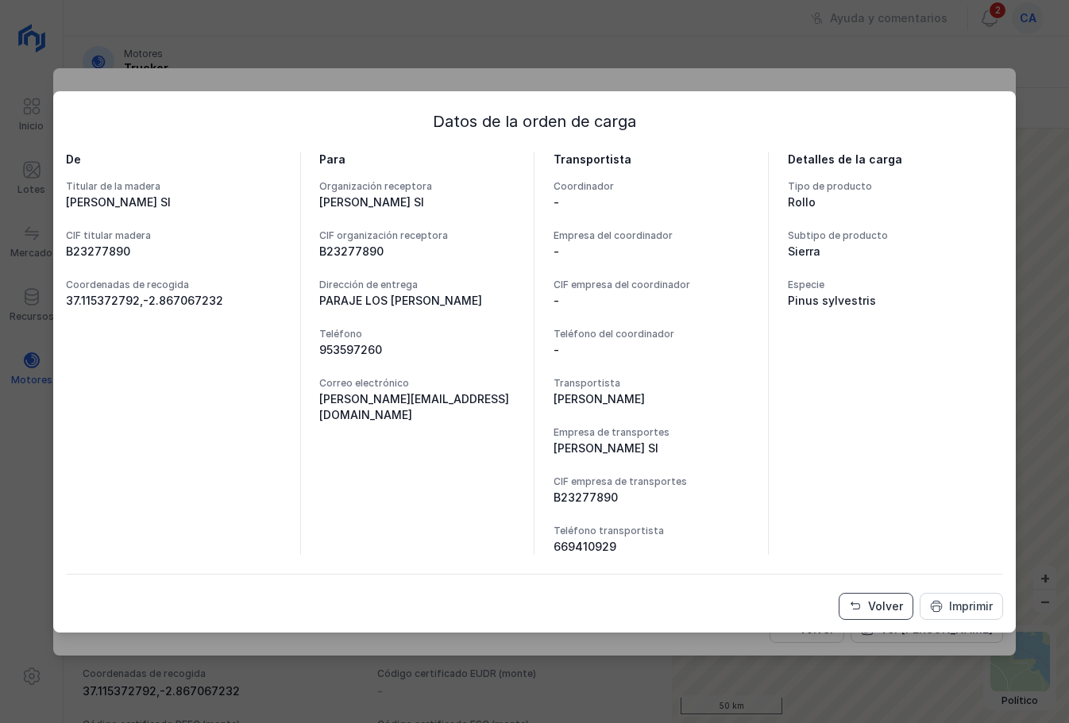
click at [872, 608] on div "Volver" at bounding box center [885, 607] width 35 height 16
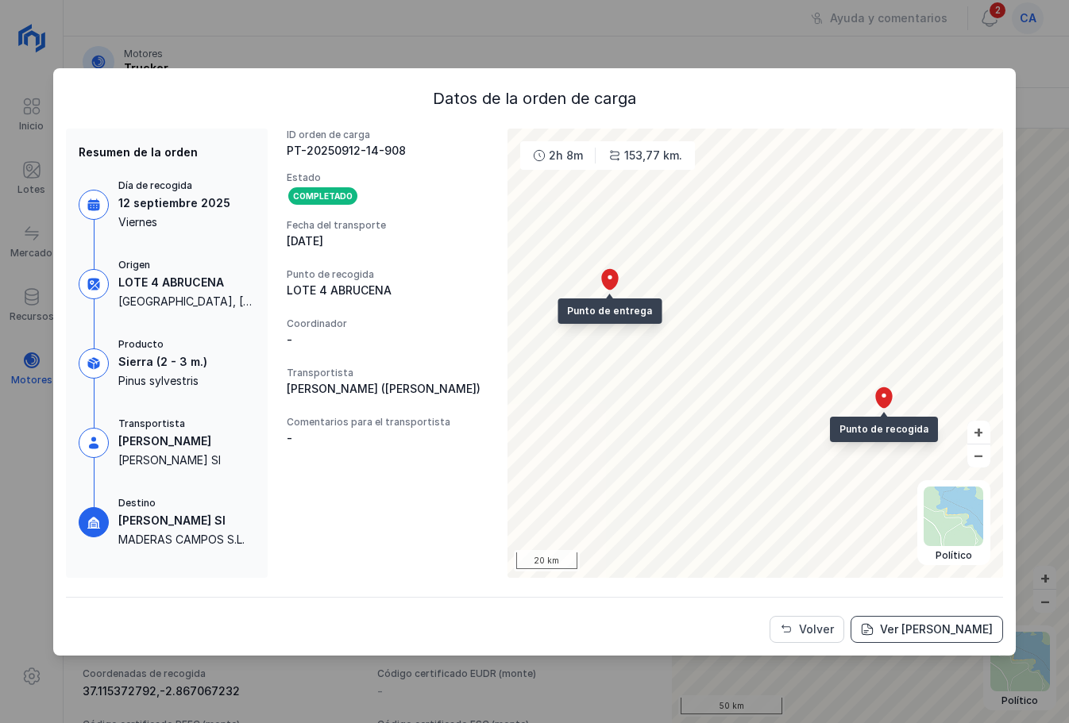
click at [925, 628] on div "Ver [PERSON_NAME]" at bounding box center [936, 630] width 113 height 16
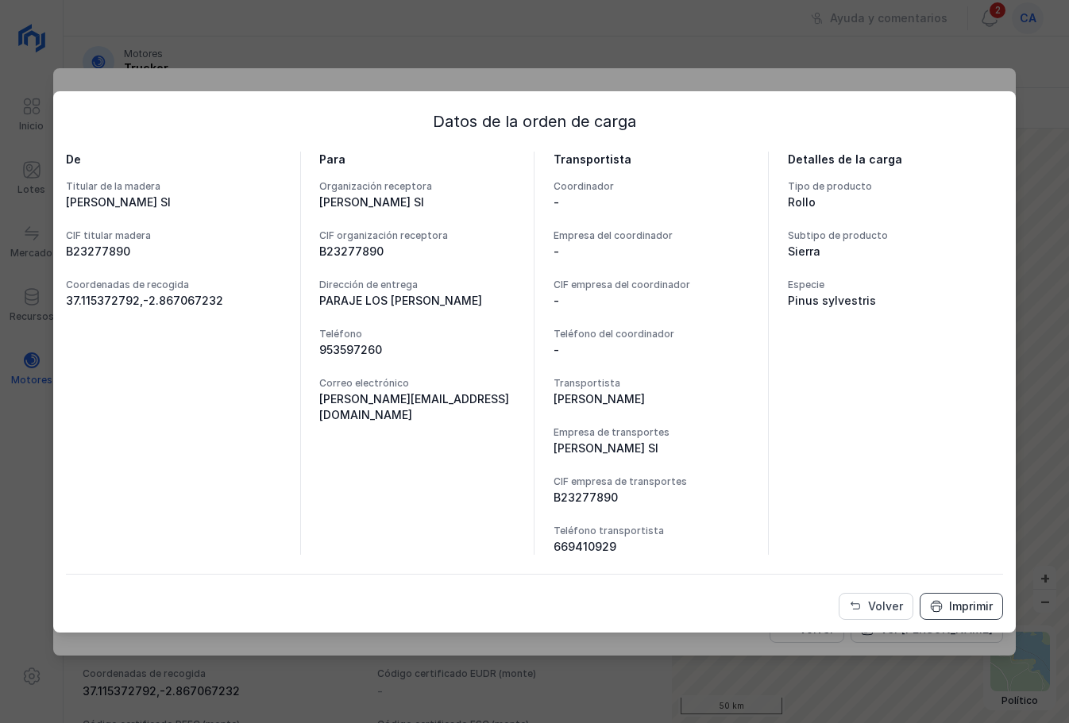
click at [973, 606] on div "Imprimir" at bounding box center [971, 607] width 44 height 16
click at [873, 606] on div "Volver" at bounding box center [885, 607] width 35 height 16
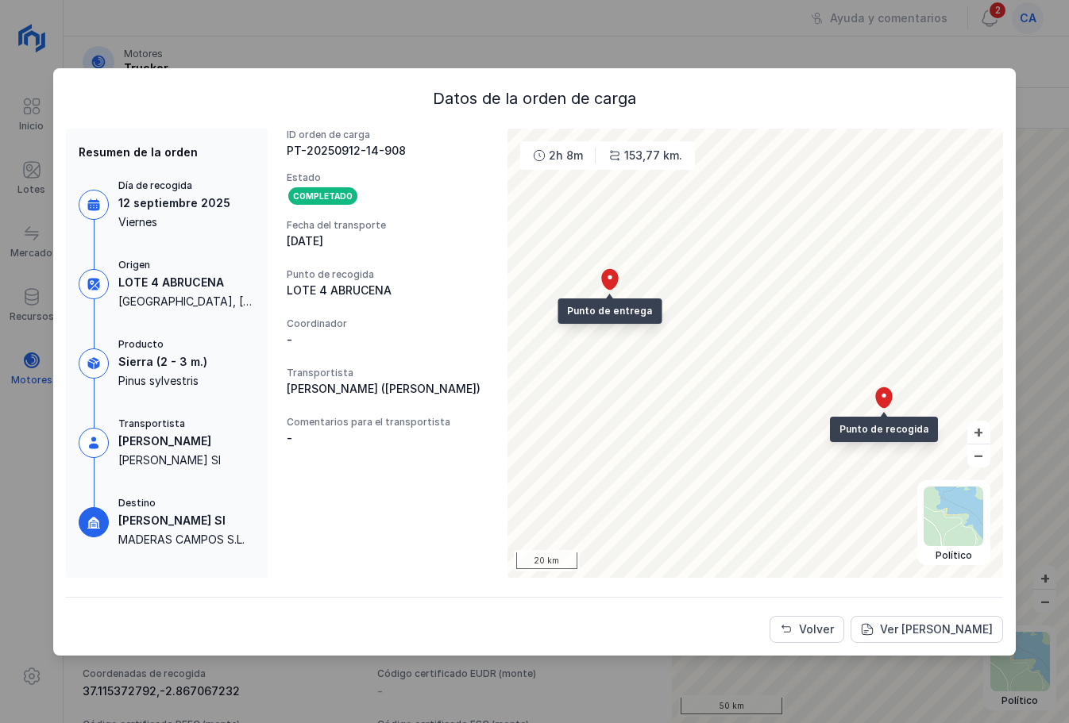
click at [815, 632] on div "Volver" at bounding box center [816, 630] width 35 height 16
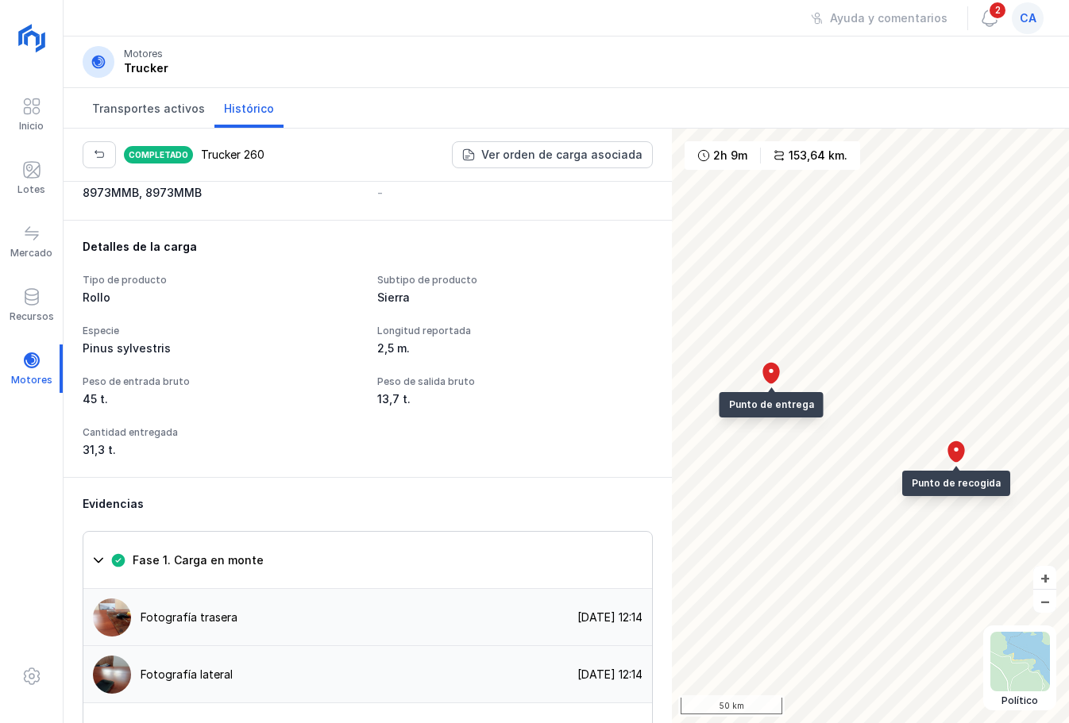
scroll to position [1169, 0]
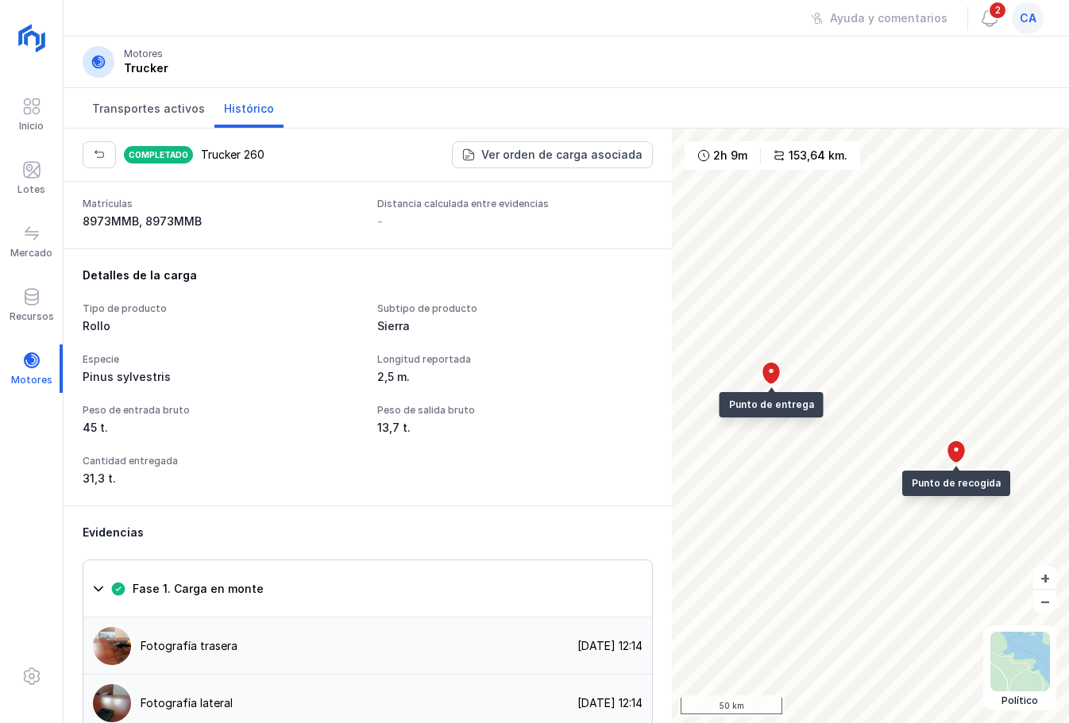
click at [1033, 22] on span "ca" at bounding box center [1028, 18] width 17 height 16
